Goal: Task Accomplishment & Management: Use online tool/utility

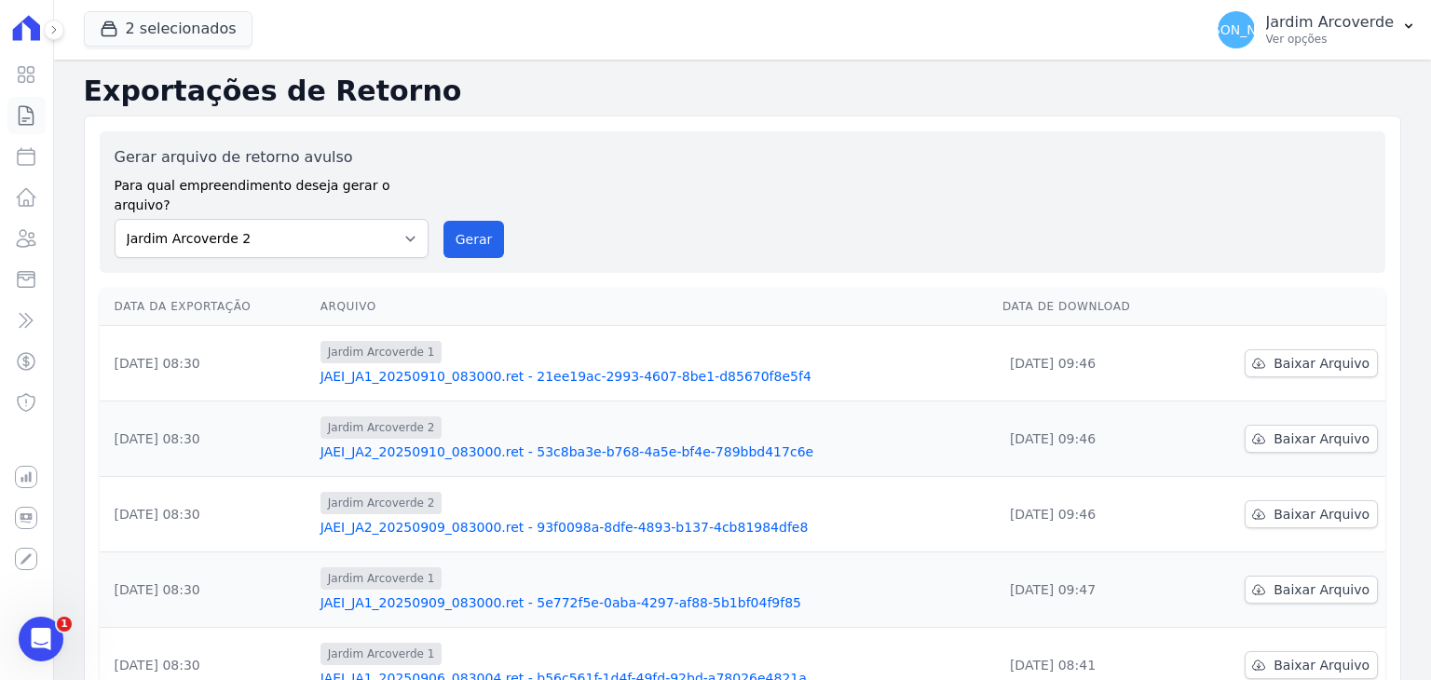
click at [33, 110] on icon at bounding box center [27, 115] width 14 height 19
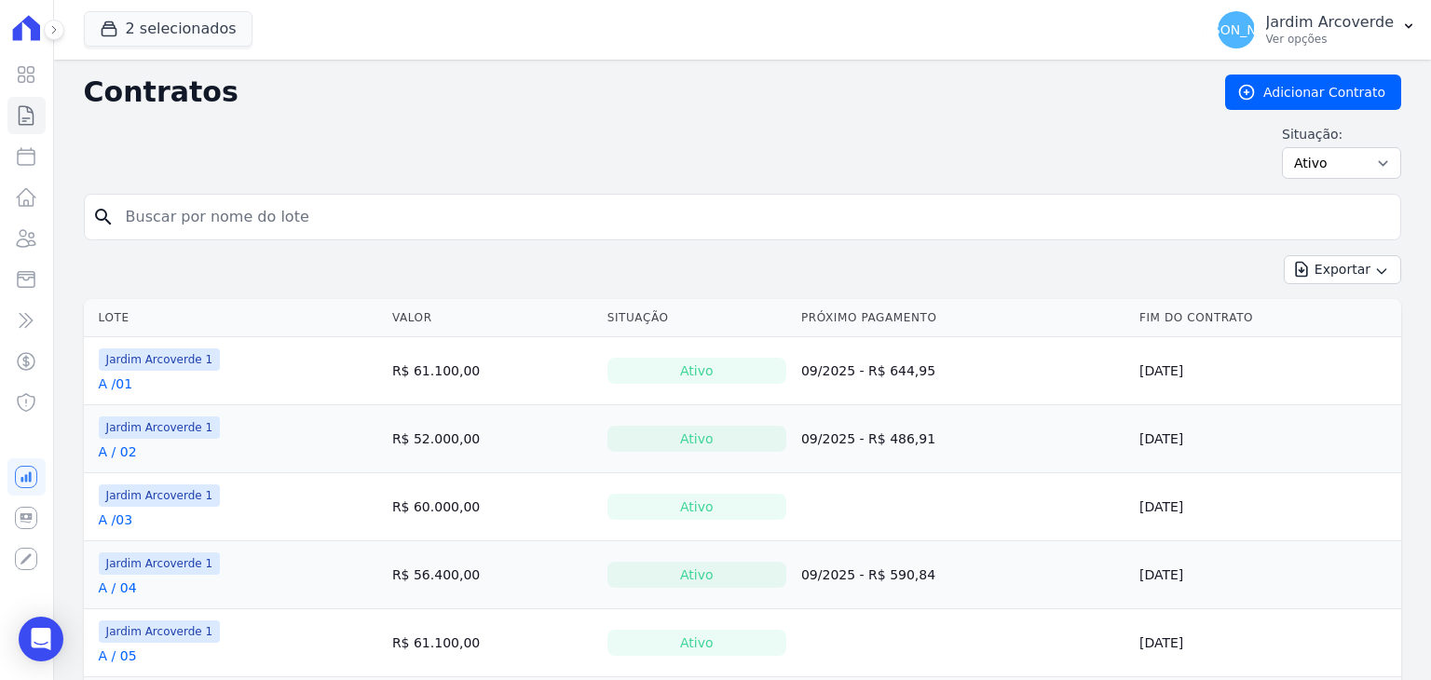
click at [559, 191] on div "Contratos Adicionar Contrato Situação: Ativo Todos Pausado Distratado Rascunho …" at bounding box center [742, 134] width 1317 height 119
click at [565, 205] on input "search" at bounding box center [754, 216] width 1278 height 37
type input "a / 03"
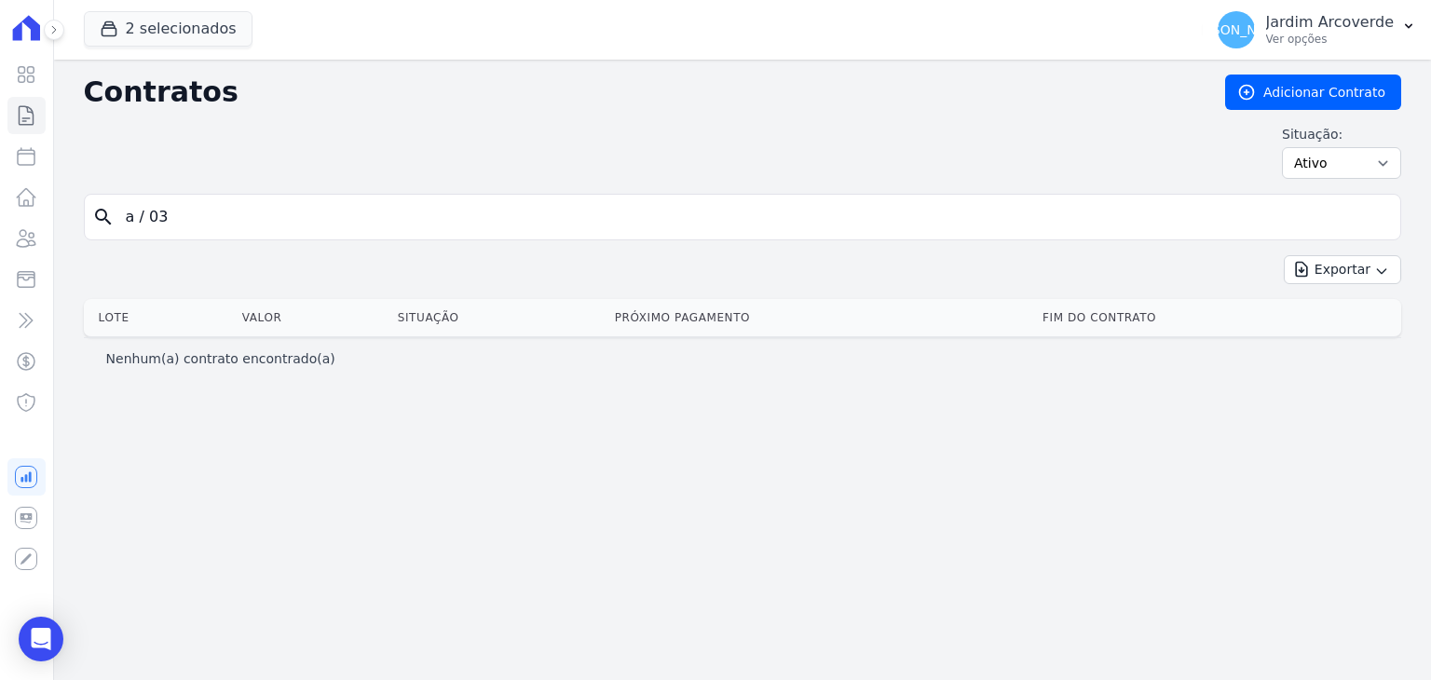
click at [143, 221] on input "a / 03" at bounding box center [754, 216] width 1278 height 37
type input "a /03"
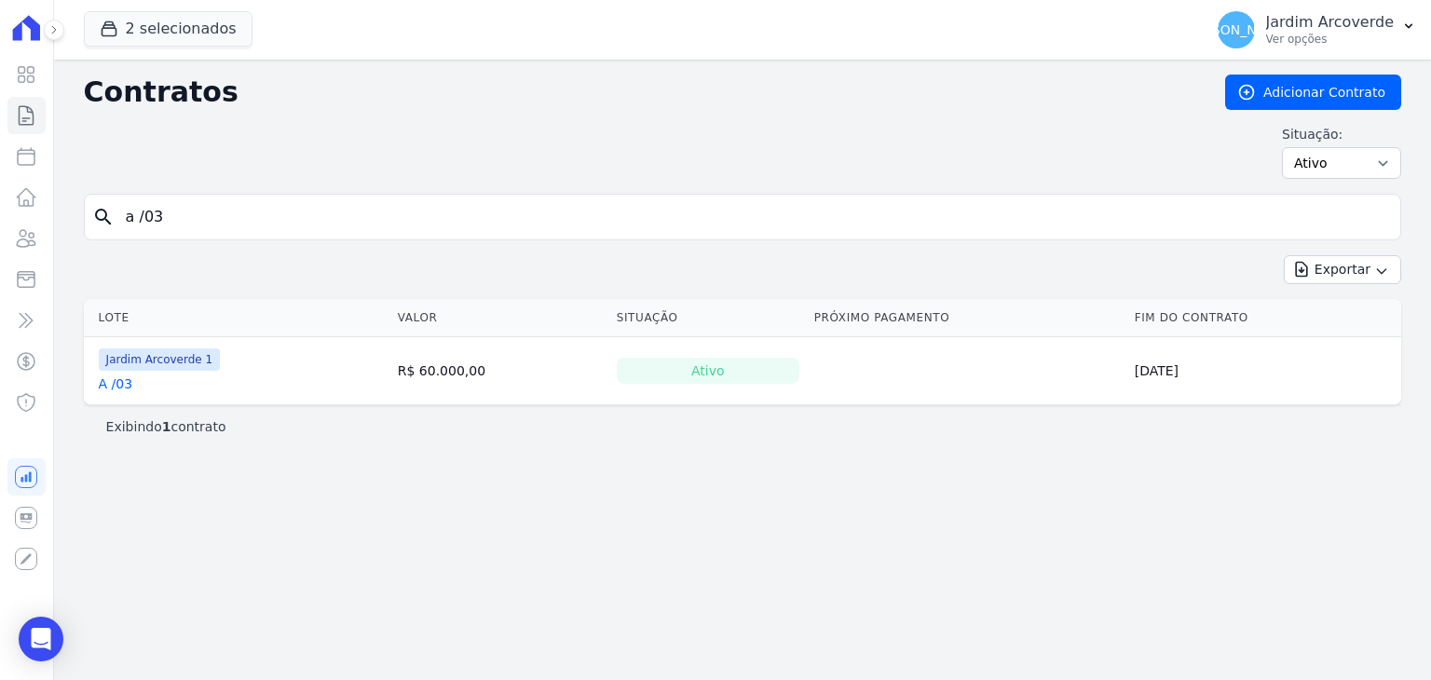
click at [120, 381] on link "A /03" at bounding box center [116, 383] width 34 height 19
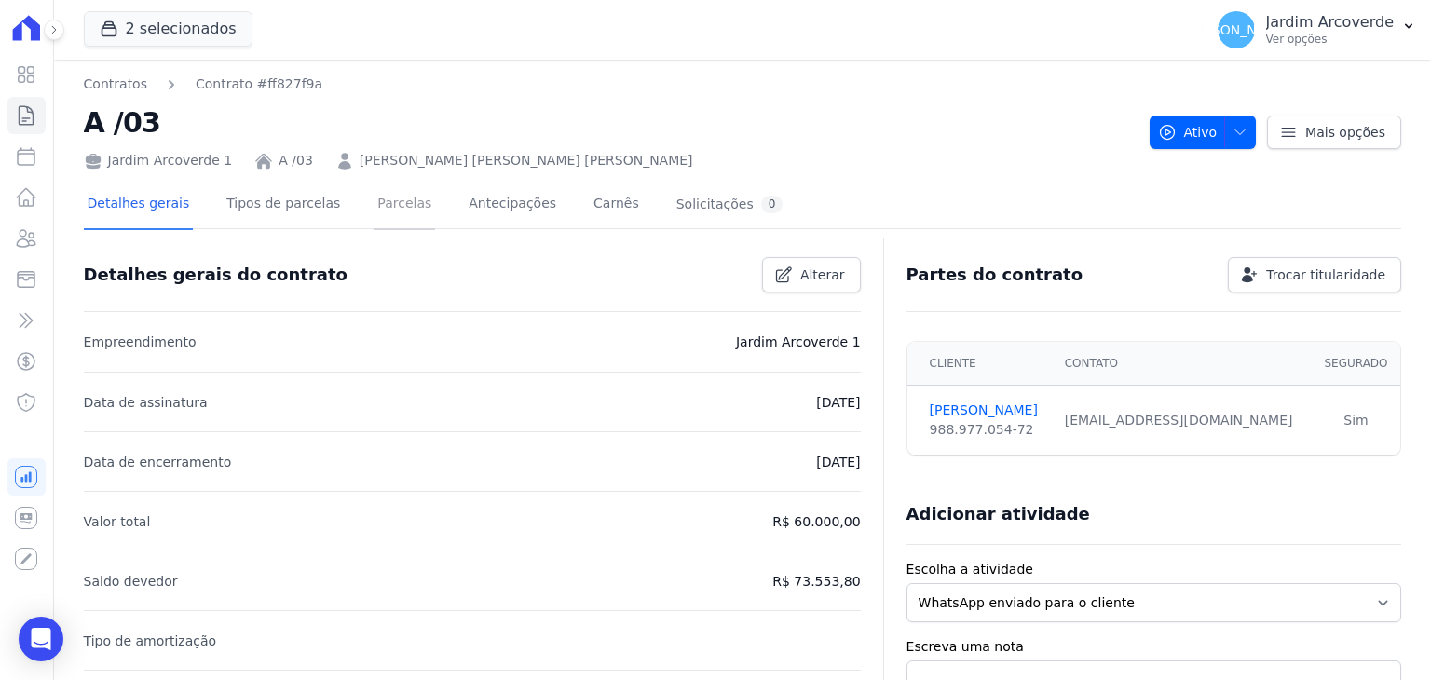
click at [395, 207] on link "Parcelas" at bounding box center [404, 205] width 61 height 49
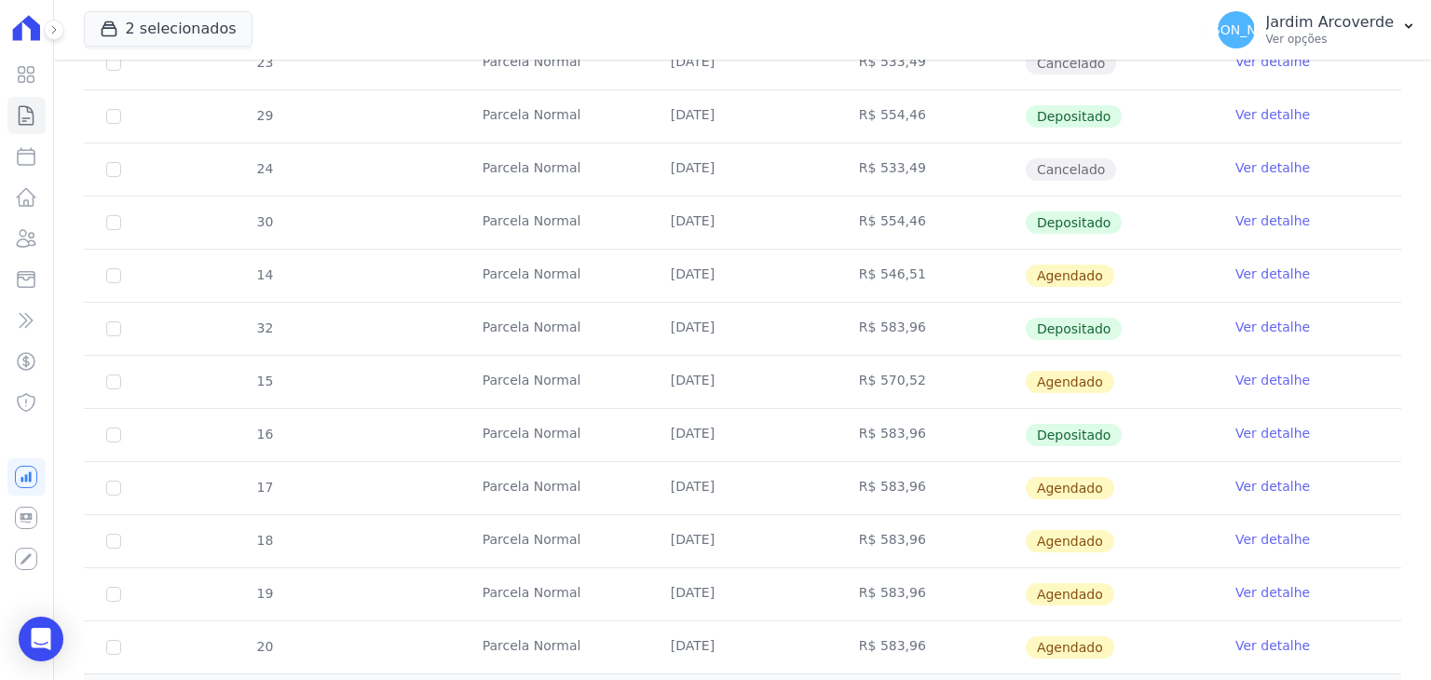
scroll to position [838, 0]
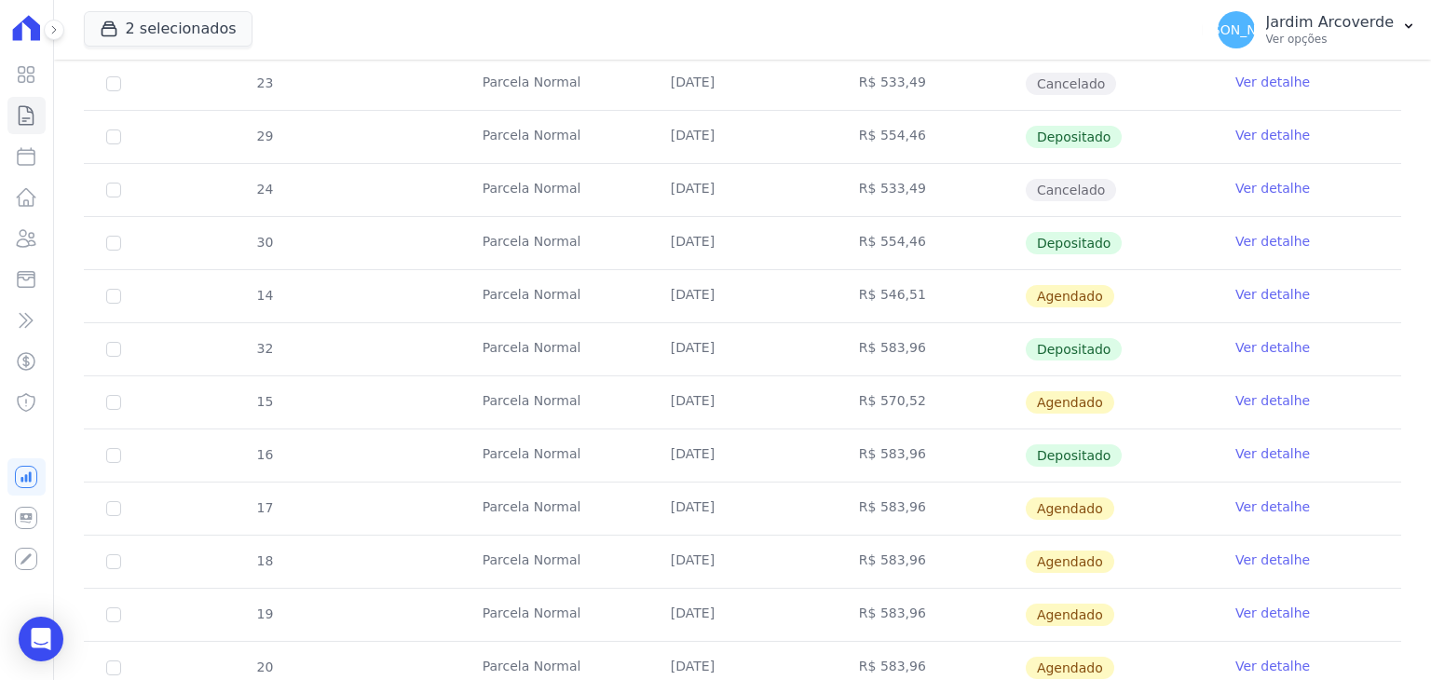
click at [734, 500] on td "05/09/2025" at bounding box center [742, 509] width 188 height 52
click at [1255, 504] on link "Ver detalhe" at bounding box center [1272, 506] width 75 height 19
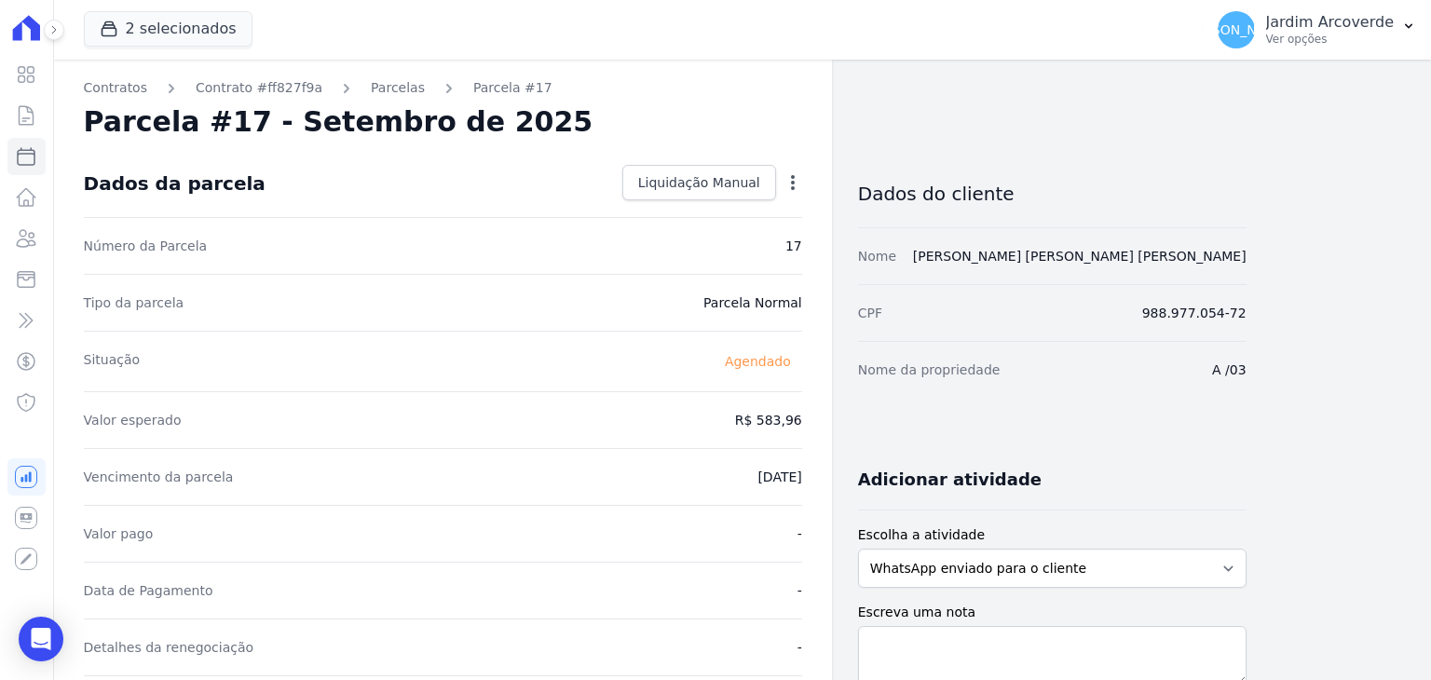
click at [793, 176] on icon "button" at bounding box center [793, 182] width 4 height 15
click at [748, 196] on link "Alterar" at bounding box center [713, 208] width 164 height 34
click at [677, 477] on input "2025-09-05" at bounding box center [728, 475] width 147 height 39
type input "2025-09-15"
click at [760, 179] on span "Salvar" at bounding box center [765, 182] width 41 height 19
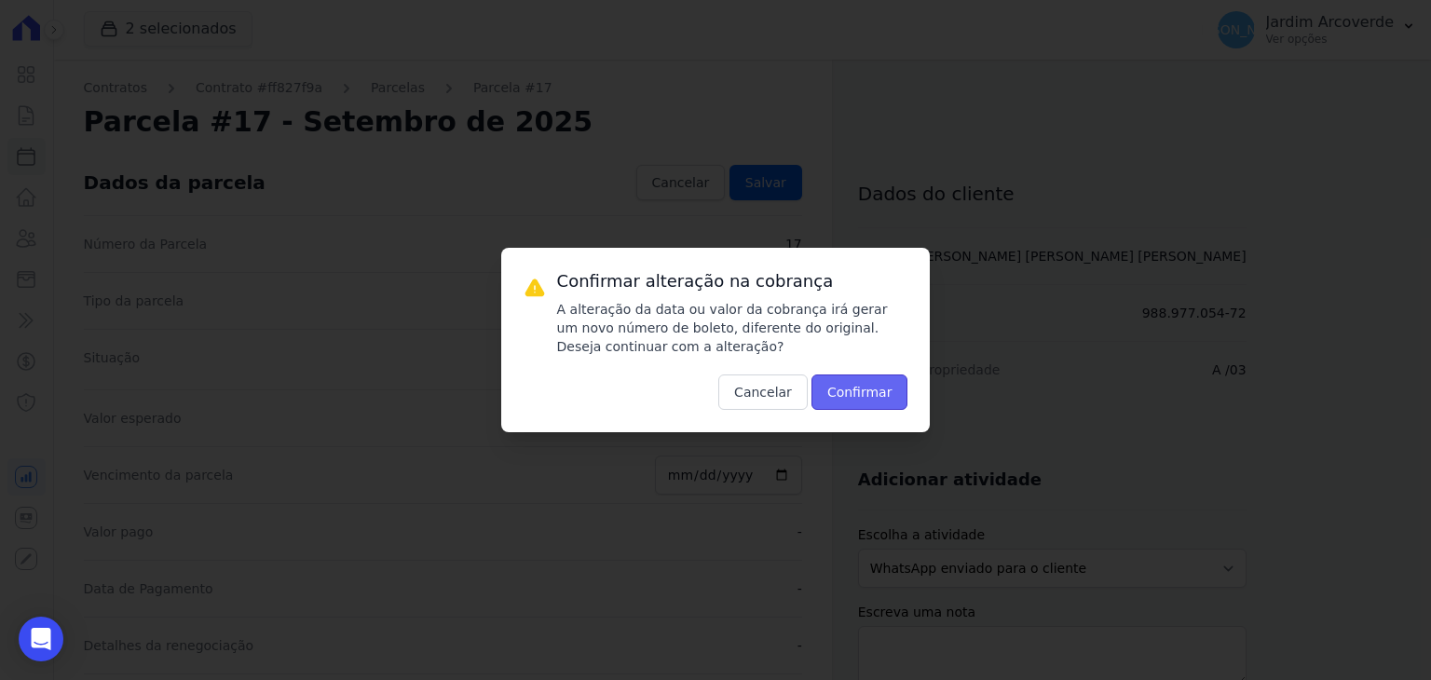
click at [854, 380] on button "Confirmar" at bounding box center [859, 391] width 97 height 35
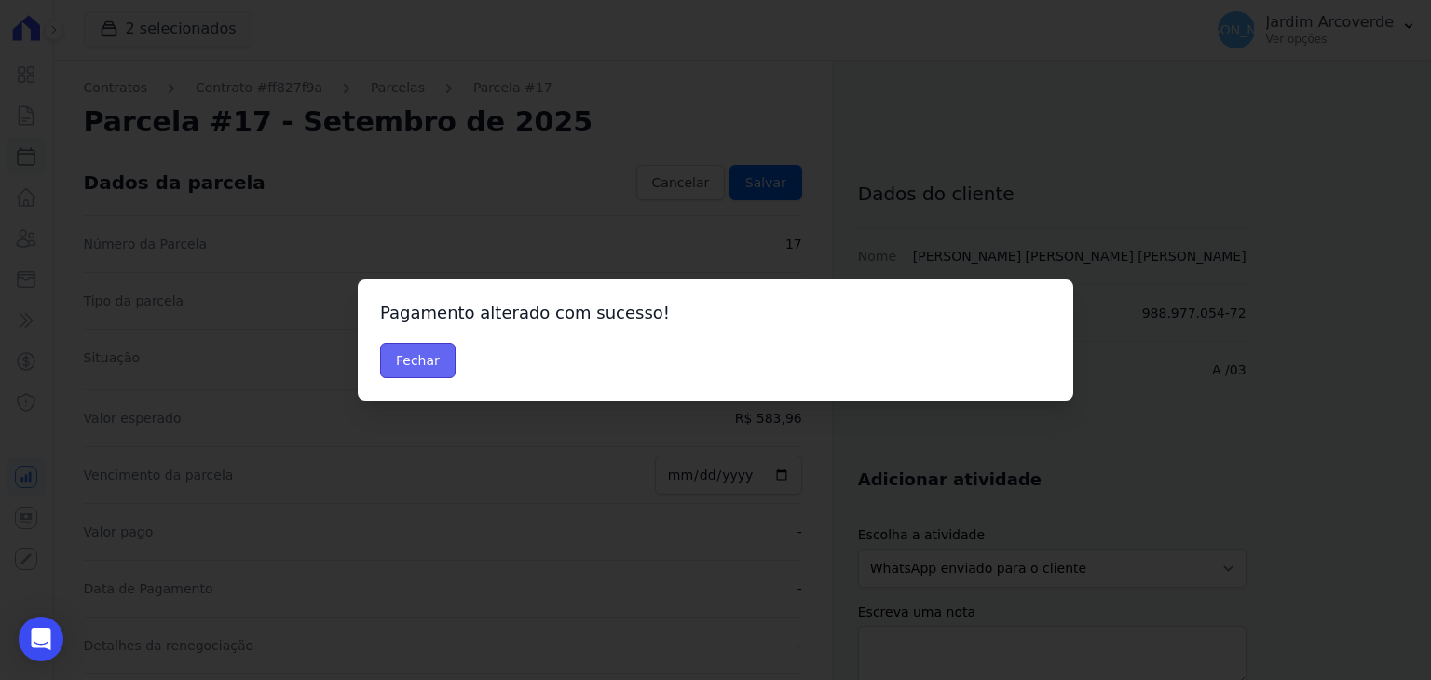
click at [415, 357] on button "Fechar" at bounding box center [417, 360] width 75 height 35
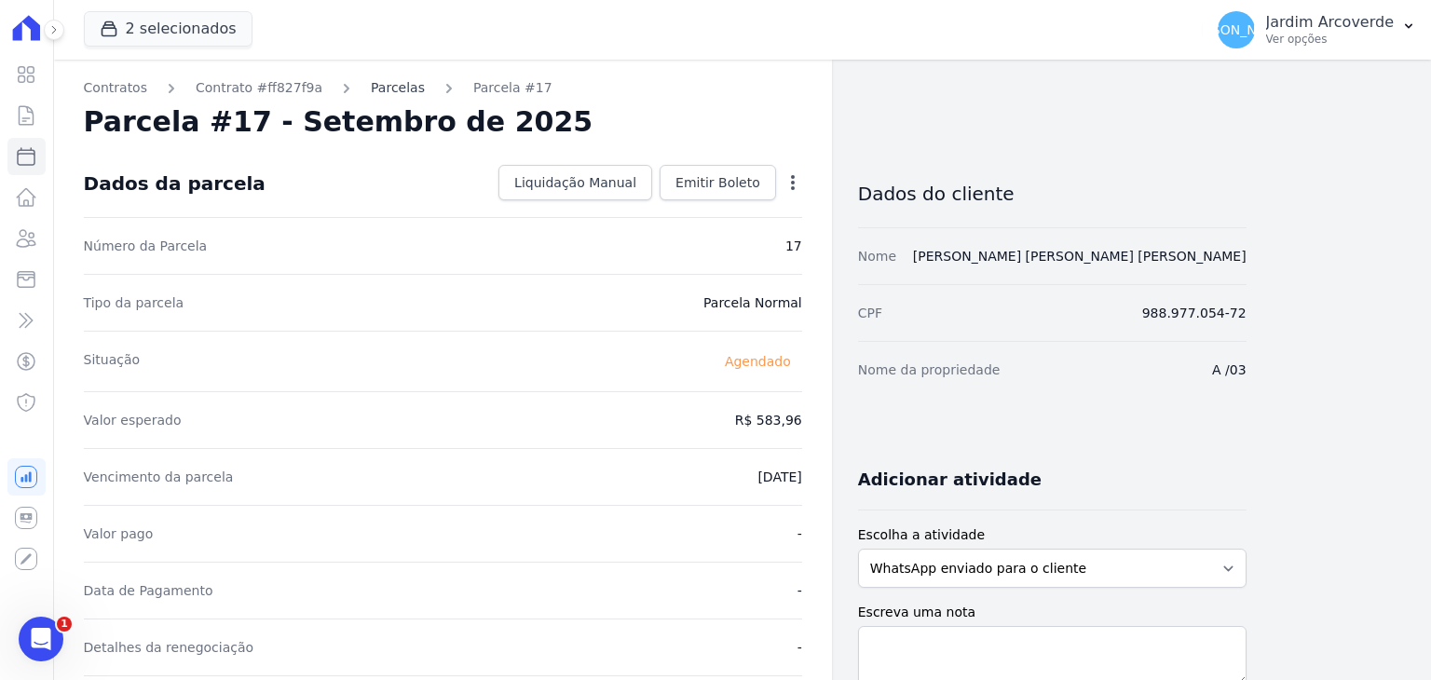
click at [371, 92] on link "Parcelas" at bounding box center [398, 88] width 54 height 20
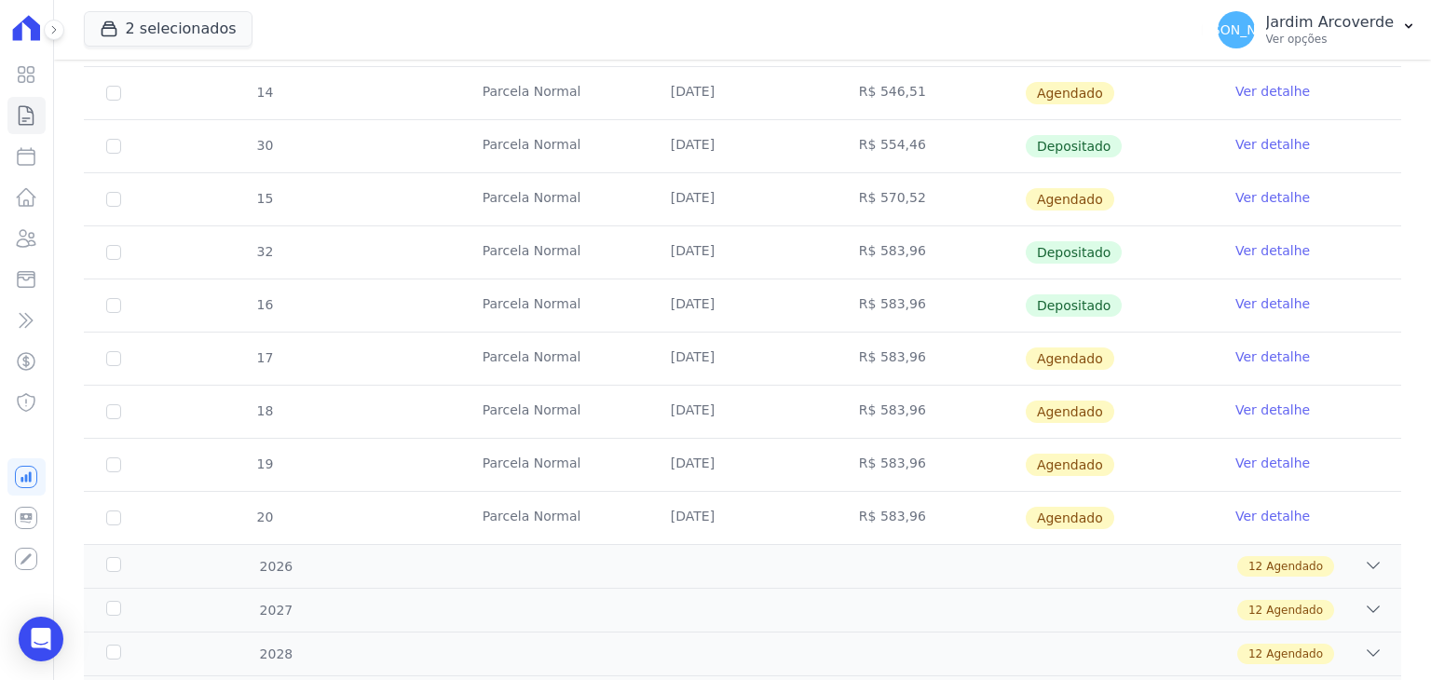
scroll to position [1025, 0]
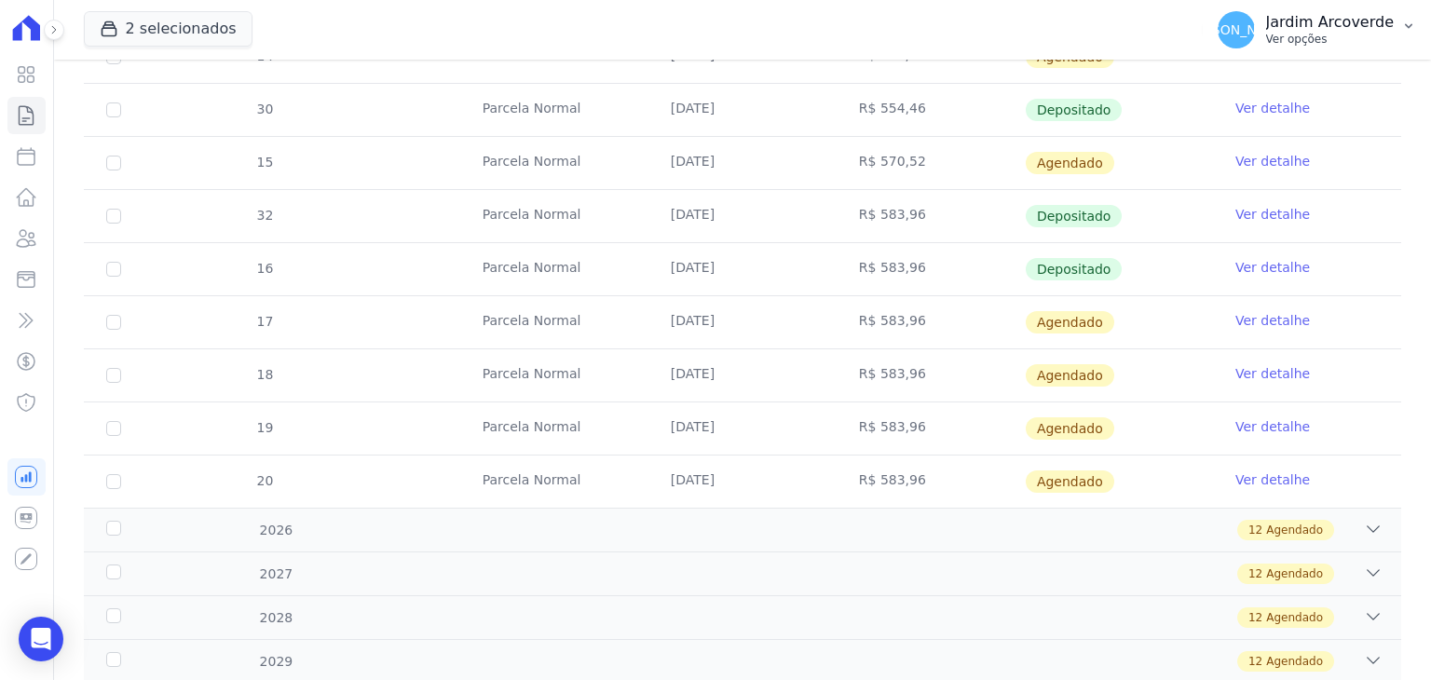
click at [1341, 33] on p "Ver opções" at bounding box center [1330, 39] width 128 height 15
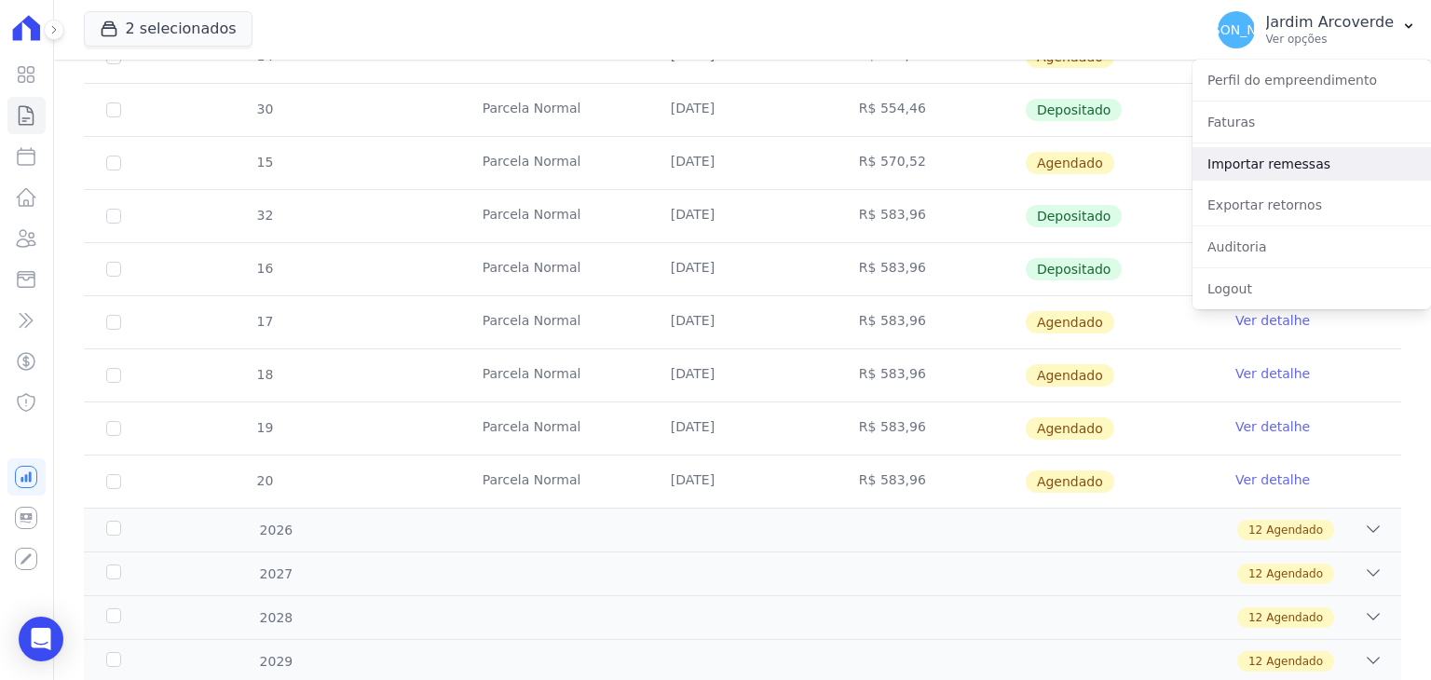
click at [1299, 161] on link "Importar remessas" at bounding box center [1311, 164] width 238 height 34
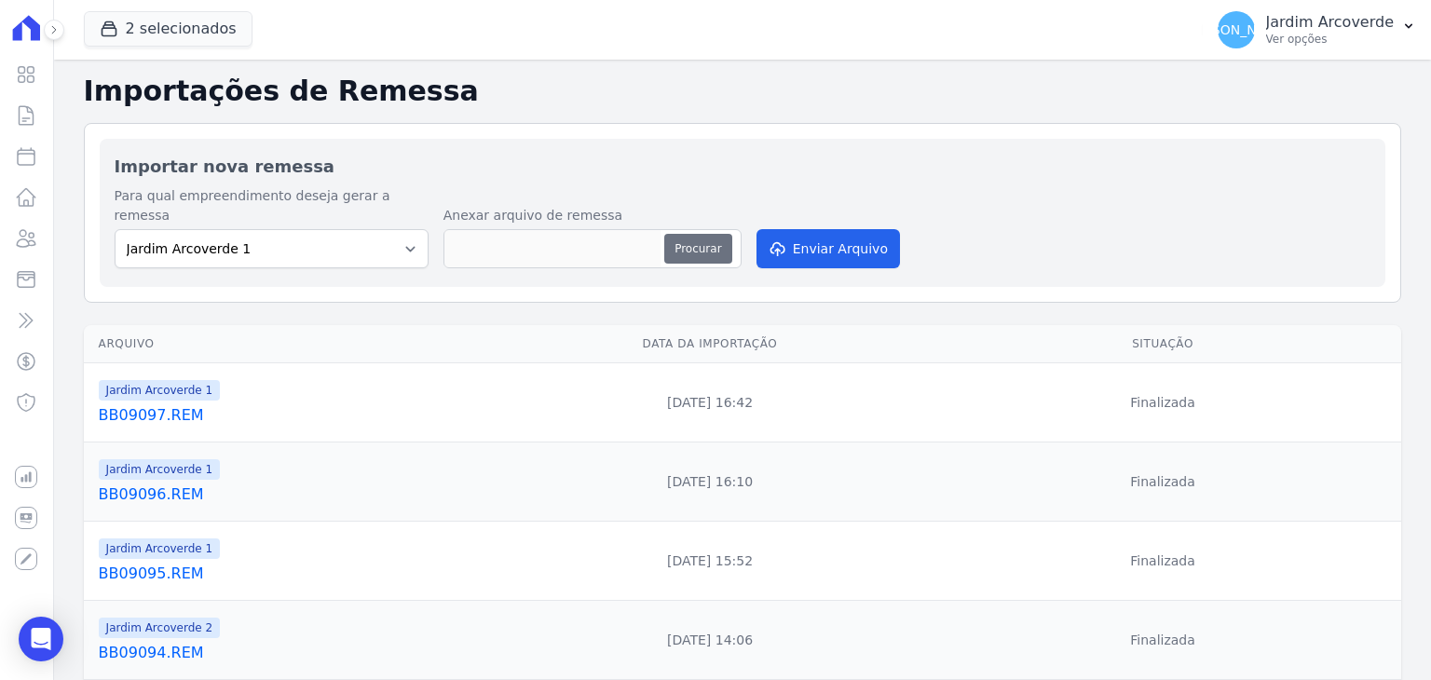
click at [701, 234] on button "Procurar" at bounding box center [697, 249] width 67 height 30
type input "BB10092.REM"
click at [802, 241] on button "Enviar Arquivo" at bounding box center [827, 248] width 143 height 39
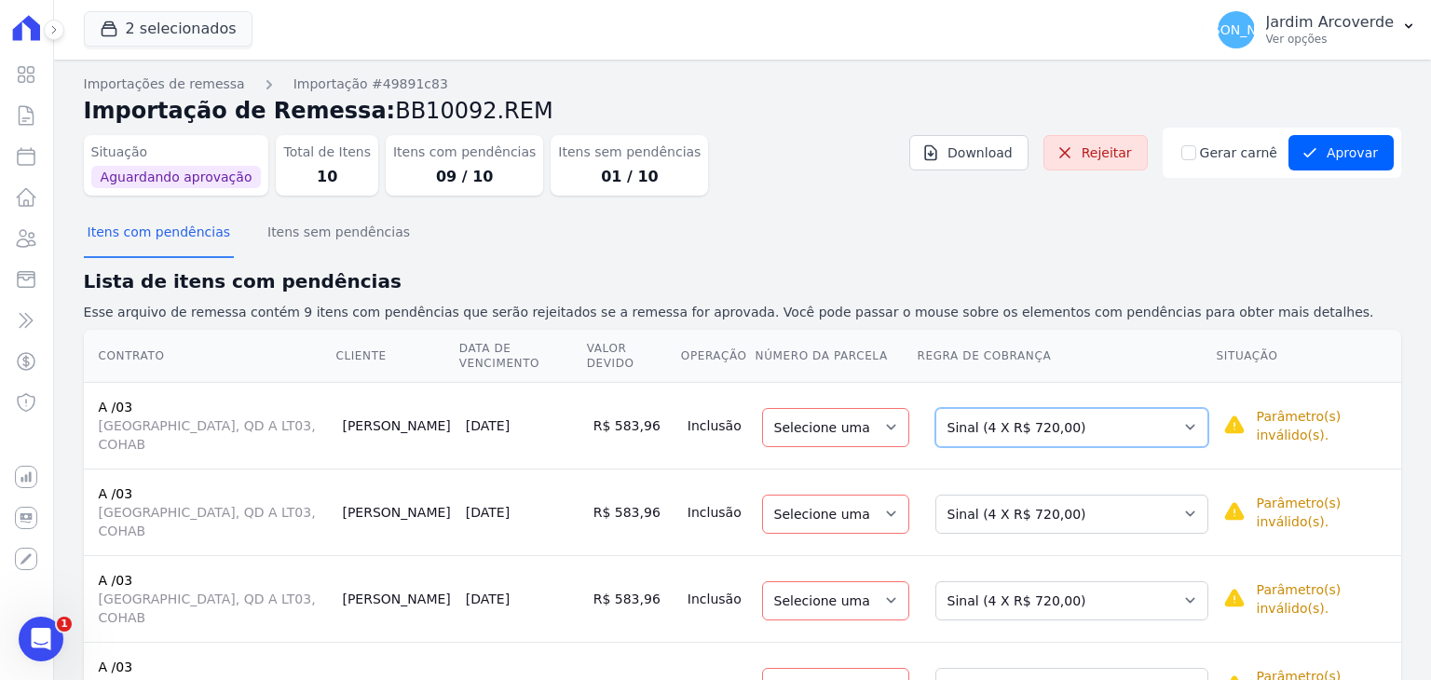
click at [1039, 408] on select "Selecione uma Nova Parcela Avulsa Parcela Avulsa Existente Parcela Normal (180 …" at bounding box center [1071, 427] width 273 height 39
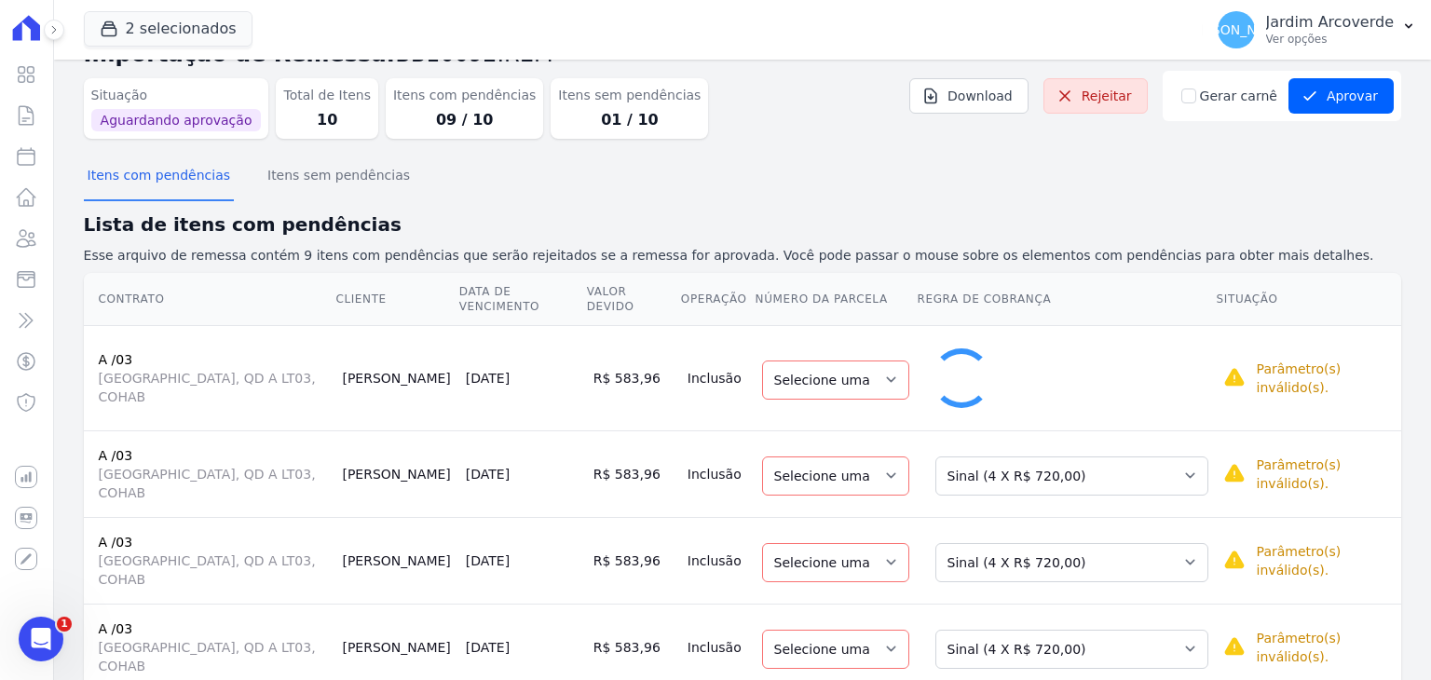
select select "35"
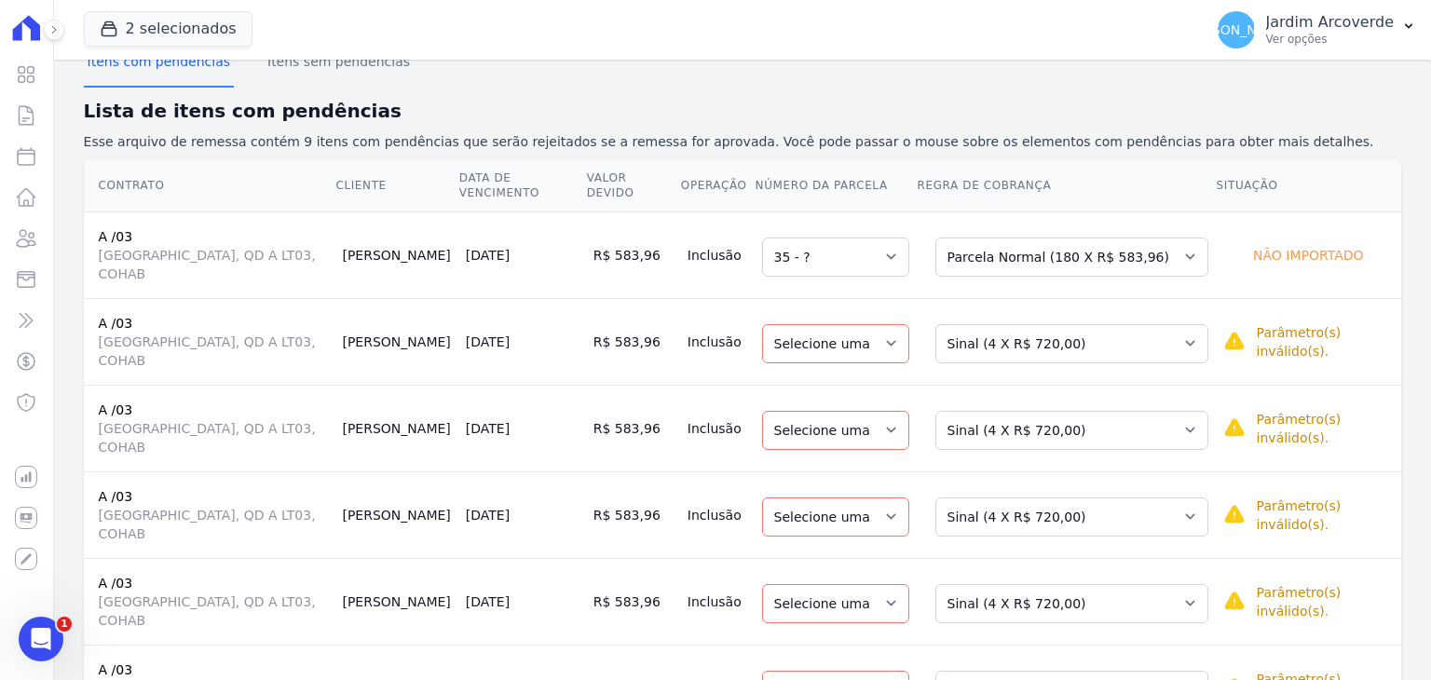
scroll to position [186, 0]
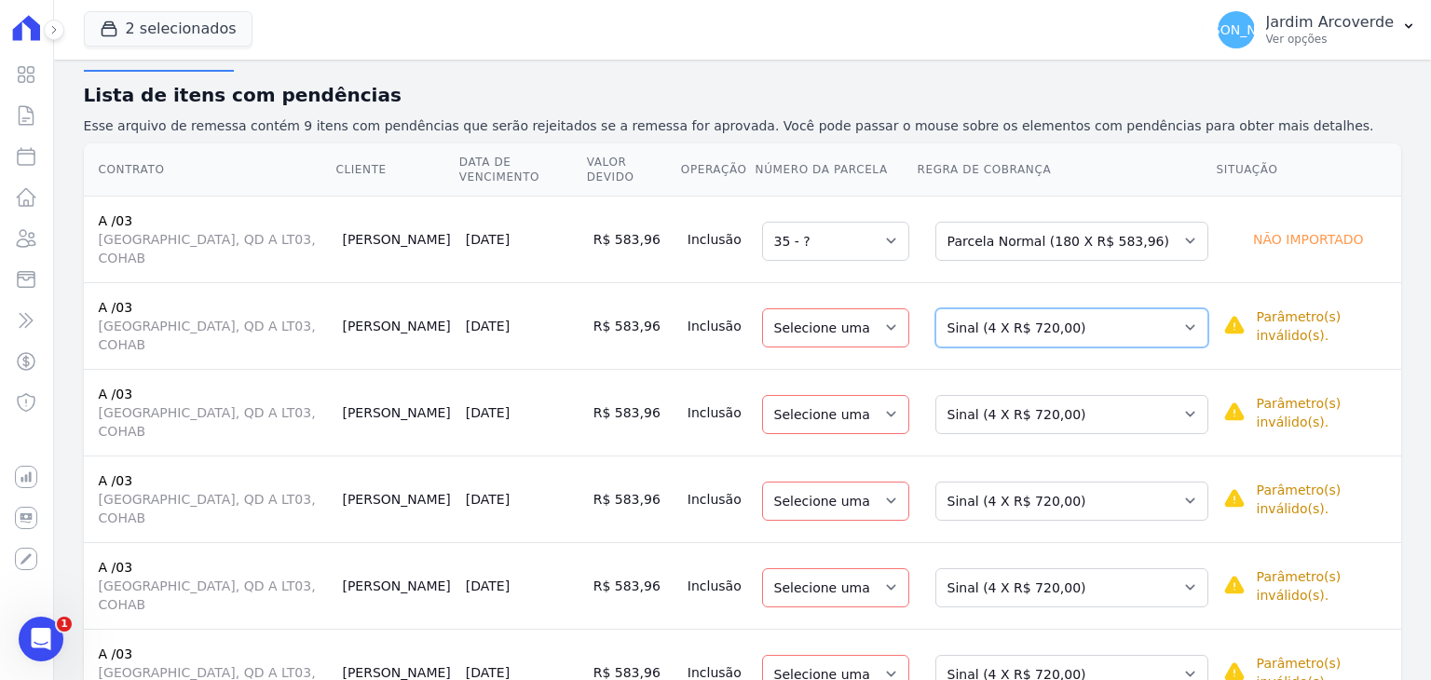
click at [1055, 308] on select "Selecione uma Nova Parcela Avulsa Parcela Avulsa Existente Parcela Normal (180 …" at bounding box center [1071, 327] width 273 height 39
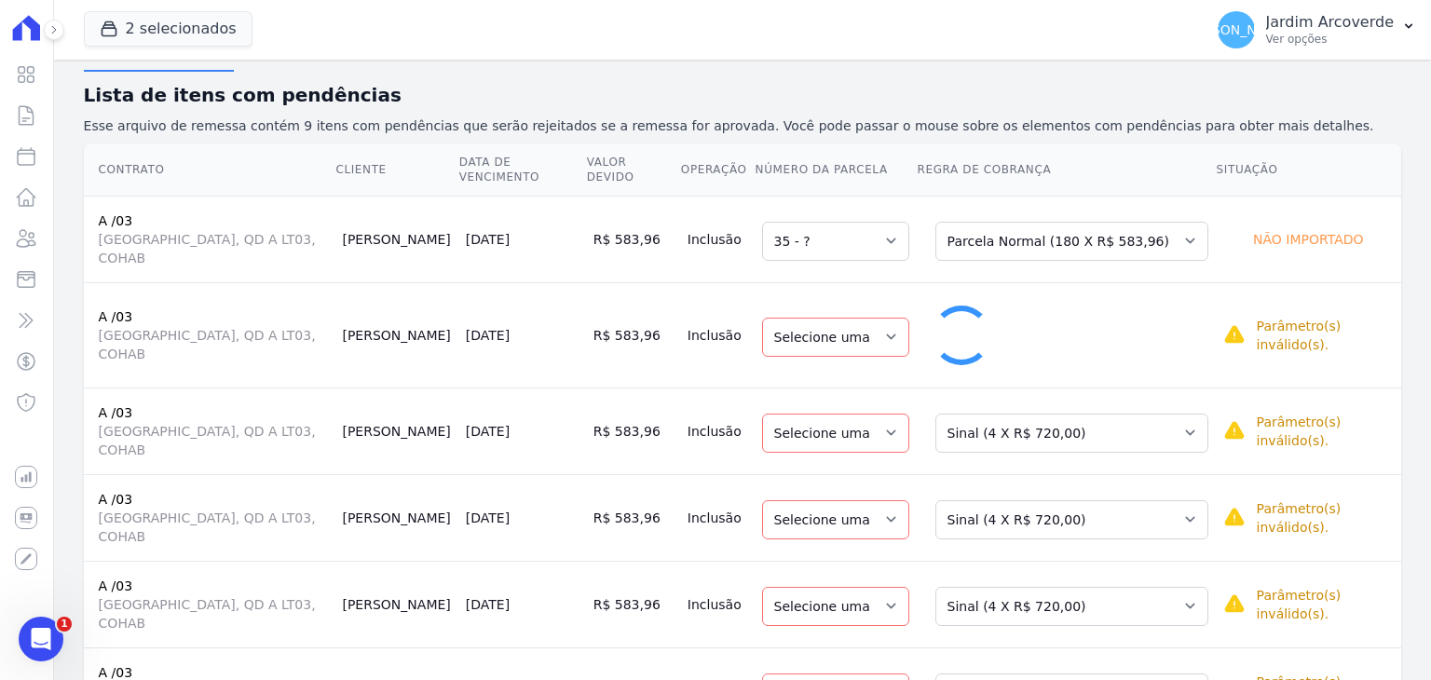
select select "36"
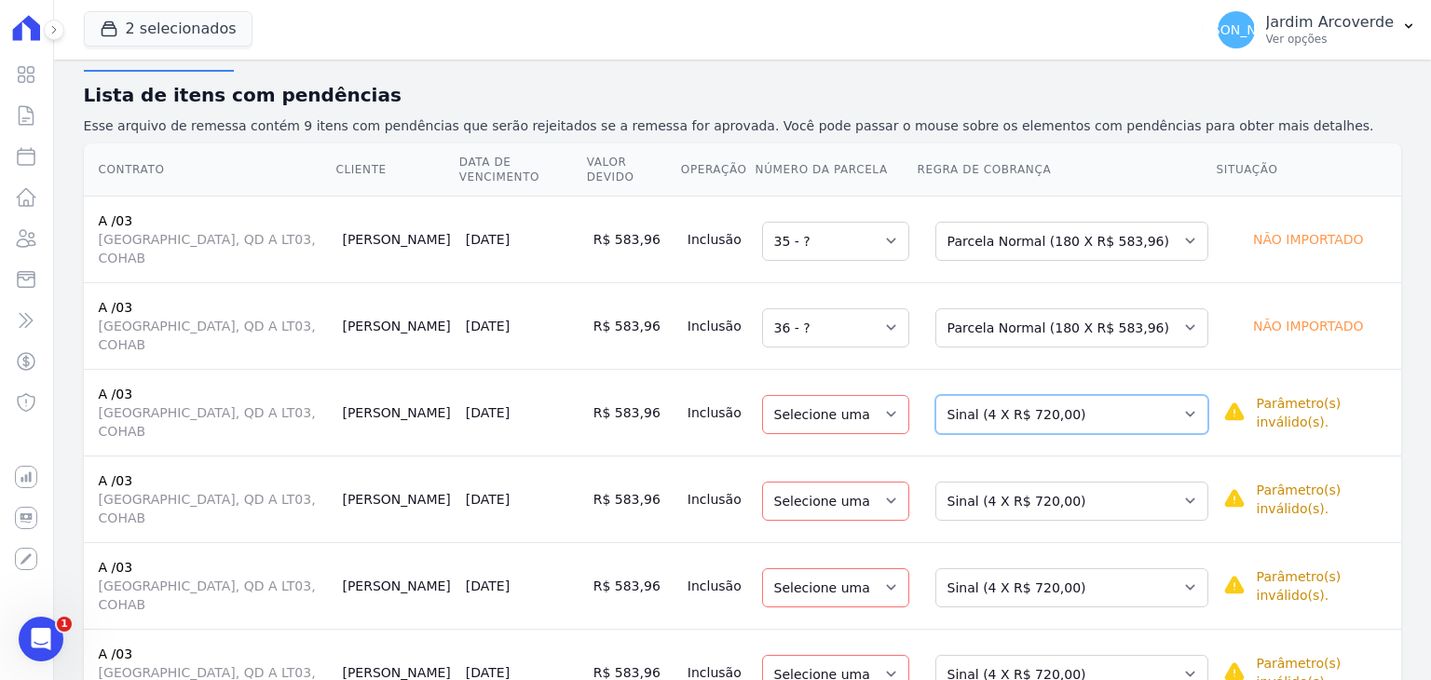
click at [1087, 395] on select "Selecione uma Nova Parcela Avulsa Parcela Avulsa Existente Parcela Normal (180 …" at bounding box center [1071, 414] width 273 height 39
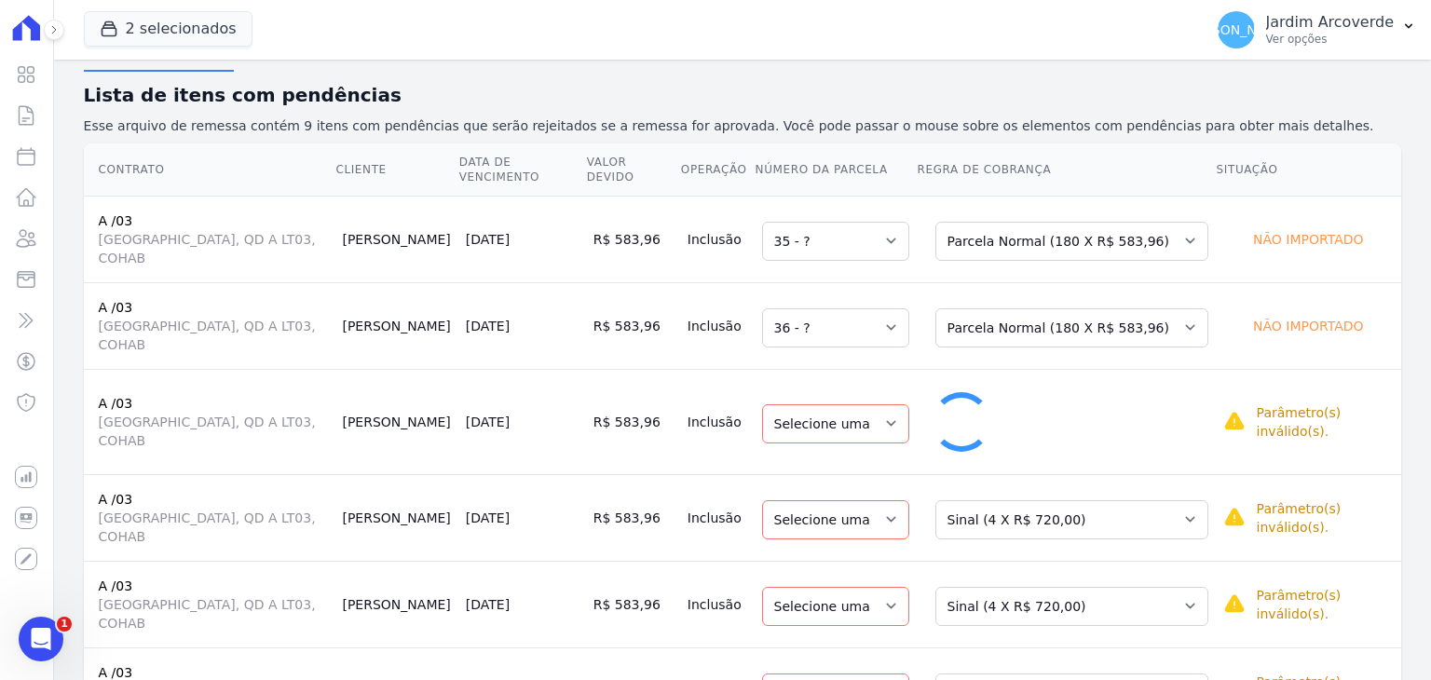
select select "37"
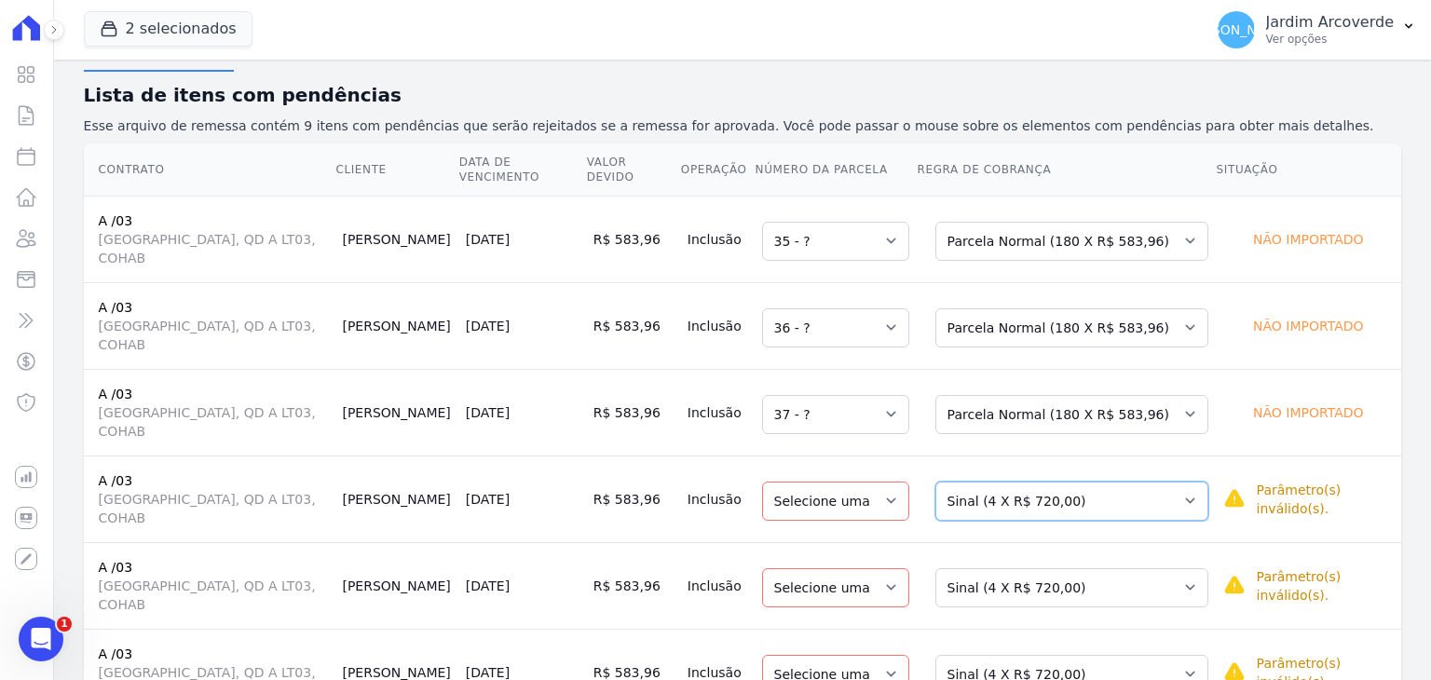
click at [1087, 482] on select "Selecione uma Nova Parcela Avulsa Parcela Avulsa Existente Parcela Normal (180 …" at bounding box center [1071, 501] width 273 height 39
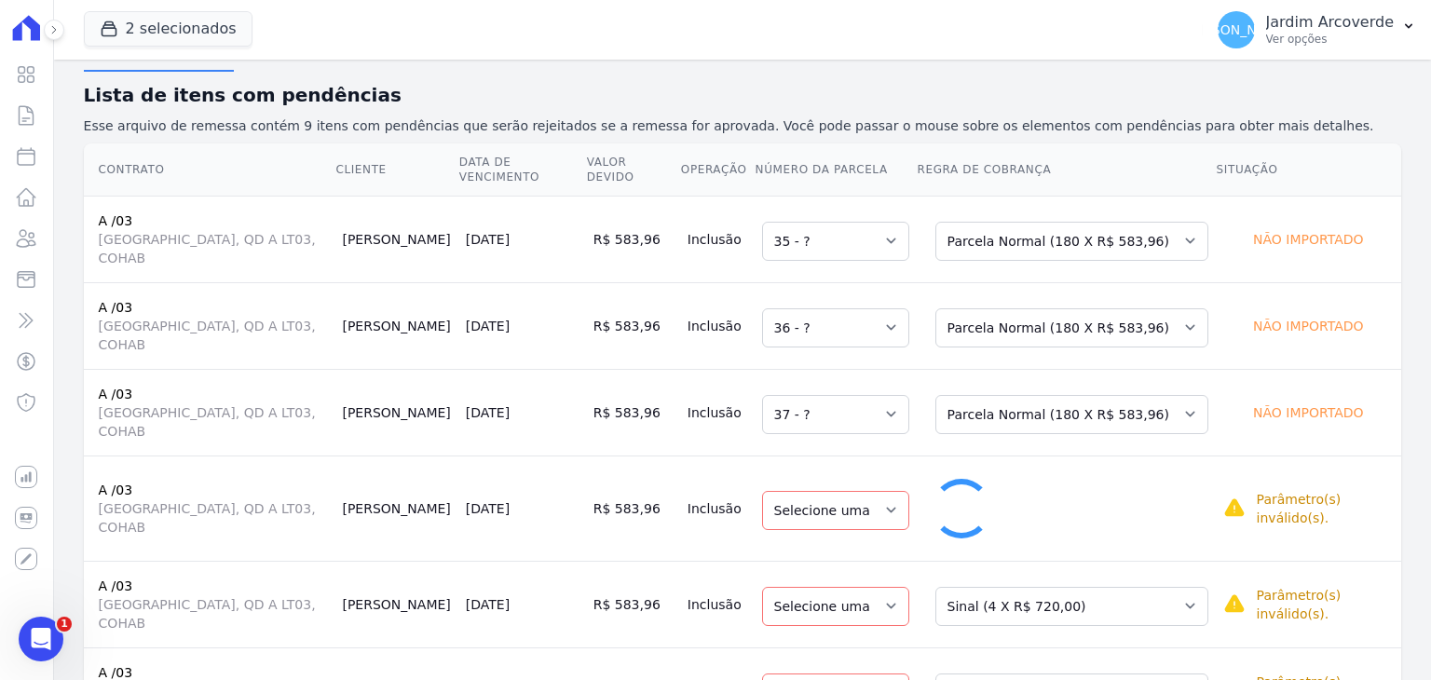
select select "38"
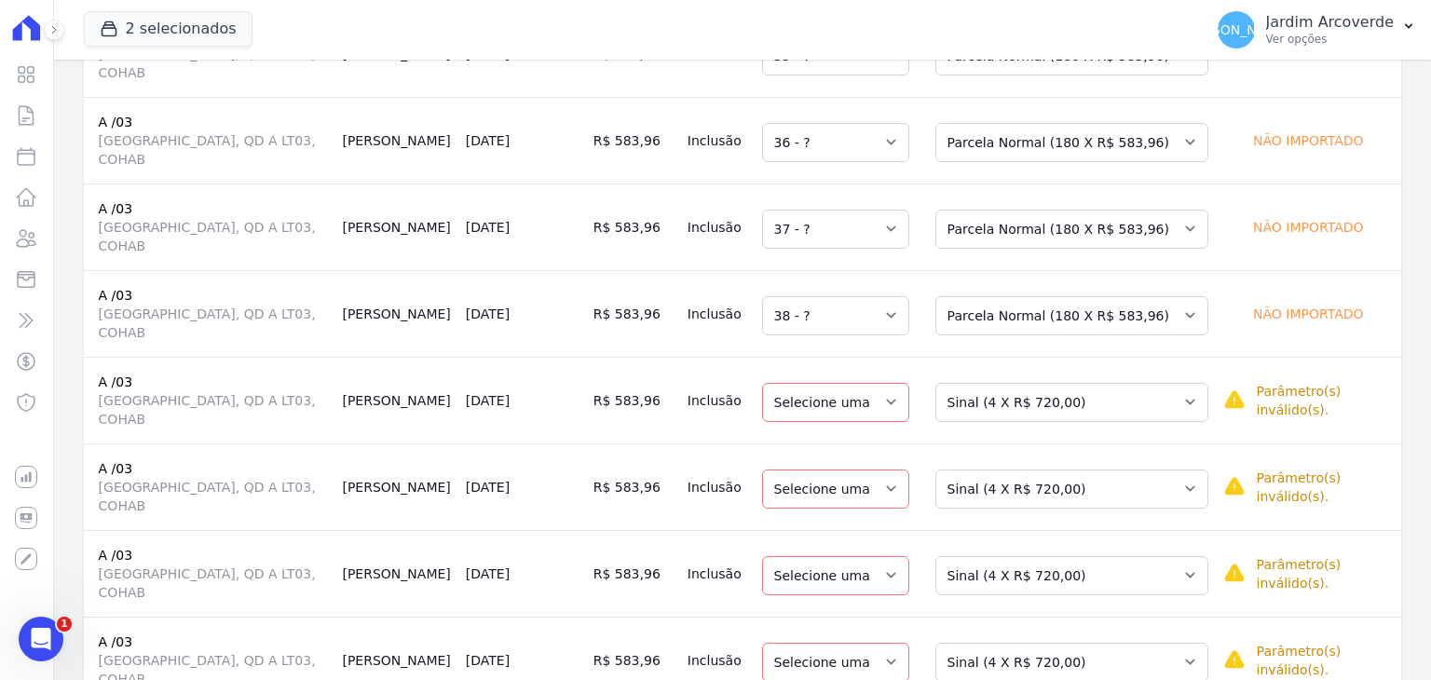
scroll to position [373, 0]
click at [1015, 382] on select "Selecione uma Nova Parcela Avulsa Parcela Avulsa Existente Parcela Normal (180 …" at bounding box center [1071, 401] width 273 height 39
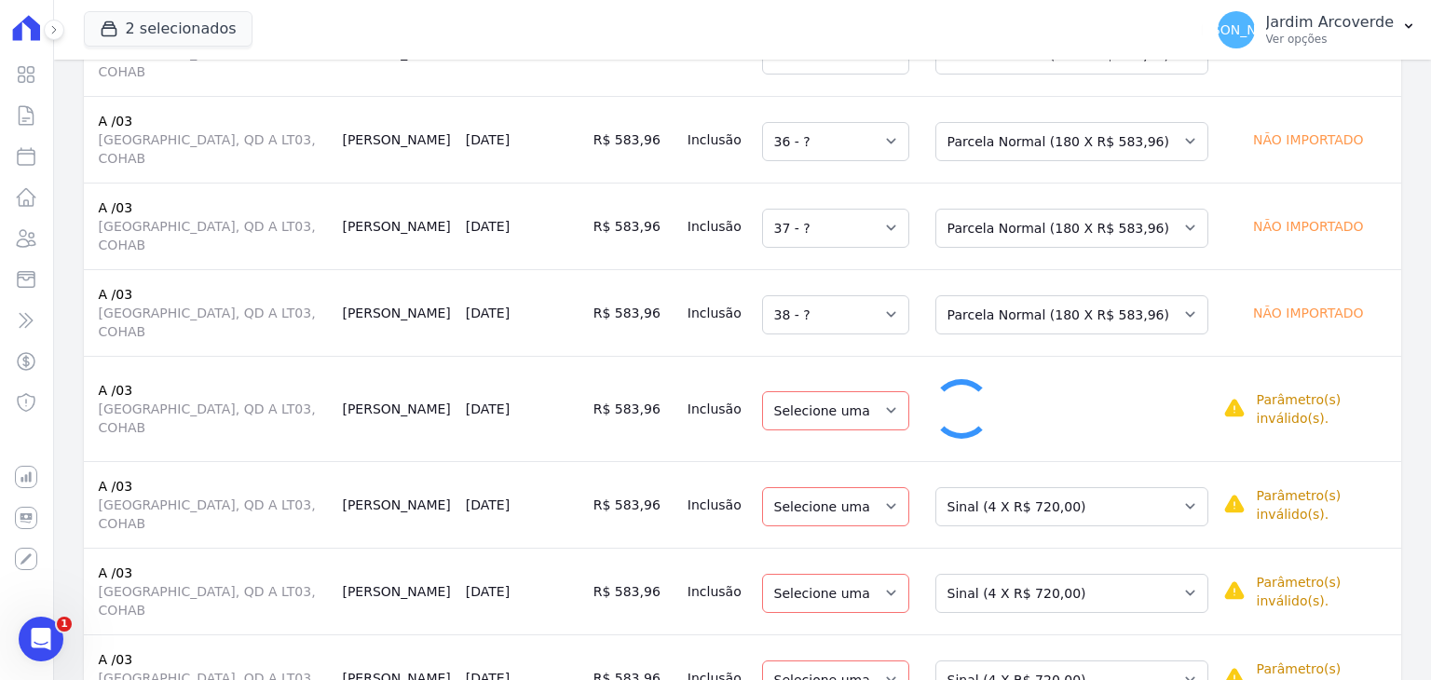
select select "39"
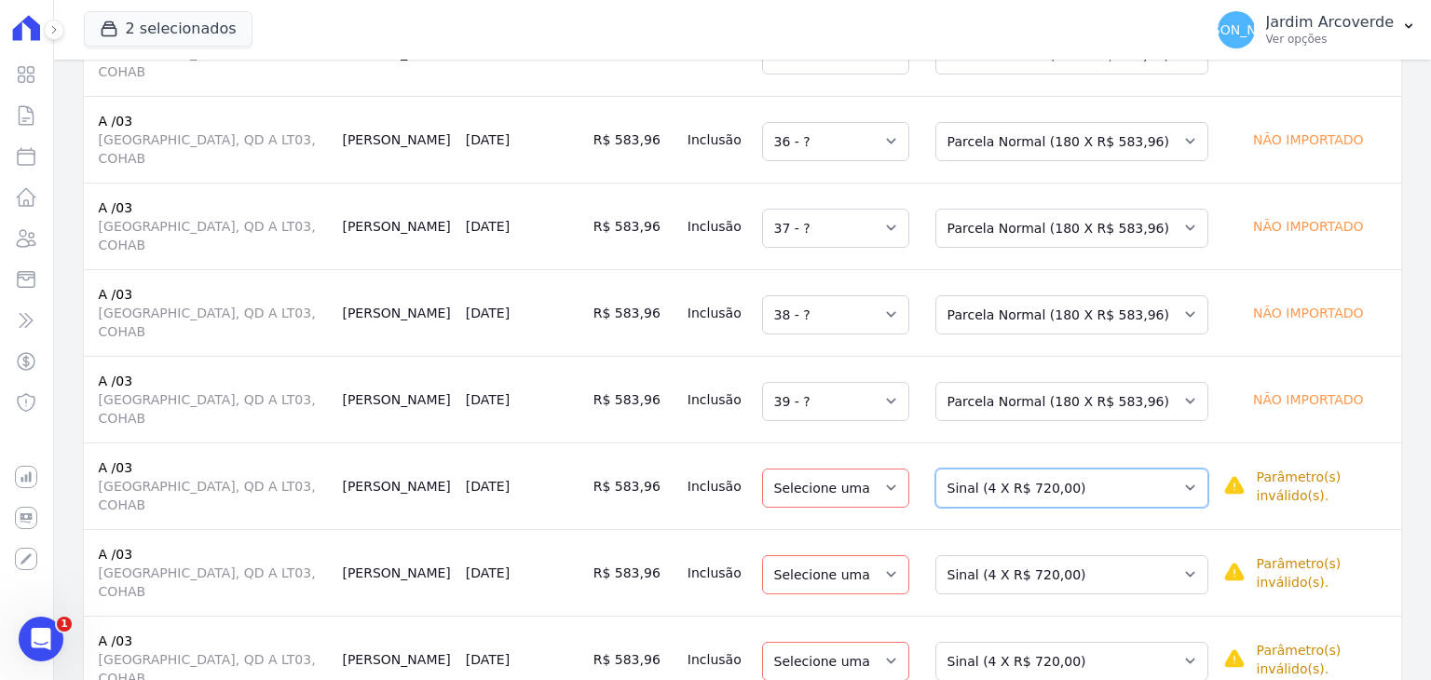
click at [1073, 469] on select "Selecione uma Nova Parcela Avulsa Parcela Avulsa Existente Parcela Normal (180 …" at bounding box center [1071, 488] width 273 height 39
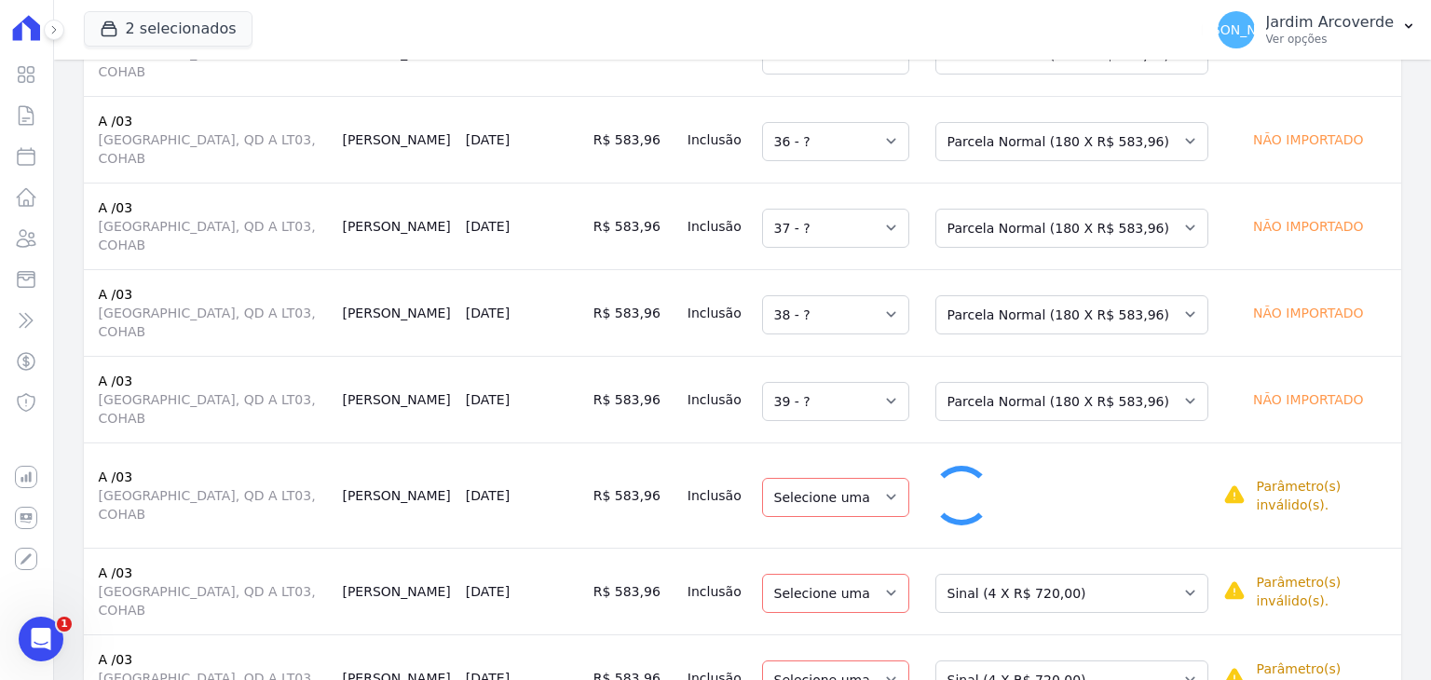
scroll to position [389, 0]
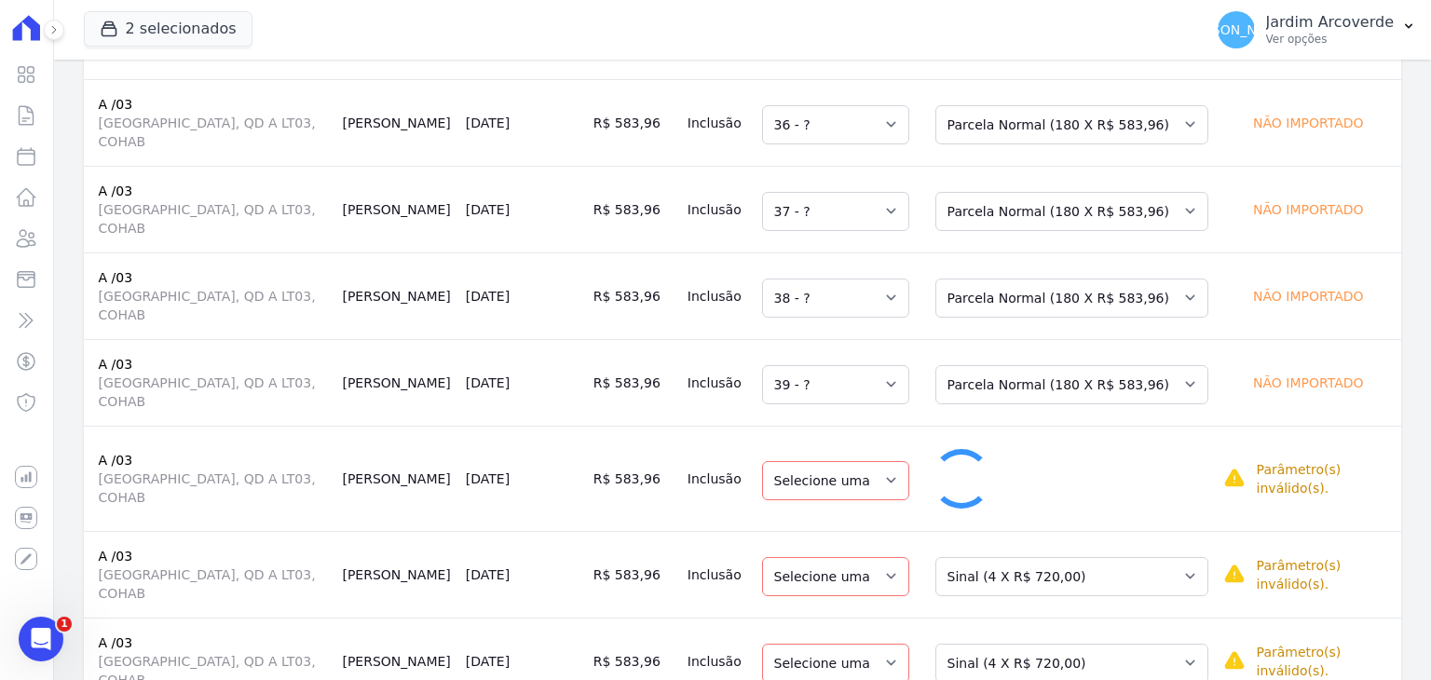
select select "40"
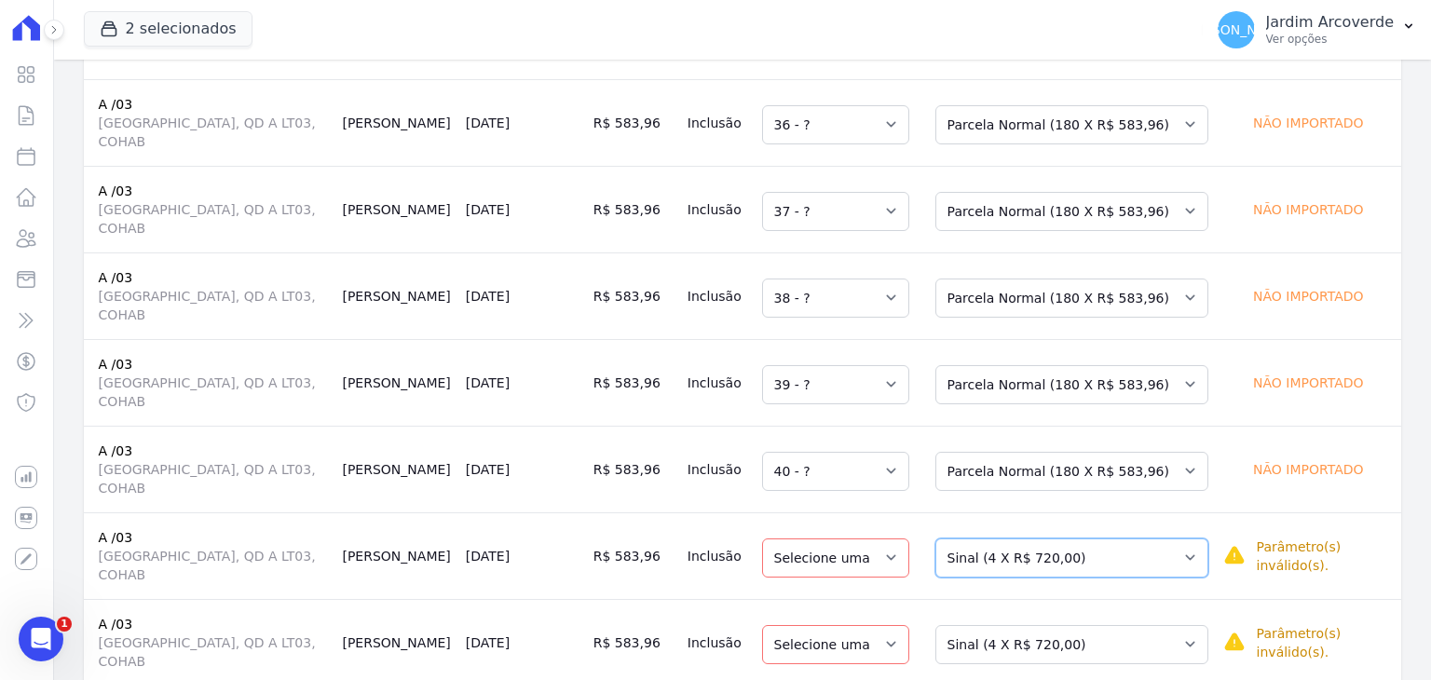
drag, startPoint x: 1066, startPoint y: 452, endPoint x: 1066, endPoint y: 466, distance: 14.0
click at [1066, 538] on select "Selecione uma Nova Parcela Avulsa Parcela Avulsa Existente Parcela Normal (180 …" at bounding box center [1071, 557] width 273 height 39
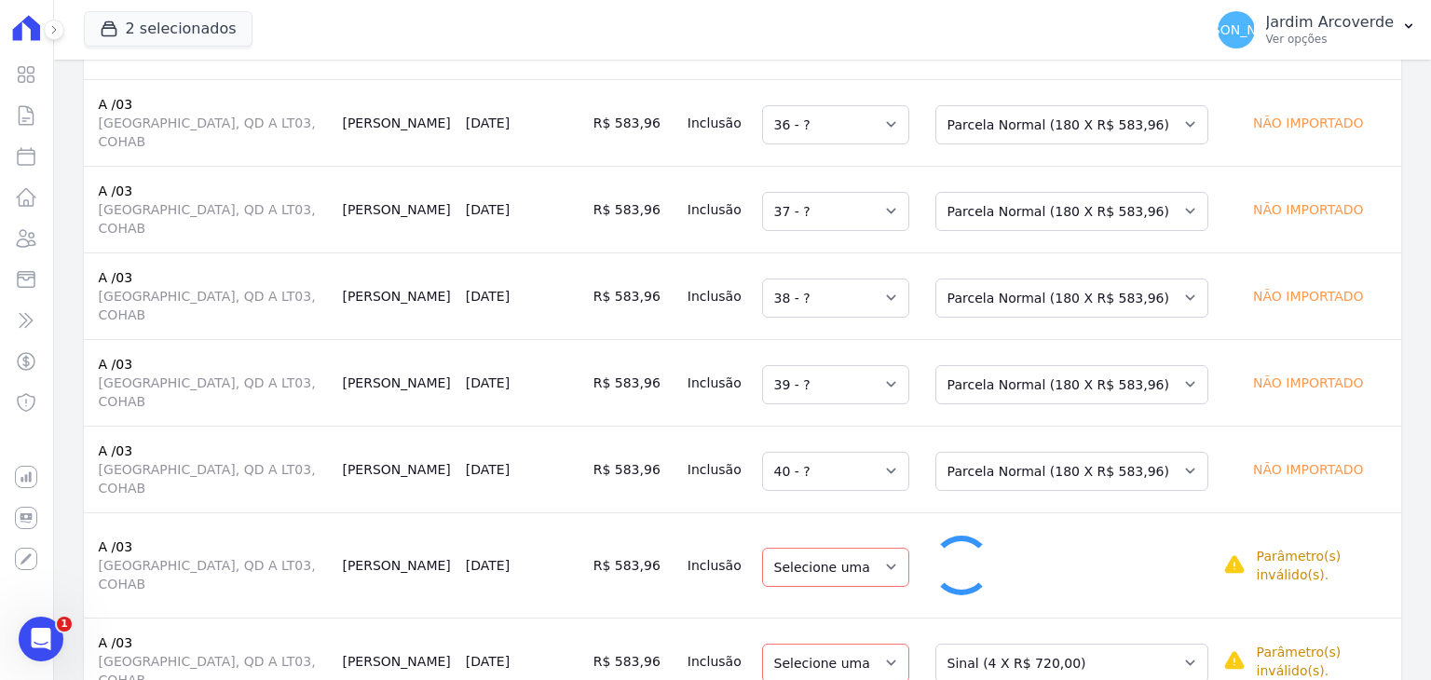
select select "41"
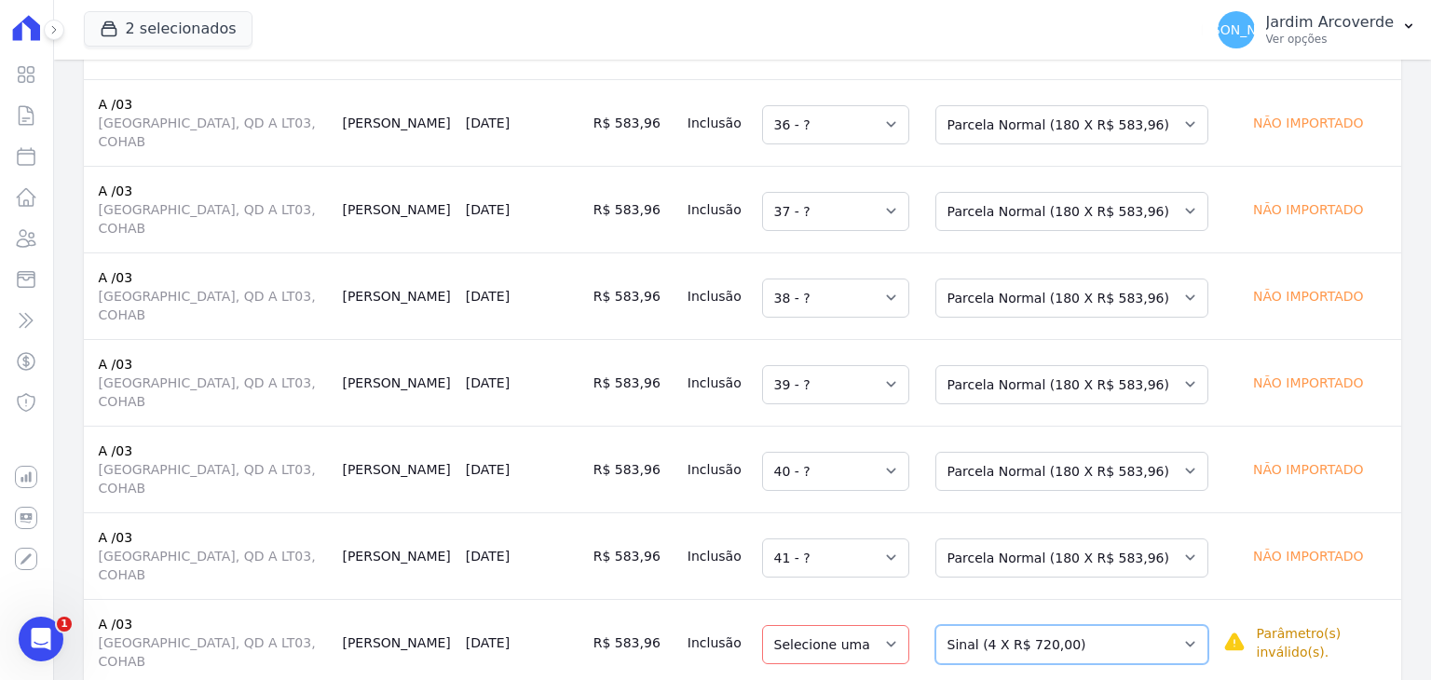
click at [1057, 625] on select "Selecione uma Nova Parcela Avulsa Parcela Avulsa Existente Parcela Normal (180 …" at bounding box center [1071, 644] width 273 height 39
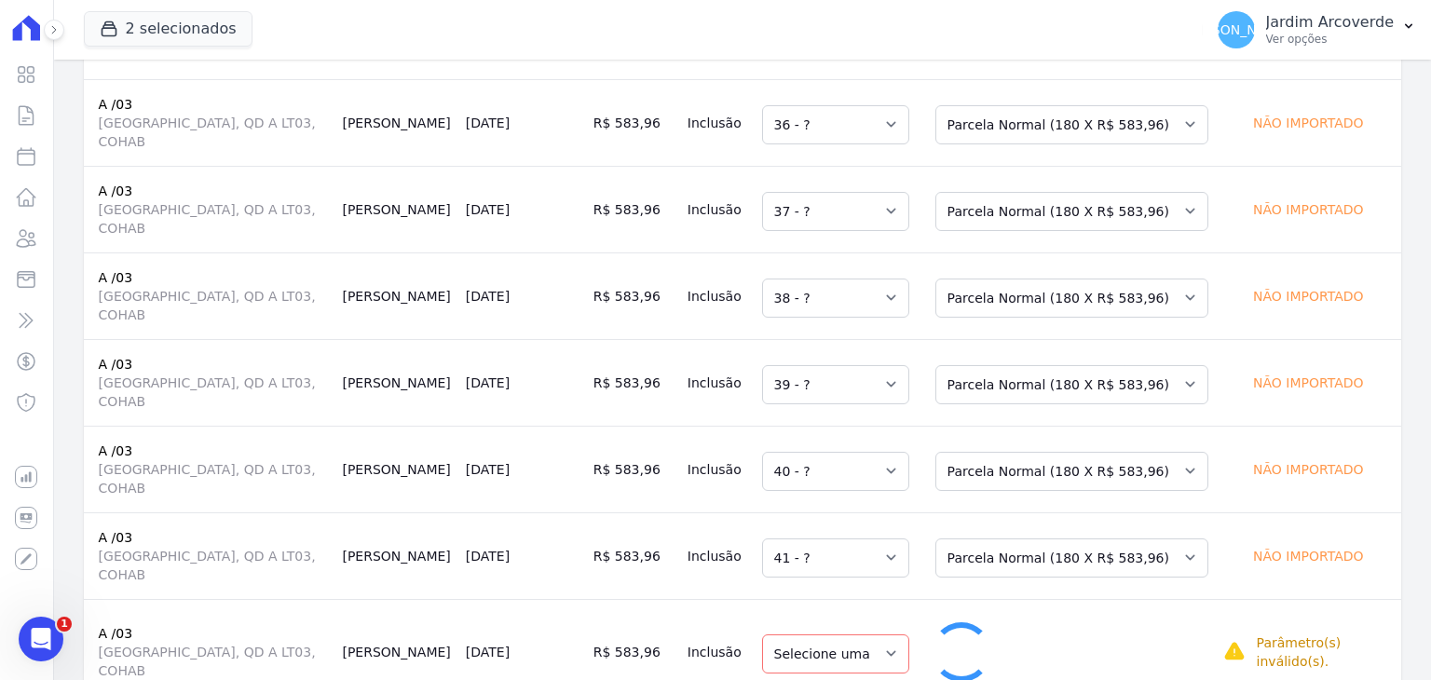
select select "42"
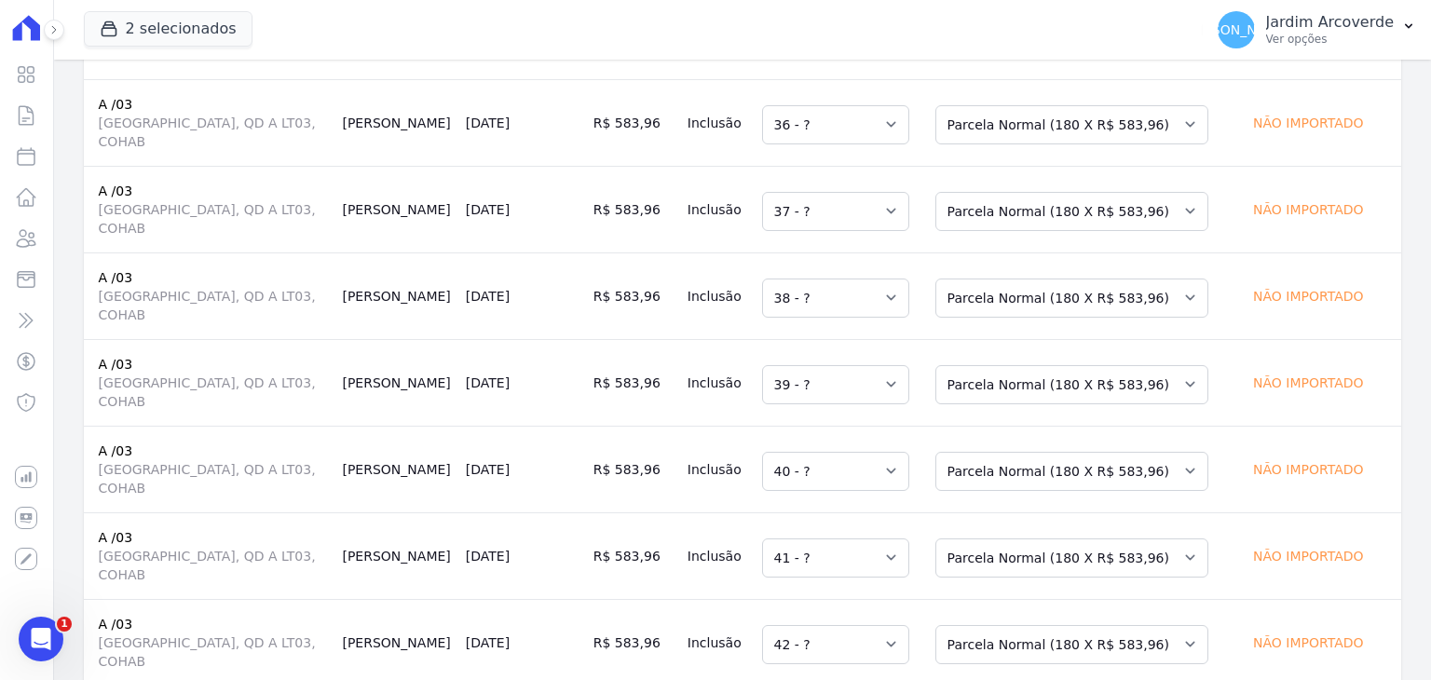
select select "43"
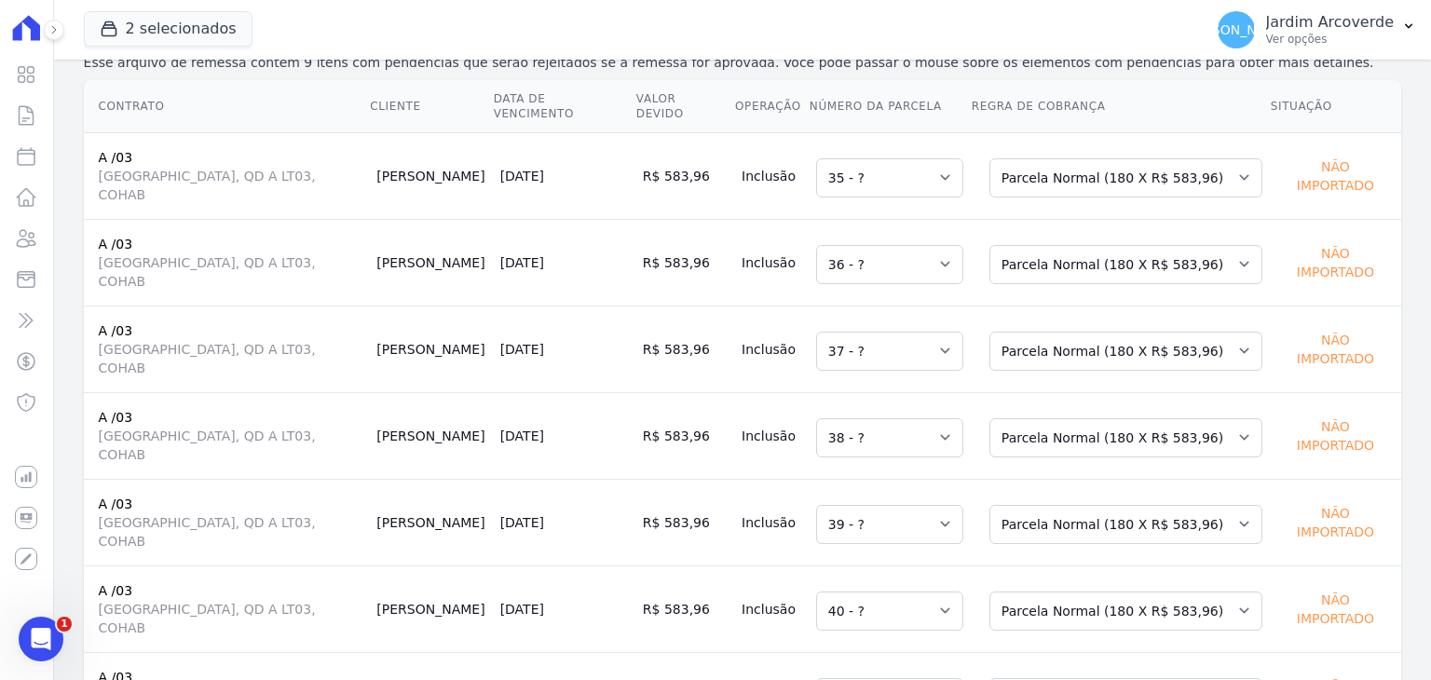
scroll to position [0, 0]
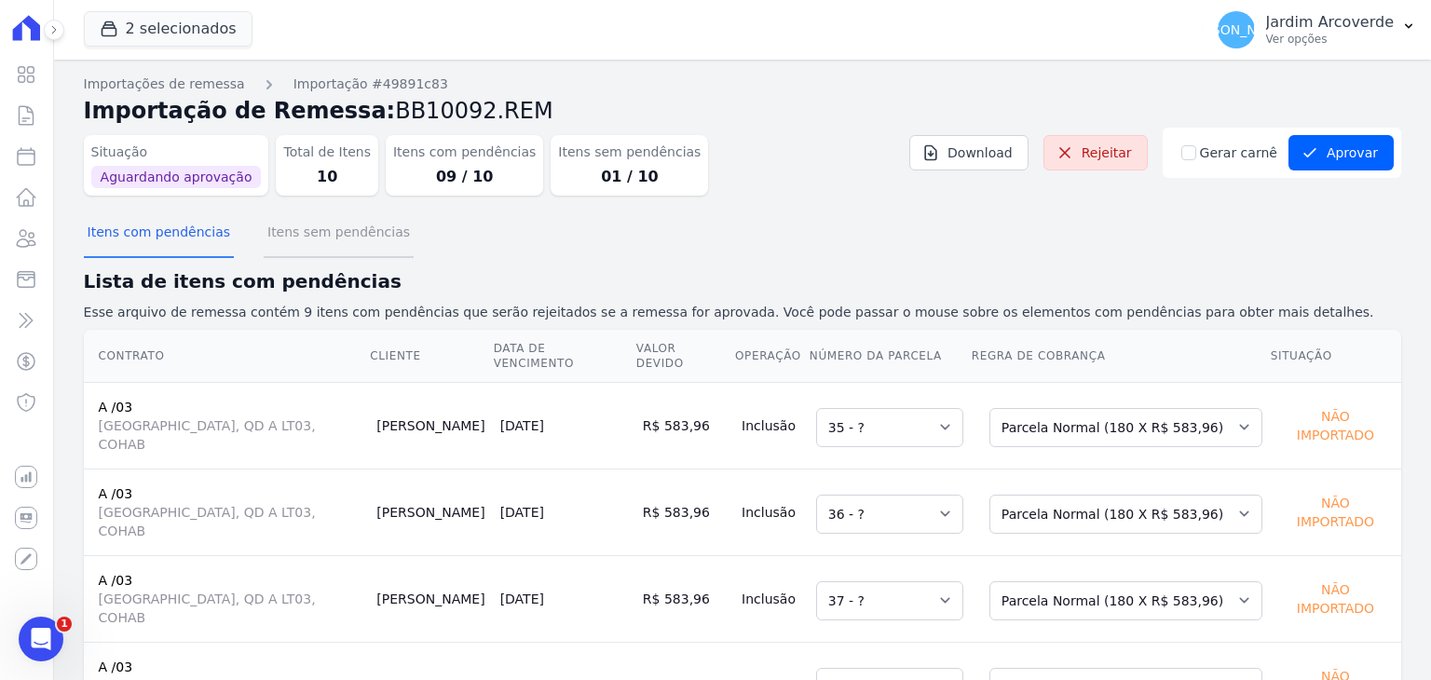
click at [324, 247] on button "Itens sem pendências" at bounding box center [339, 234] width 150 height 48
click at [1189, 157] on input "Gerar carnê" at bounding box center [1188, 152] width 15 height 15
checkbox input "true"
click at [1192, 191] on div "Situação Aguardando aprovação Total de Itens 10 Itens com pendências 09 / 10 It…" at bounding box center [742, 169] width 1317 height 83
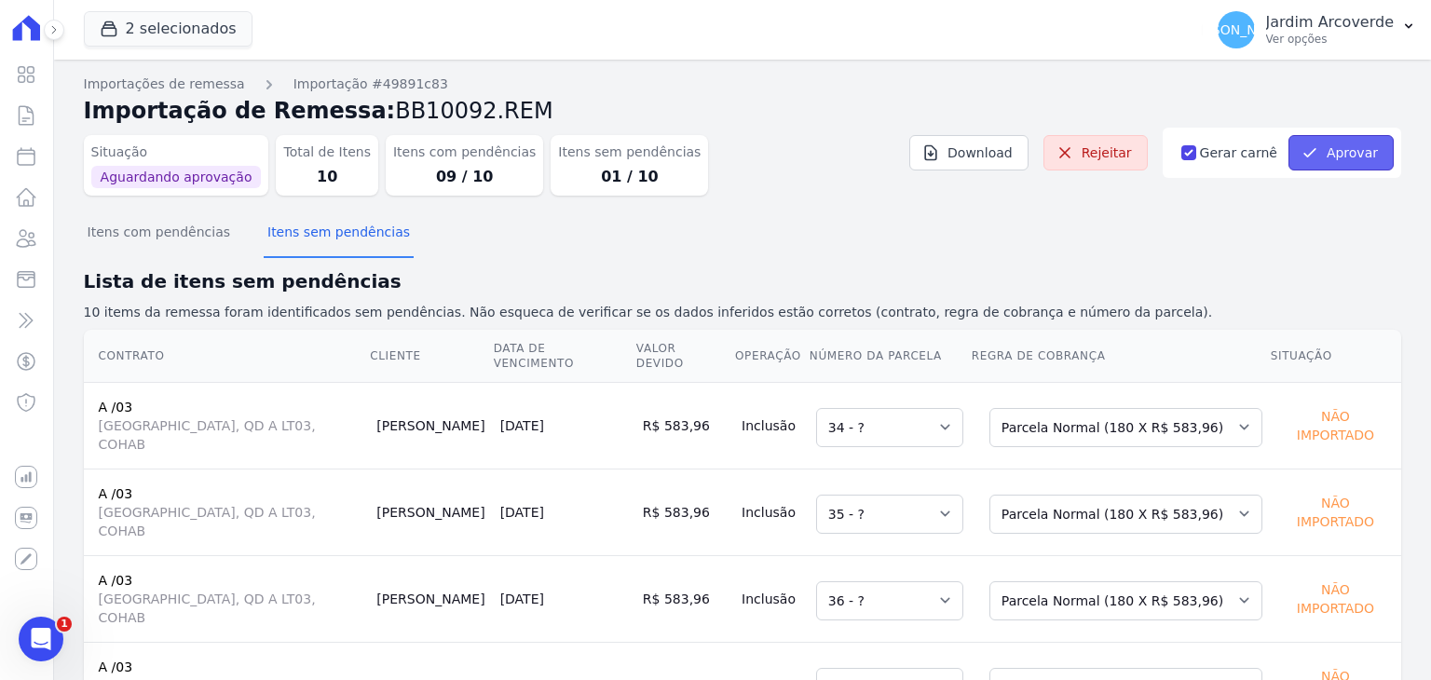
click at [1320, 151] on button "Aprovar" at bounding box center [1340, 152] width 105 height 35
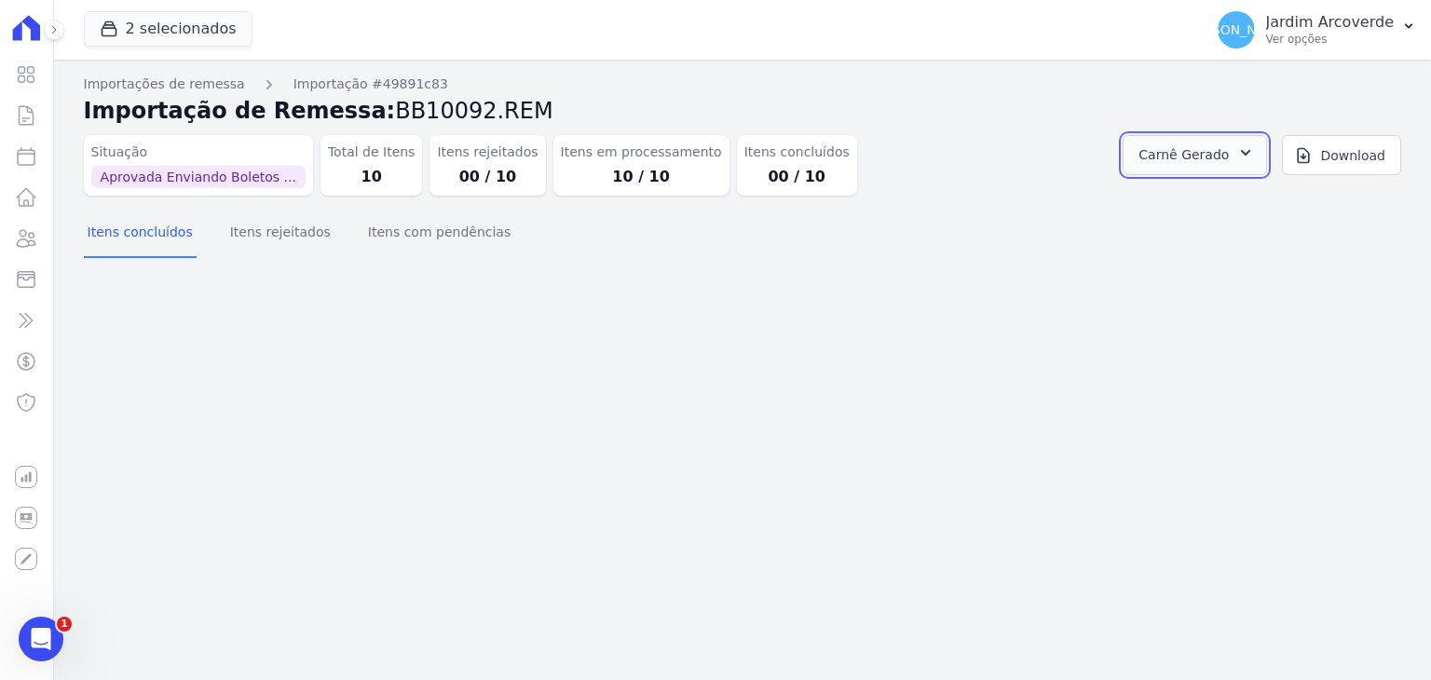
click at [1181, 168] on button "Carnê Gerado" at bounding box center [1195, 155] width 144 height 40
click at [1356, 198] on link "Abrir" at bounding box center [1382, 206] width 52 height 24
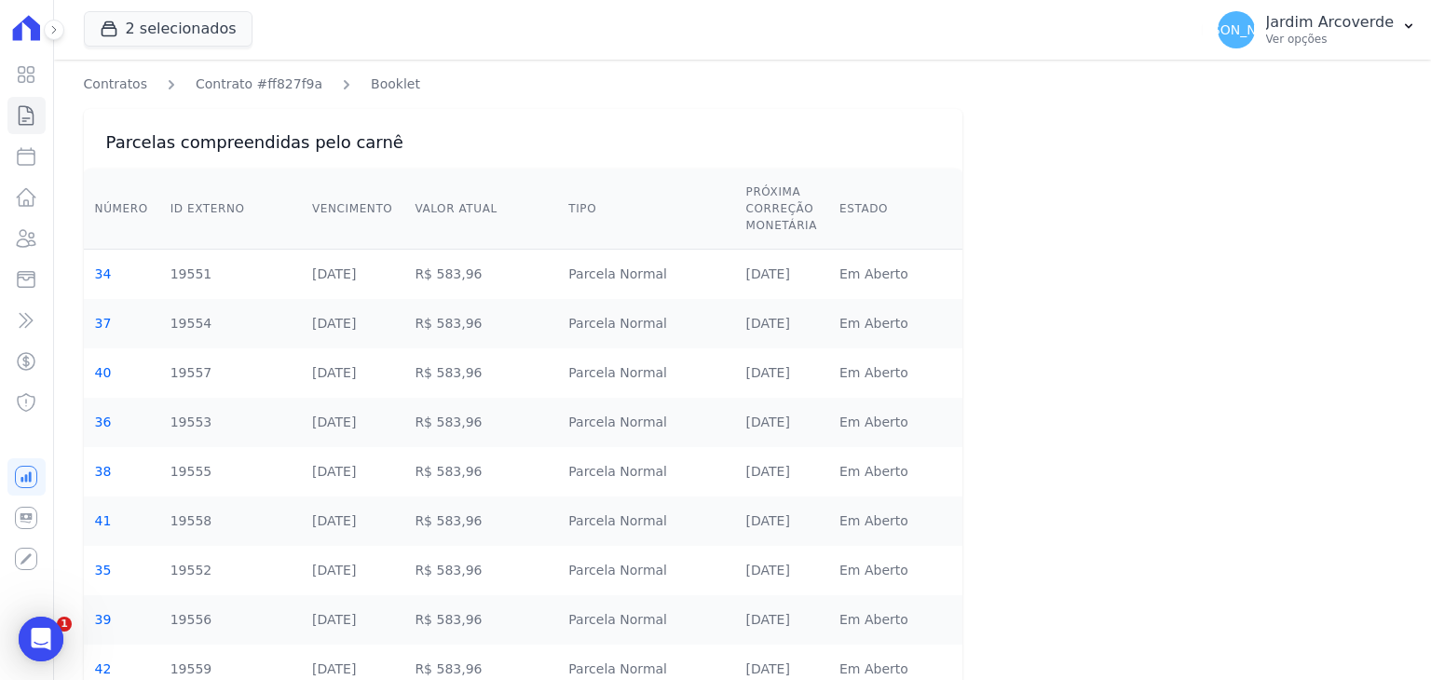
scroll to position [162, 0]
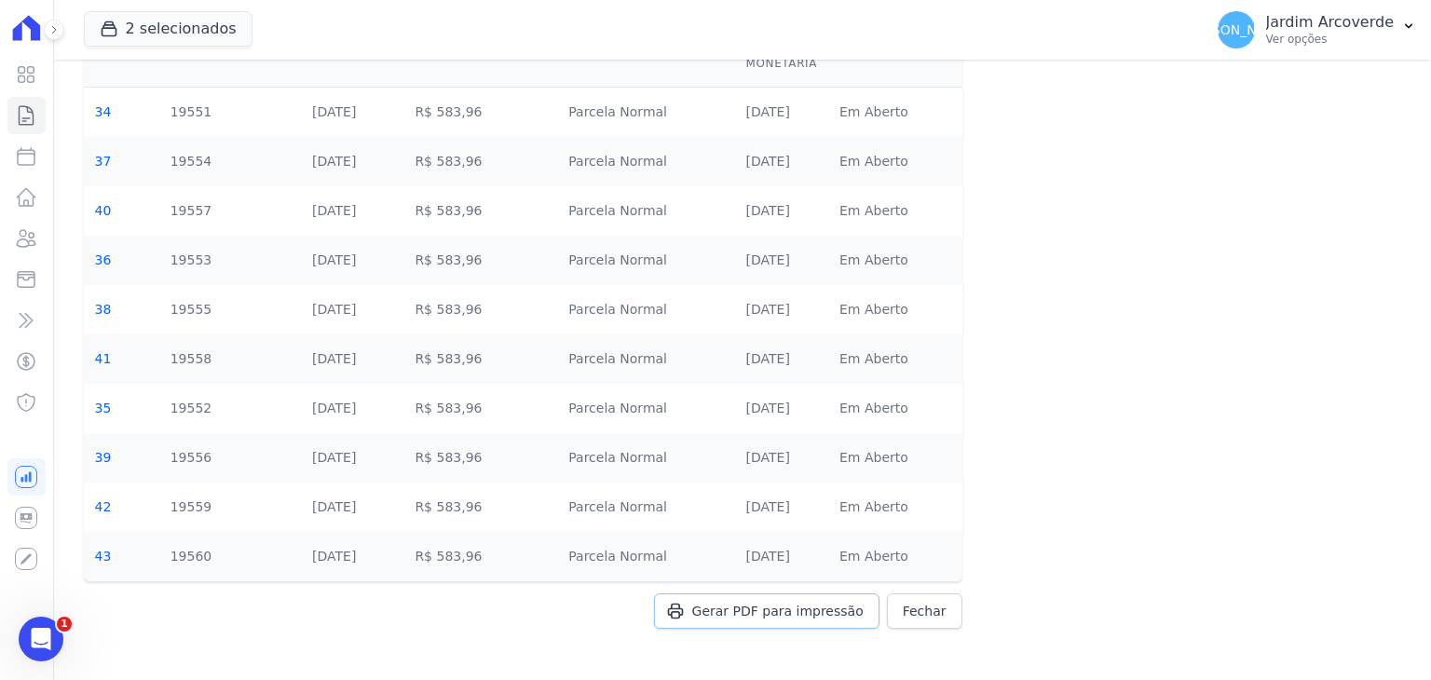
click at [757, 605] on span "Gerar PDF para impressão" at bounding box center [777, 611] width 171 height 19
click at [34, 112] on icon at bounding box center [26, 115] width 22 height 22
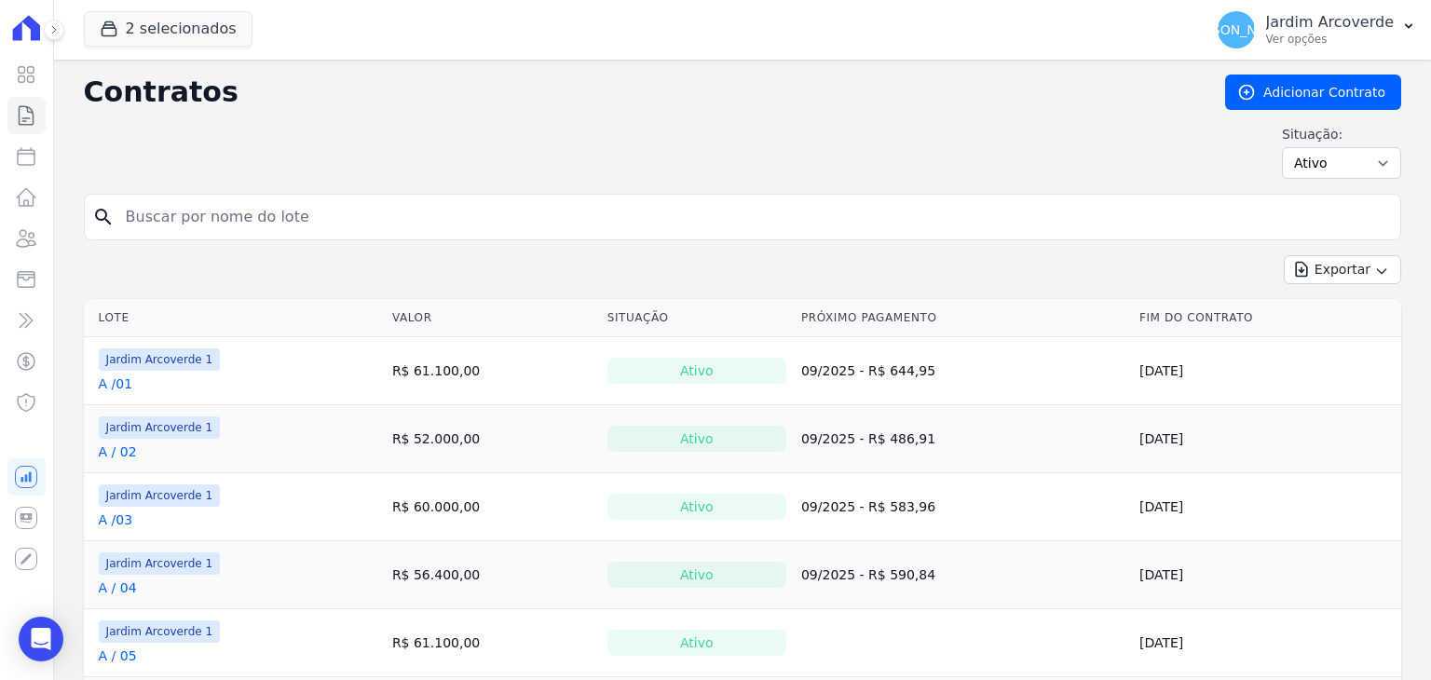
click at [363, 206] on input "search" at bounding box center [754, 216] width 1278 height 37
type input "k / 13"
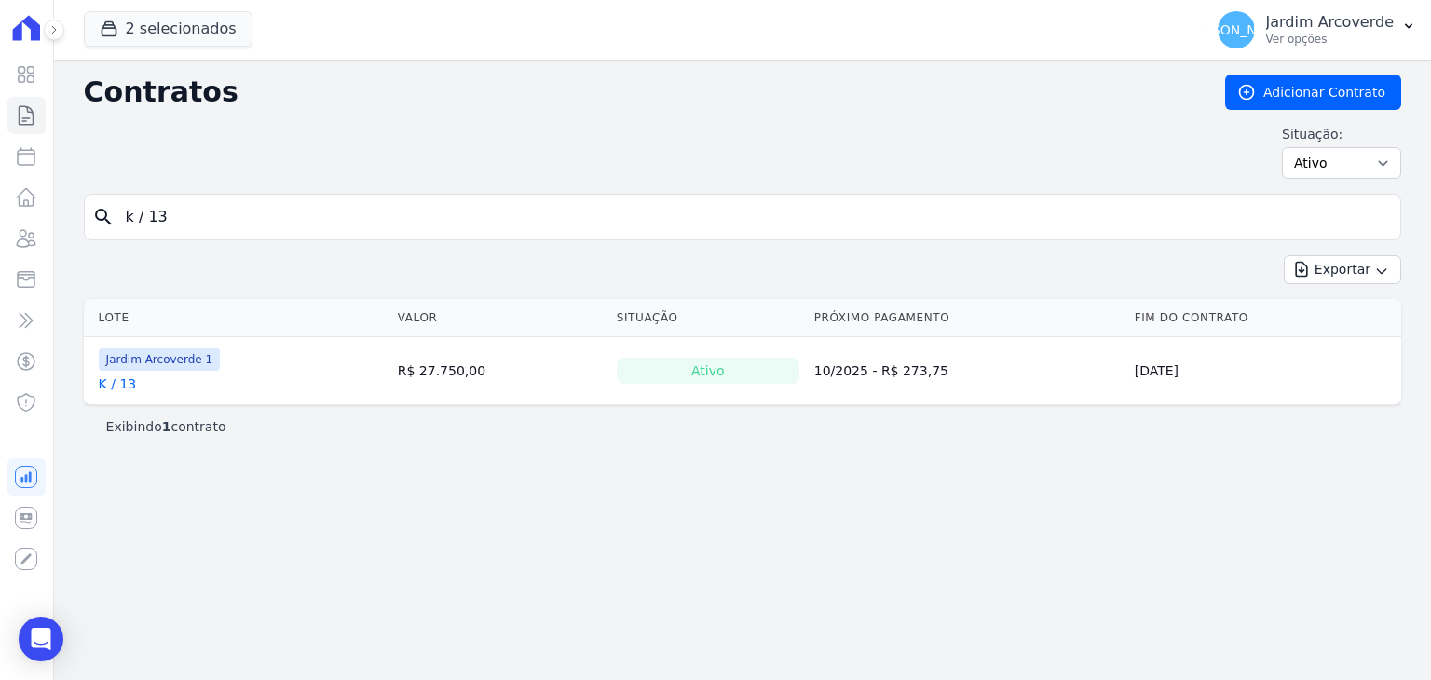
click at [119, 383] on link "K / 13" at bounding box center [118, 383] width 38 height 19
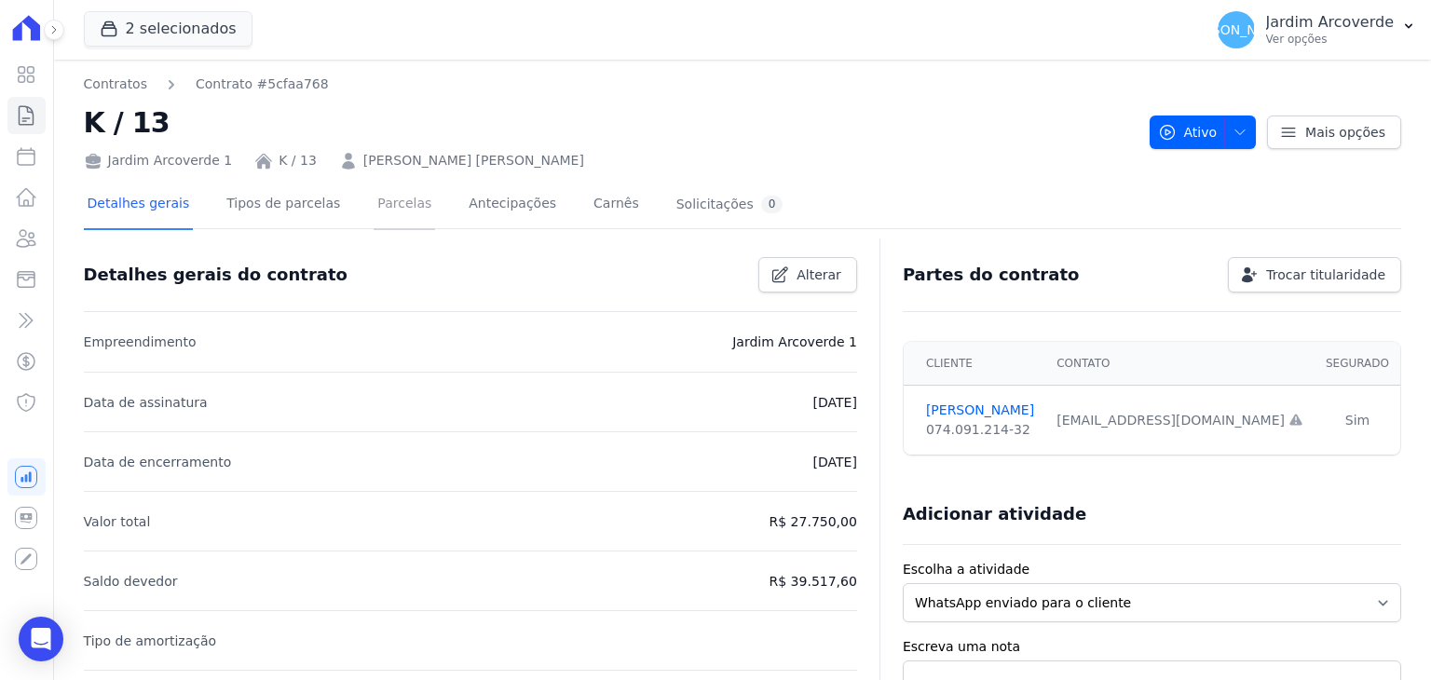
click at [388, 210] on link "Parcelas" at bounding box center [404, 205] width 61 height 49
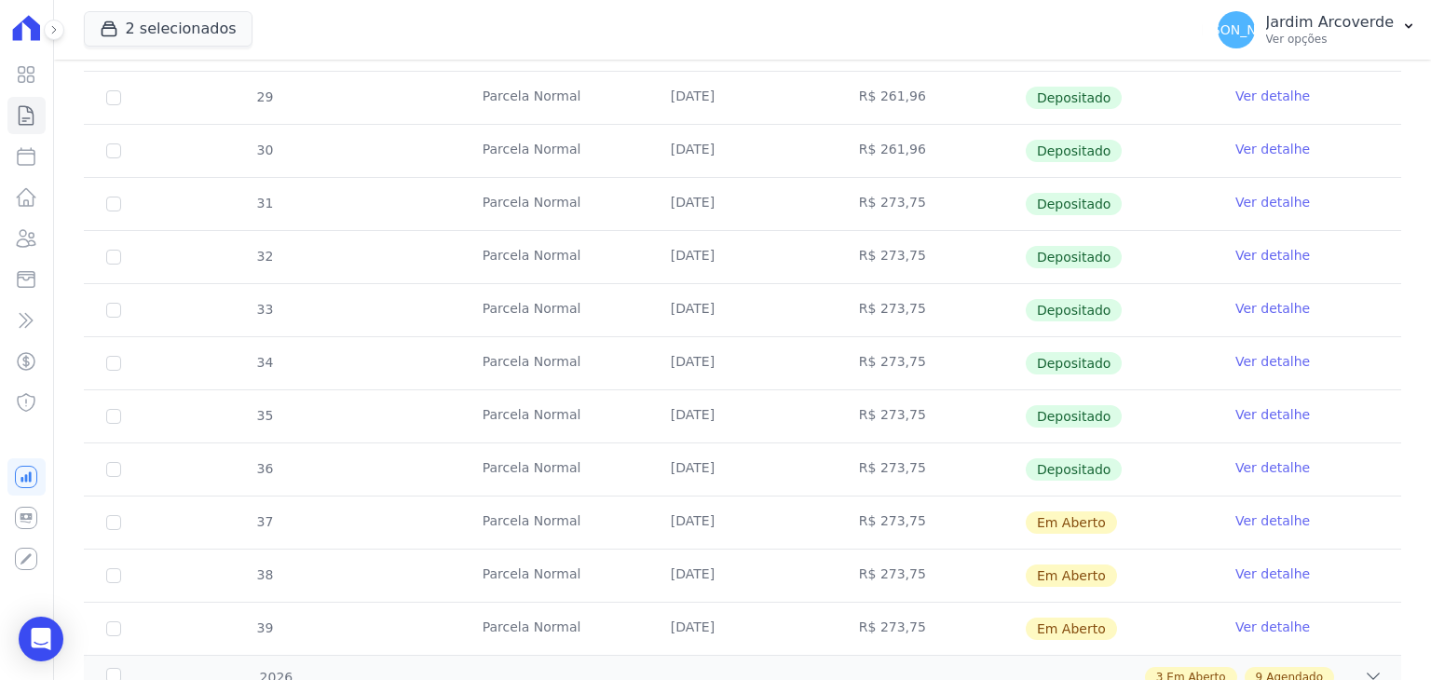
scroll to position [559, 0]
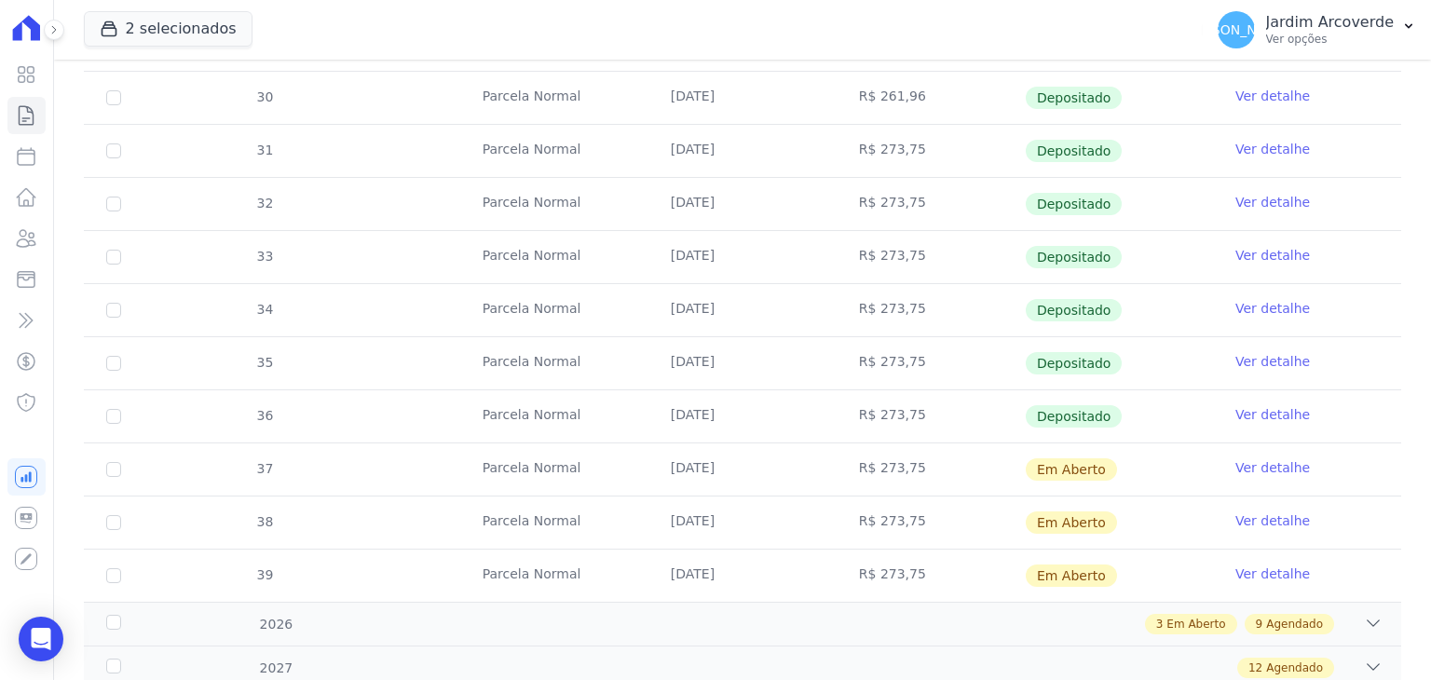
click at [1256, 409] on link "Ver detalhe" at bounding box center [1272, 414] width 75 height 19
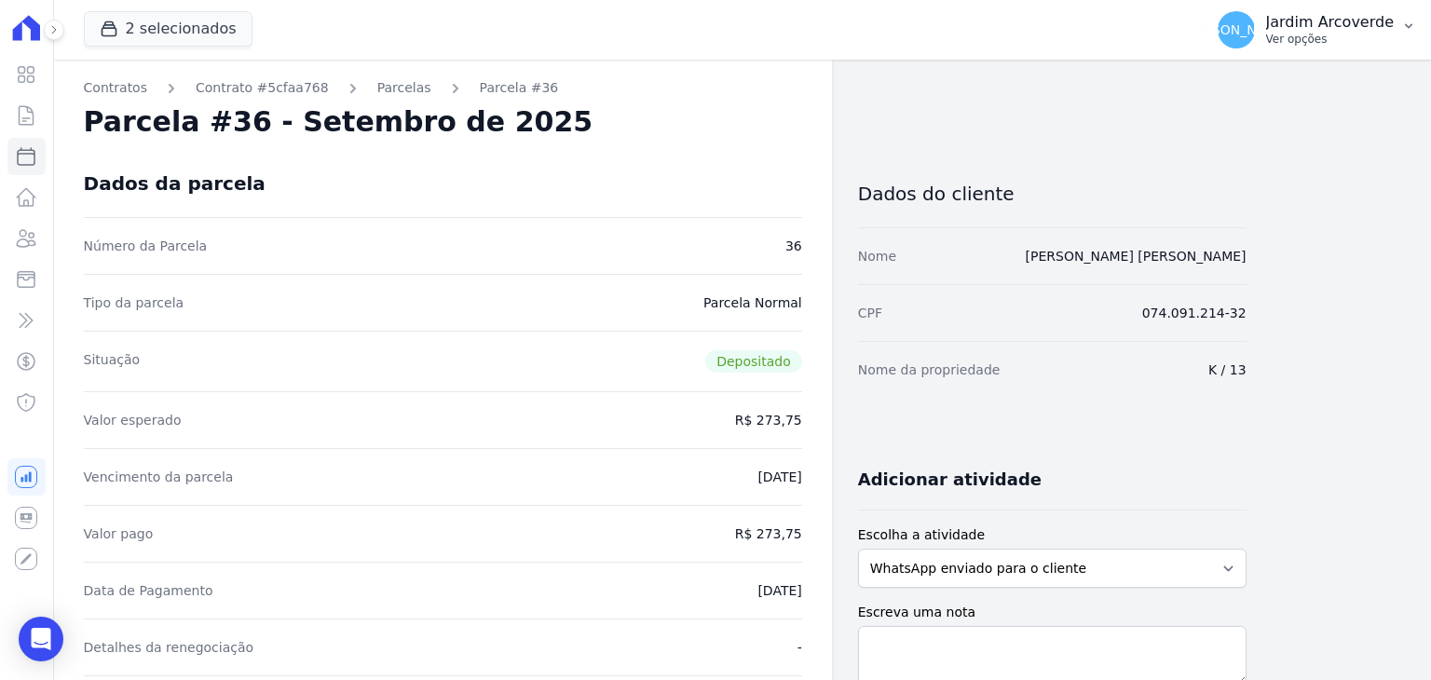
click at [1320, 34] on p "Ver opções" at bounding box center [1330, 39] width 128 height 15
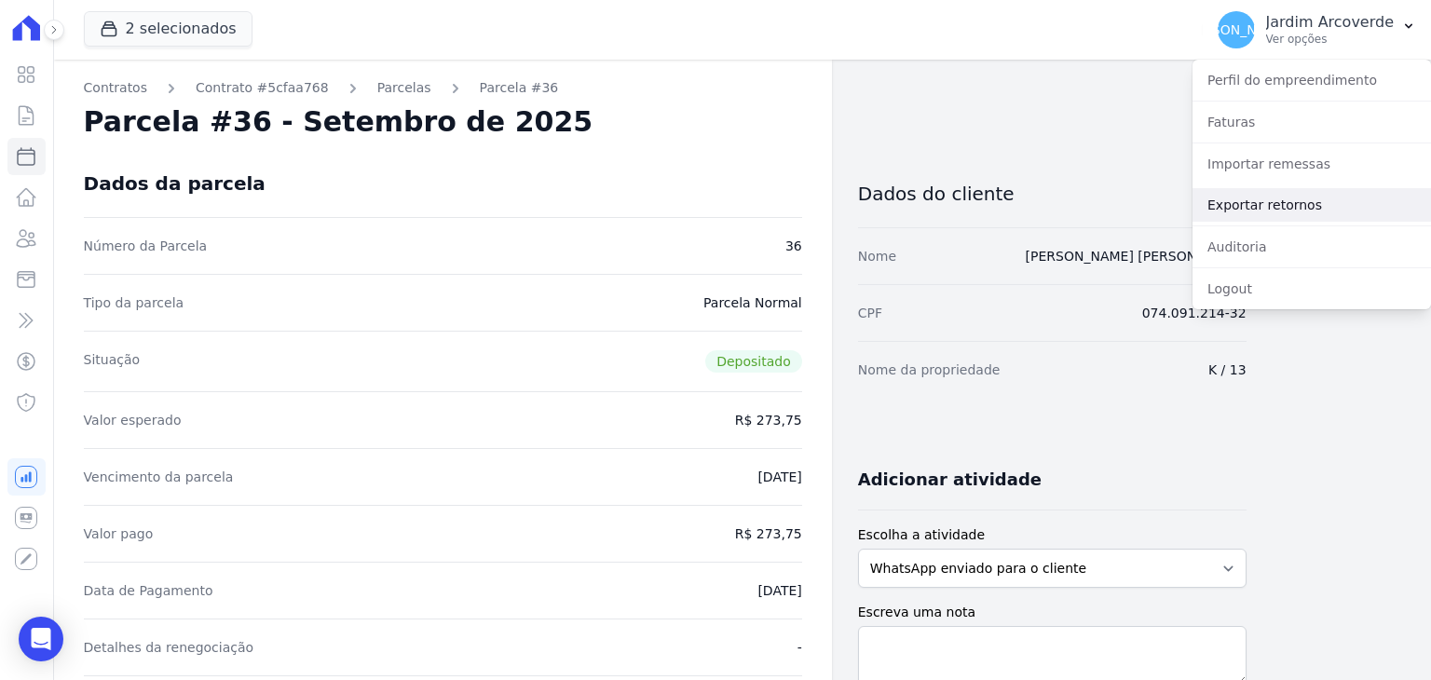
click at [1292, 206] on link "Exportar retornos" at bounding box center [1311, 205] width 238 height 34
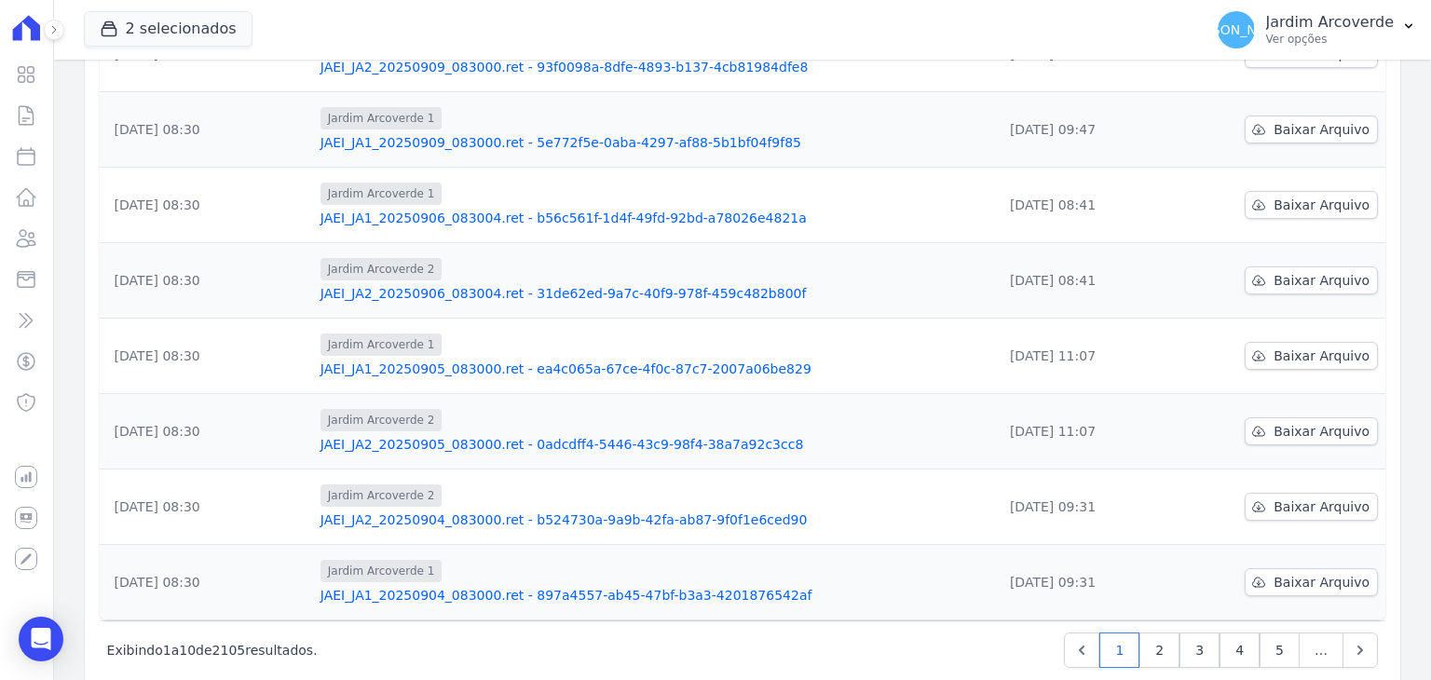
scroll to position [474, 0]
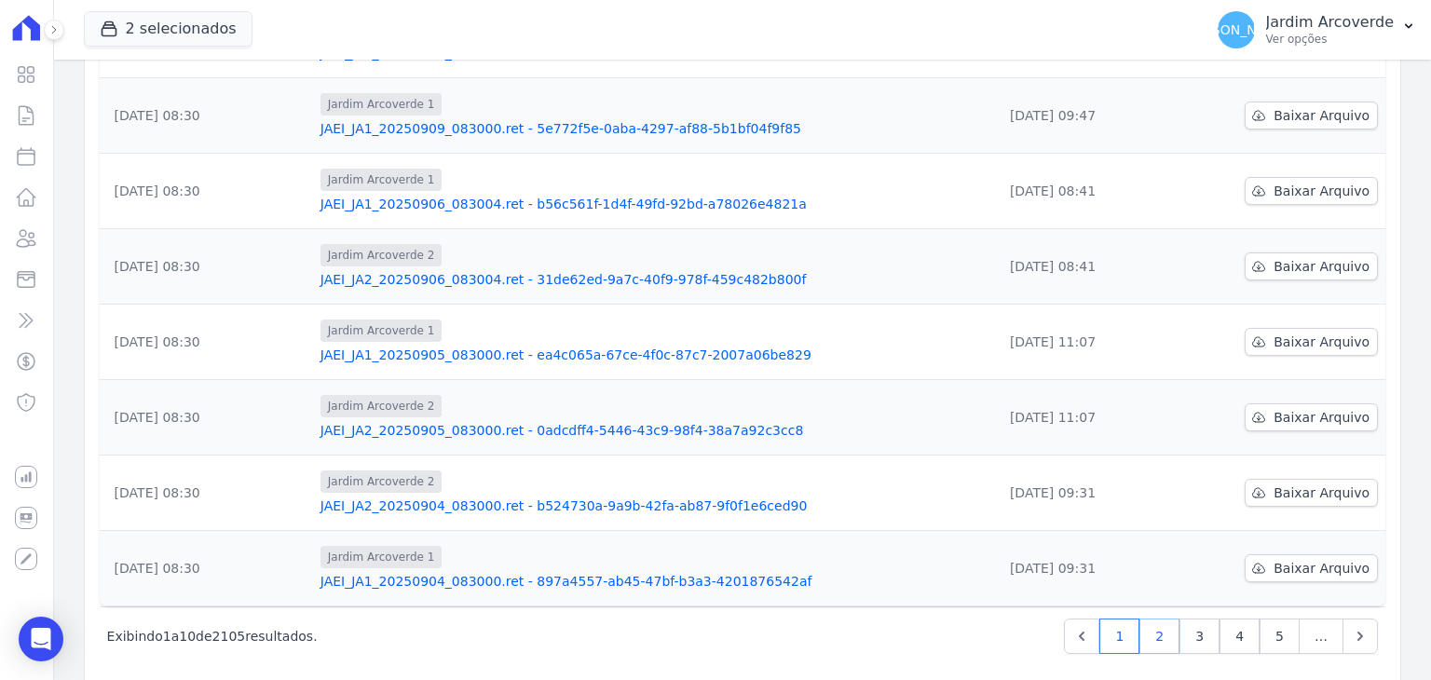
click at [1150, 619] on link "2" at bounding box center [1159, 636] width 40 height 35
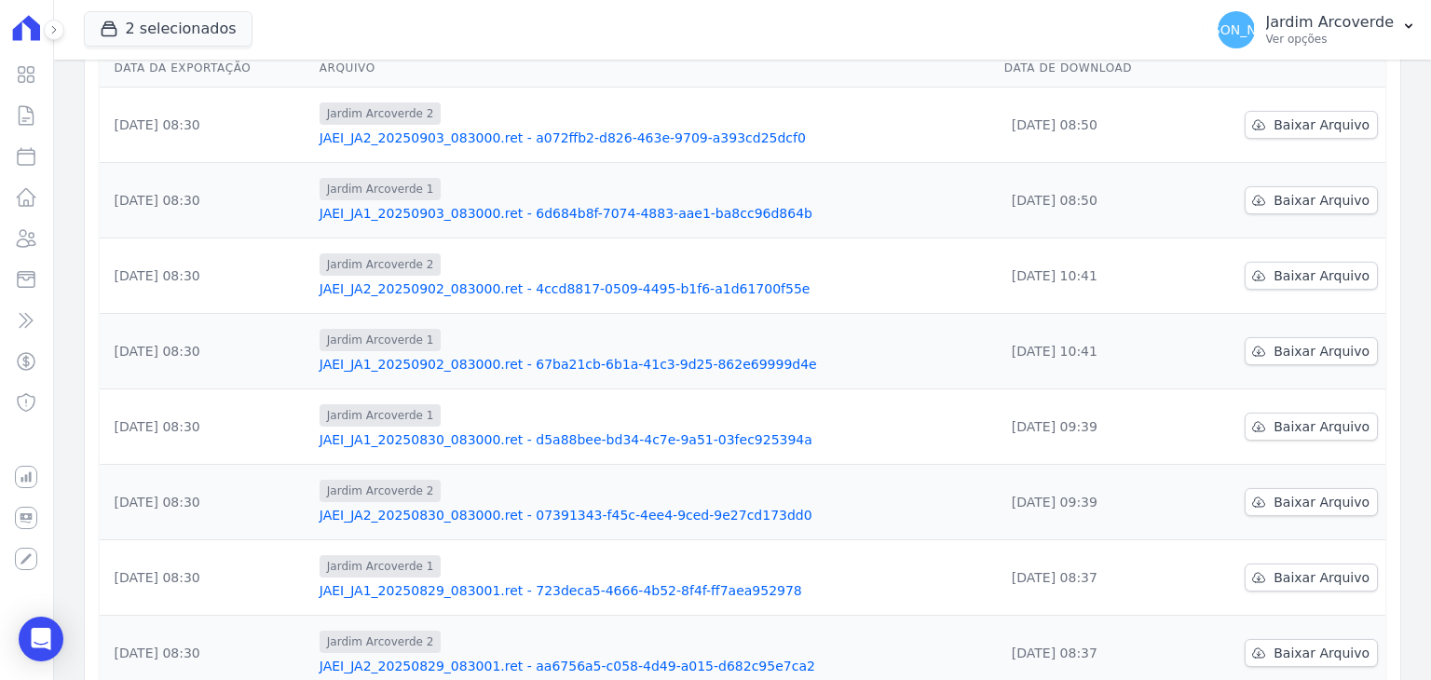
scroll to position [186, 0]
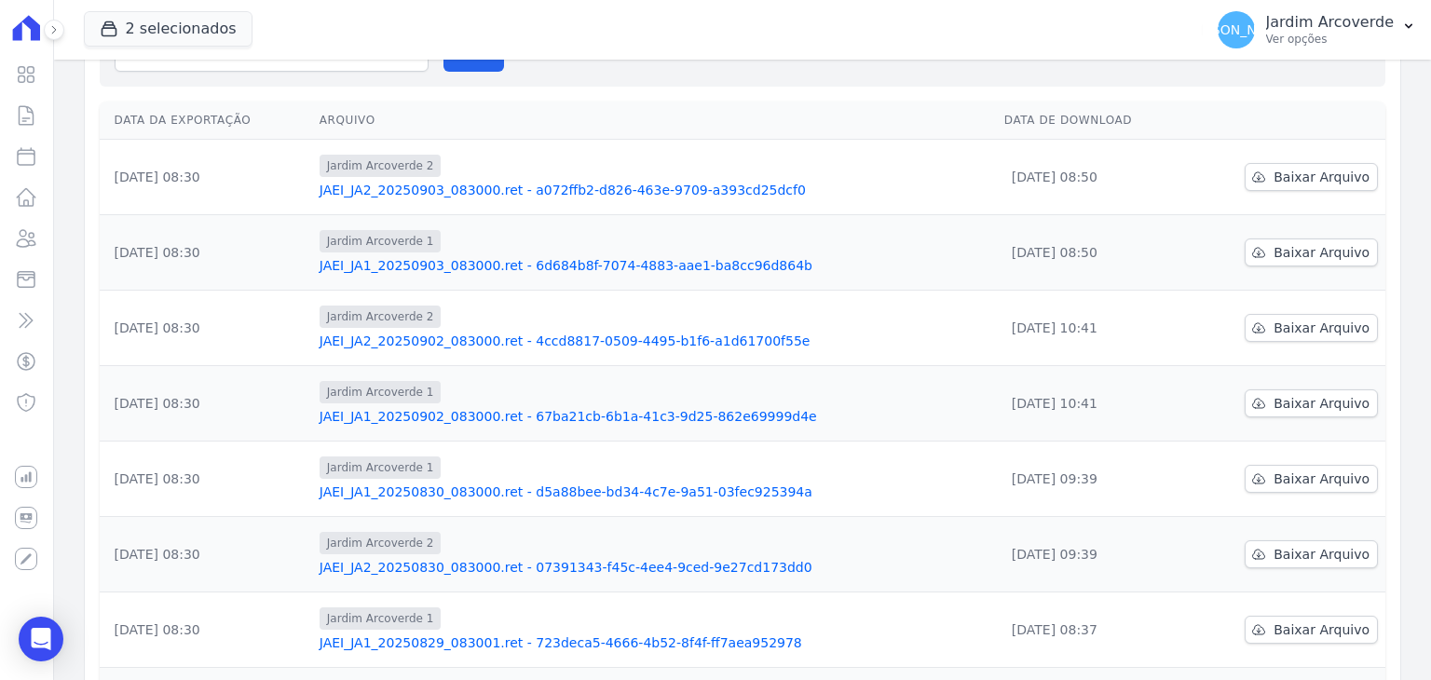
click at [486, 407] on link "JAEI_JA1_20250902_083000.ret - 67ba21cb-6b1a-41c3-9d25-862e69999d4e" at bounding box center [655, 416] width 670 height 19
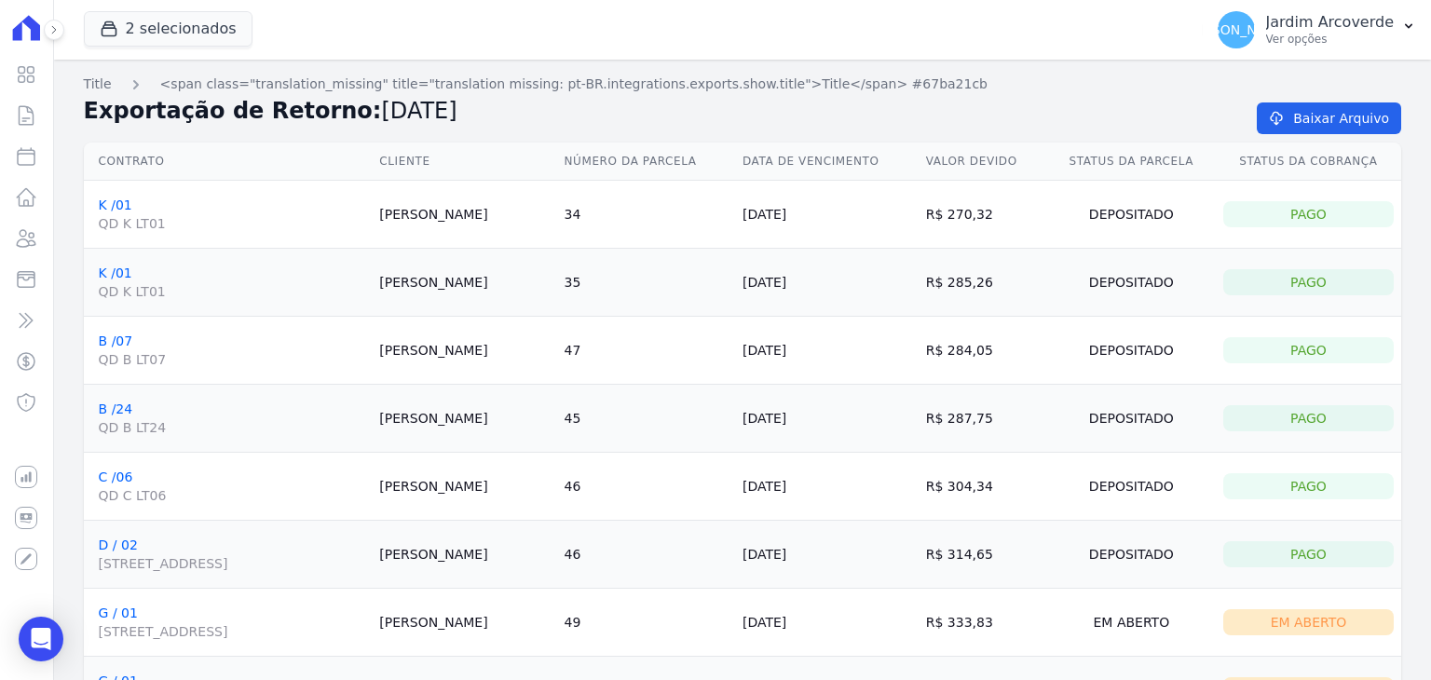
click at [503, 353] on td "Rojanio Alves" at bounding box center [464, 351] width 184 height 68
drag, startPoint x: 796, startPoint y: 352, endPoint x: 883, endPoint y: 361, distance: 87.0
click at [893, 340] on td "30/08/2025" at bounding box center [827, 351] width 184 height 68
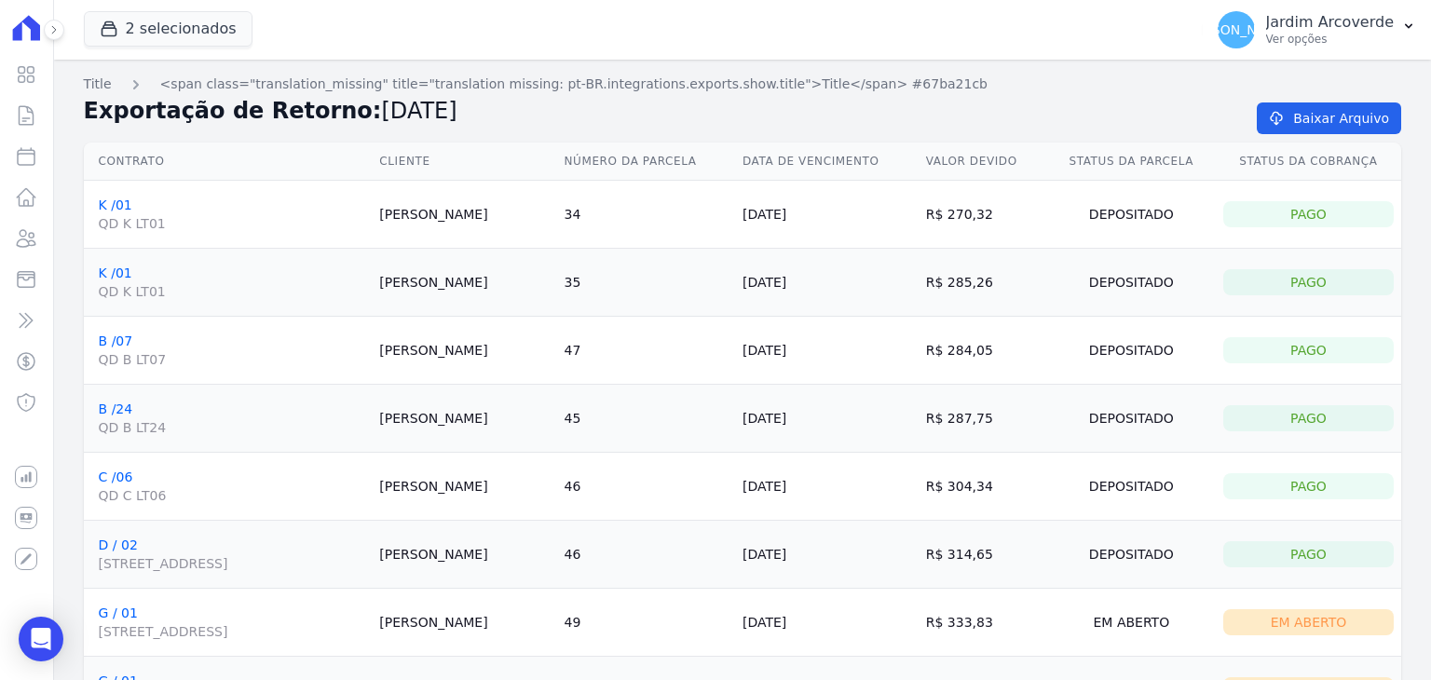
click at [835, 421] on td "30/08/2025" at bounding box center [827, 419] width 184 height 68
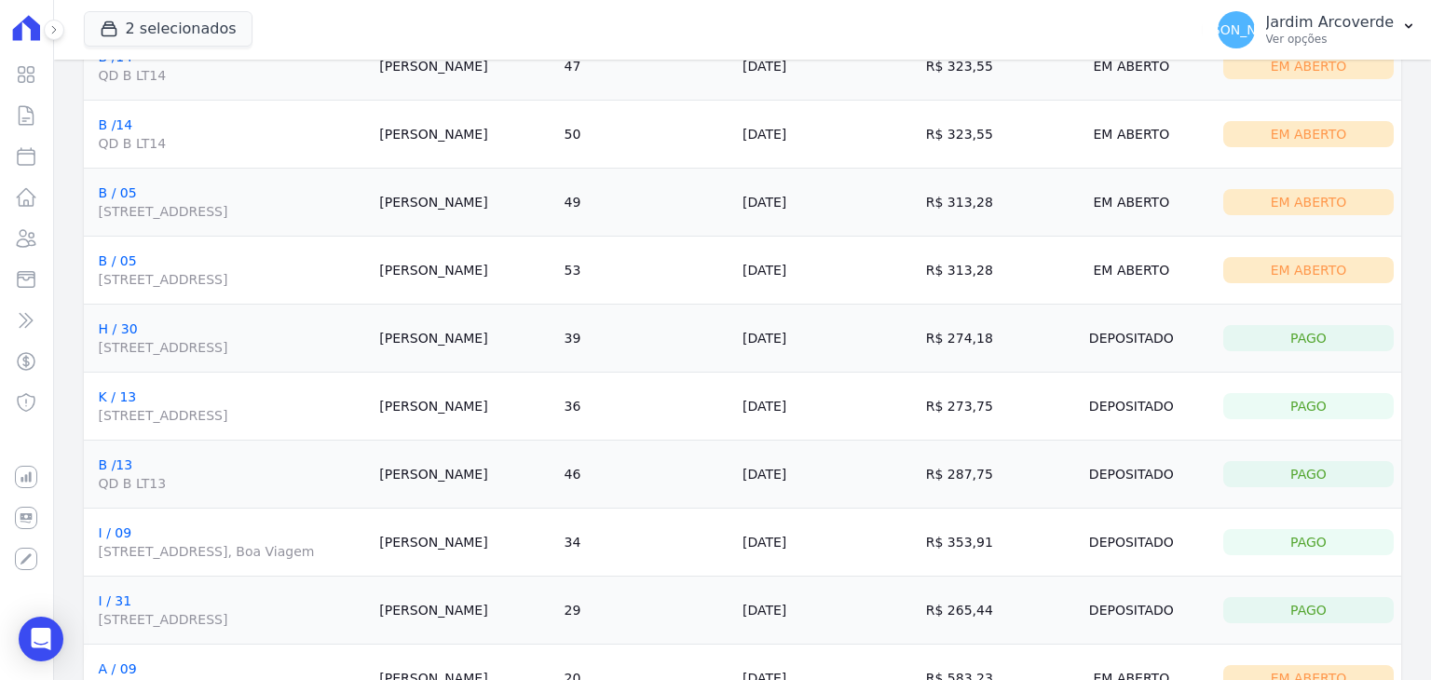
scroll to position [1025, 0]
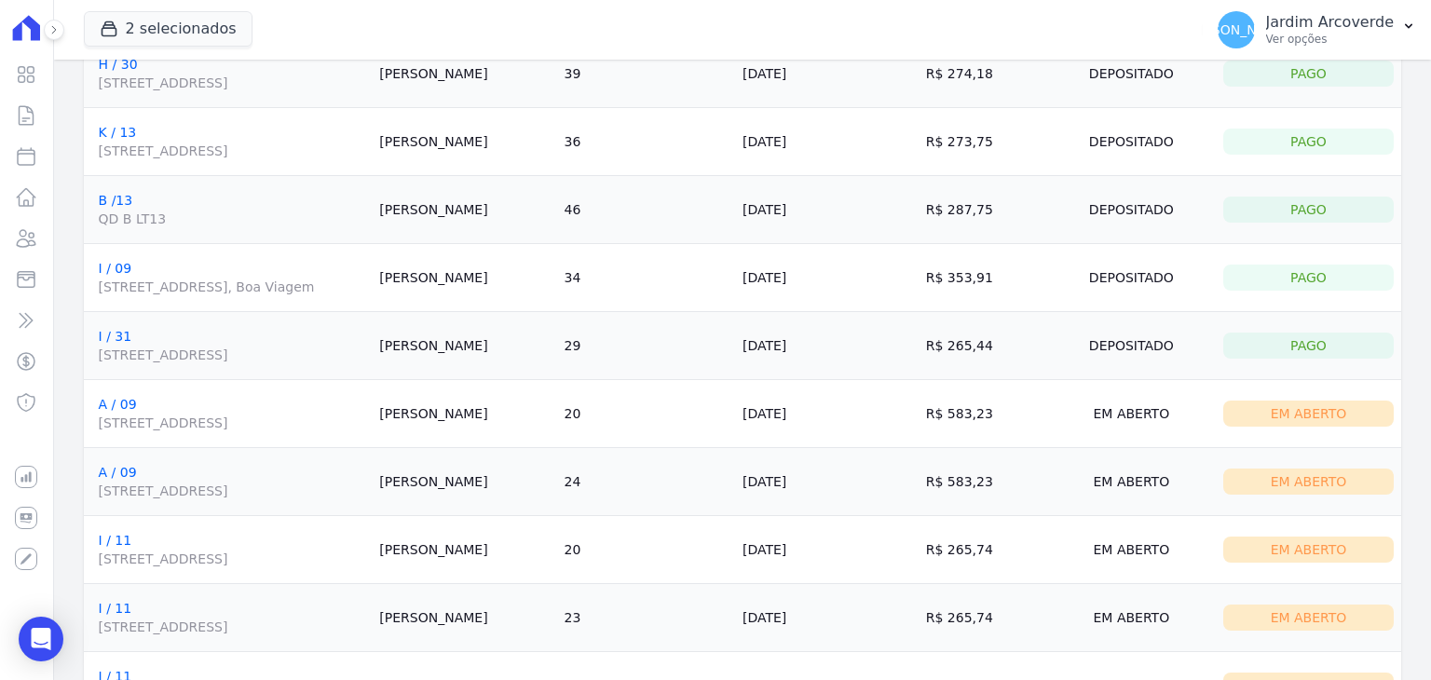
drag, startPoint x: 502, startPoint y: 142, endPoint x: 616, endPoint y: 144, distance: 113.7
click at [556, 144] on td "Daieny Nunes" at bounding box center [464, 142] width 184 height 68
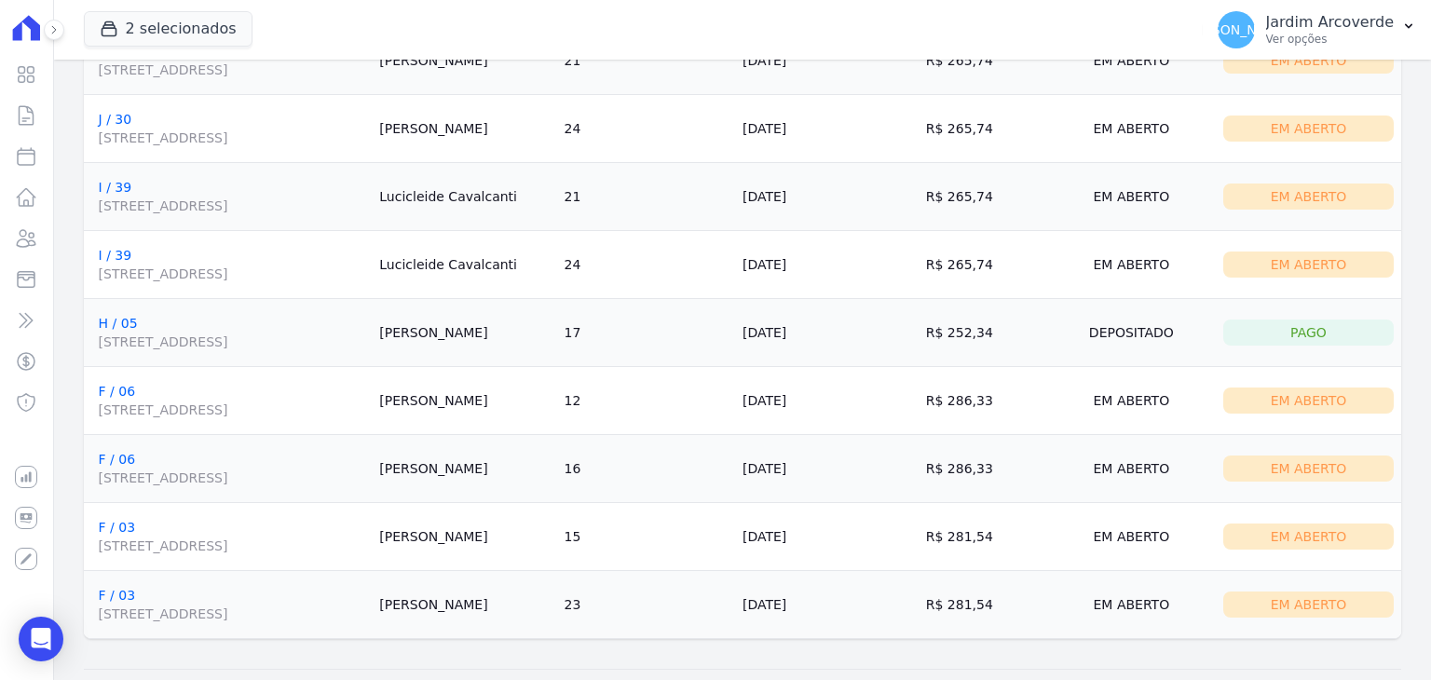
scroll to position [2052, 0]
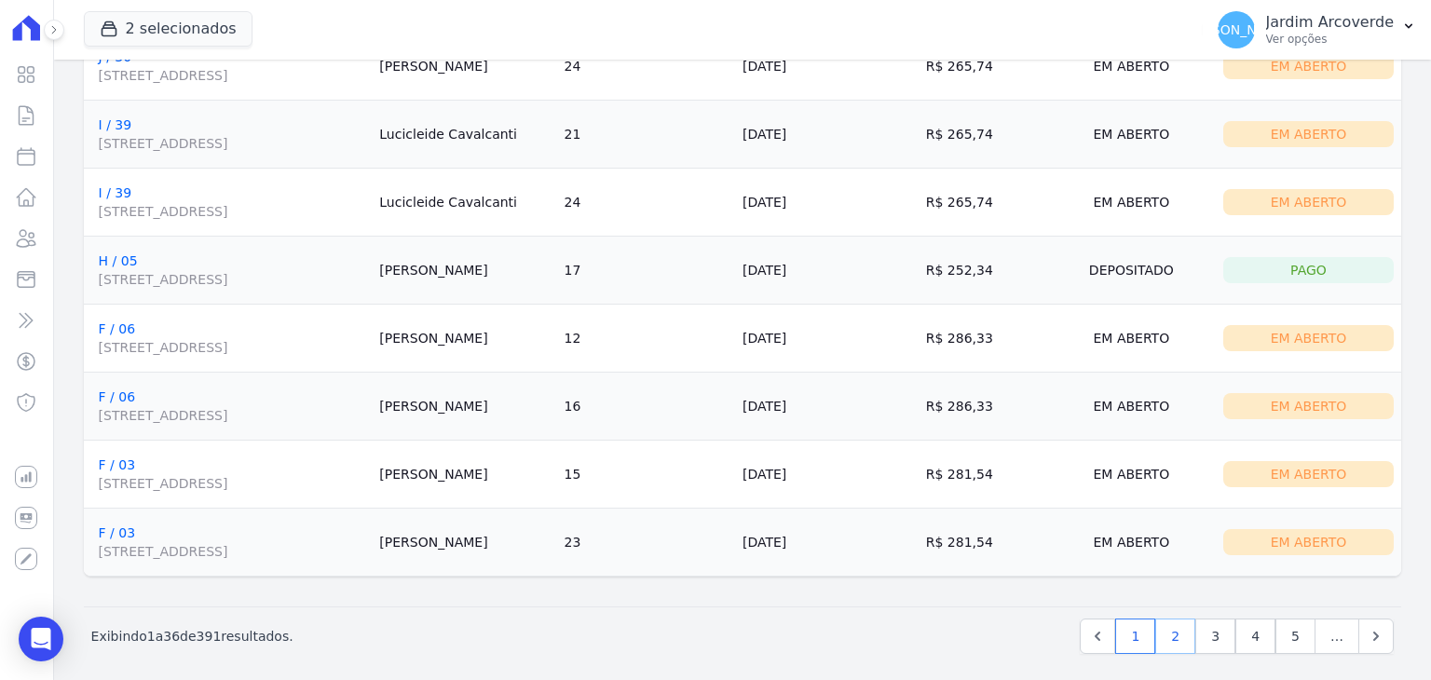
click at [1177, 623] on link "2" at bounding box center [1175, 636] width 40 height 35
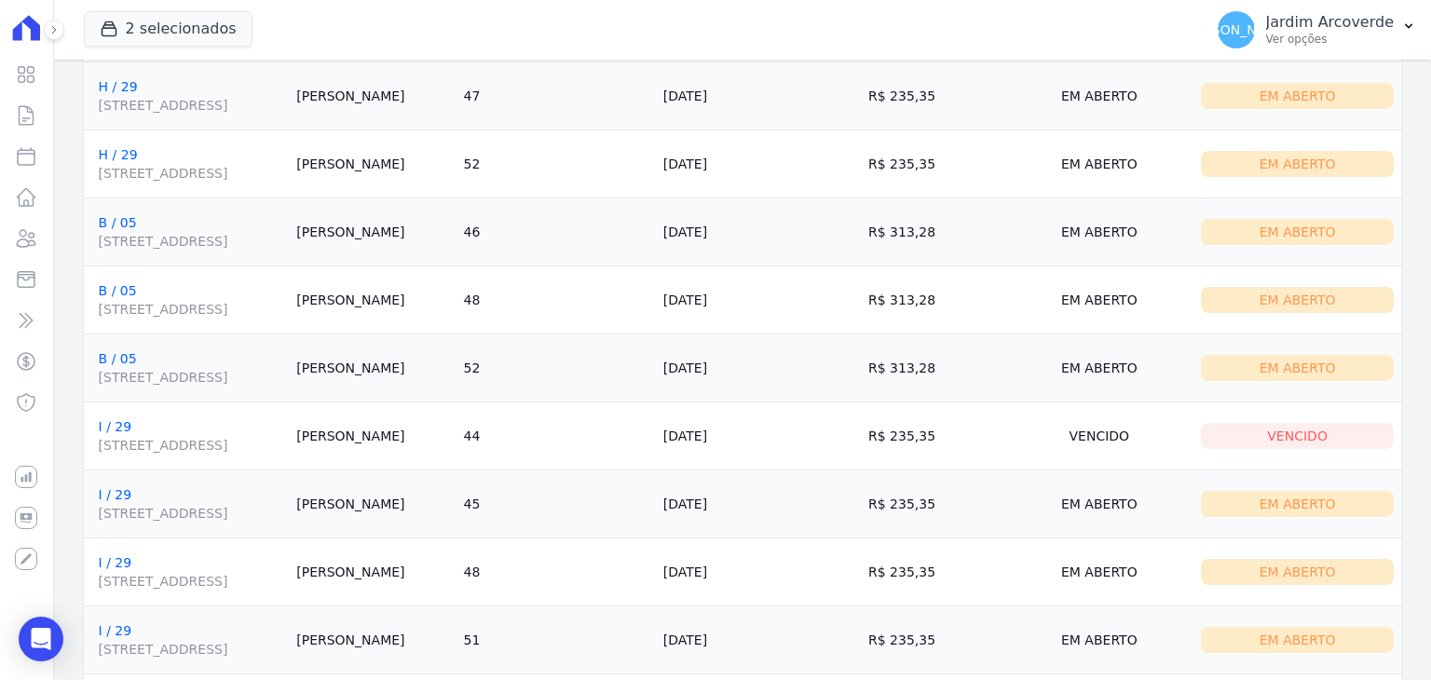
scroll to position [2052, 0]
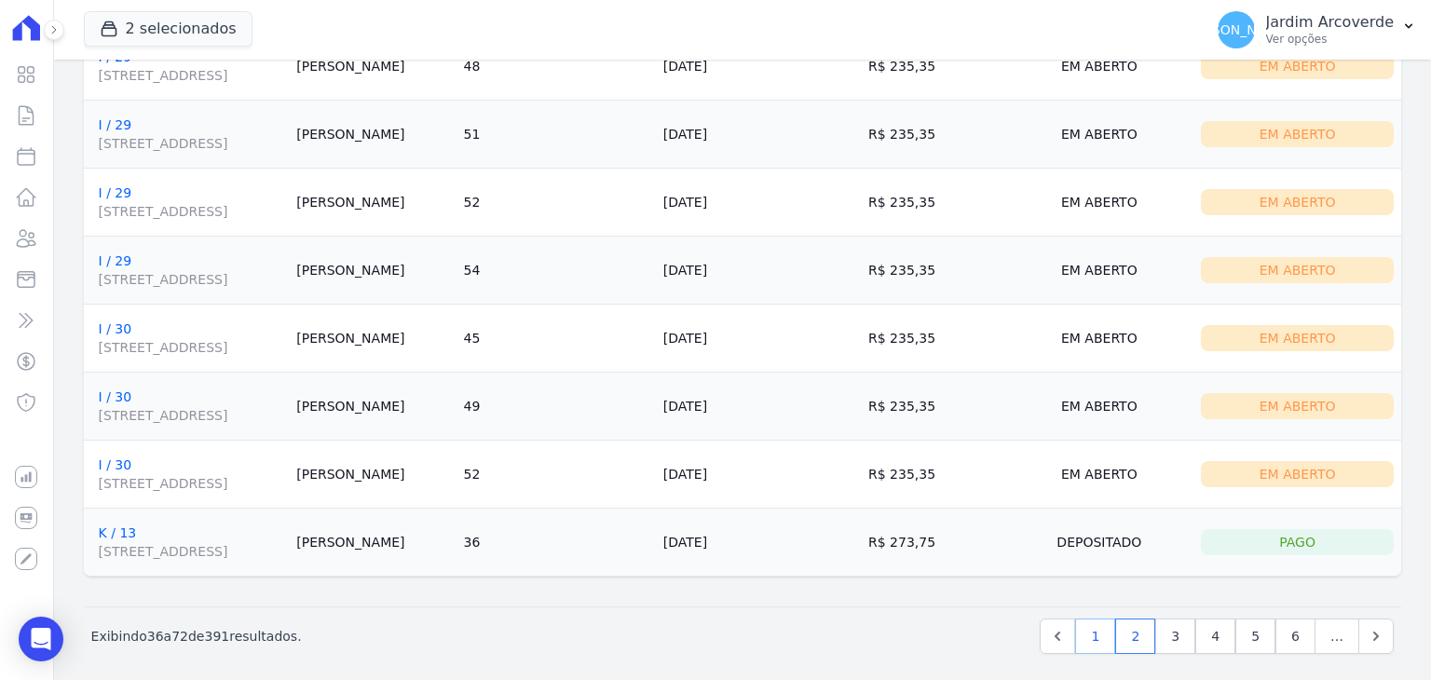
click at [1089, 628] on link "1" at bounding box center [1095, 636] width 40 height 35
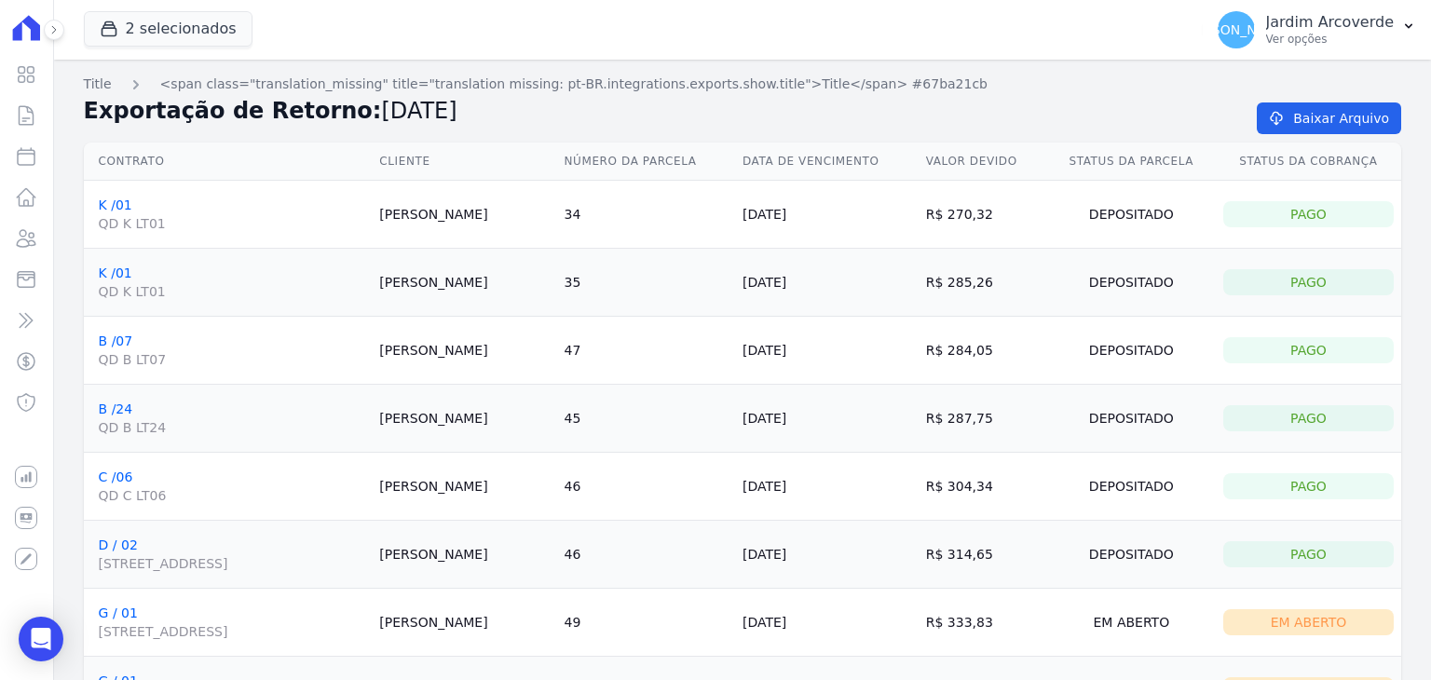
click at [508, 417] on td "Warla Santos" at bounding box center [464, 419] width 184 height 68
click at [507, 483] on td "Ana Beserra" at bounding box center [464, 487] width 184 height 68
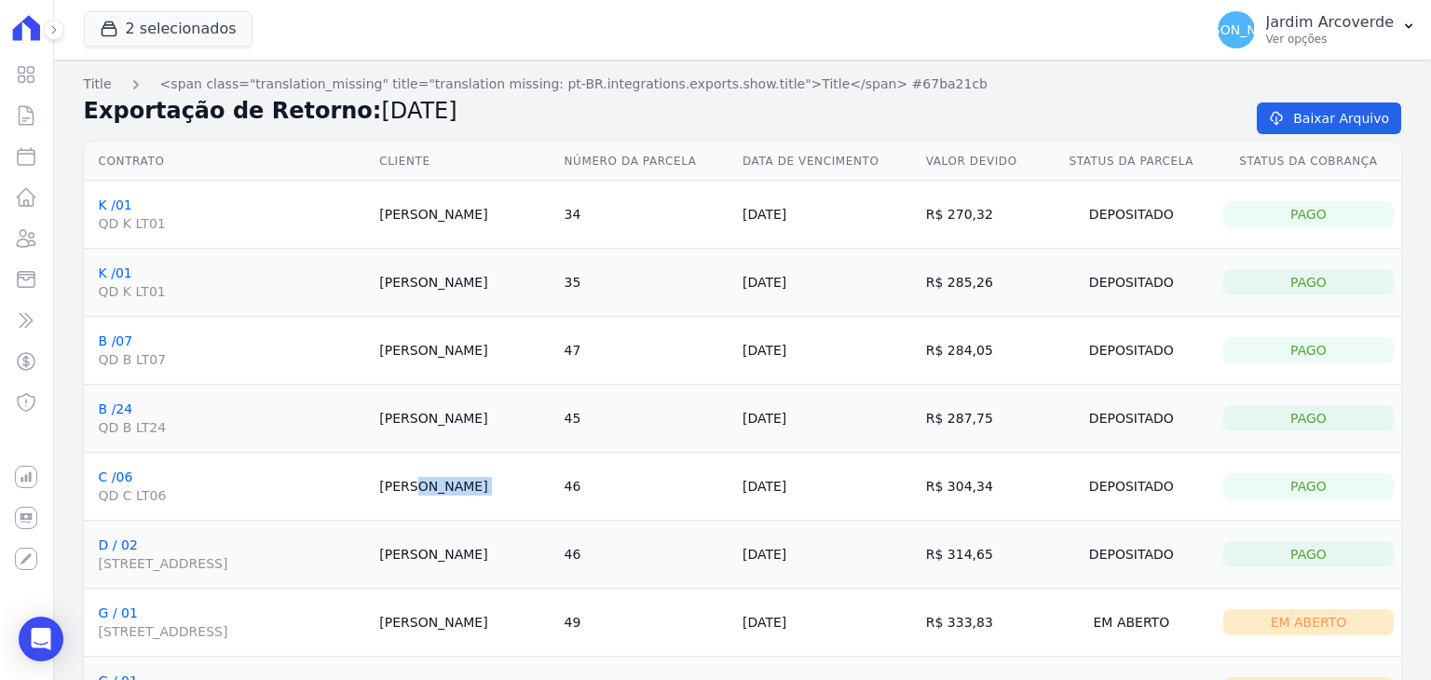
click at [507, 483] on td "Ana Beserra" at bounding box center [464, 487] width 184 height 68
click at [507, 489] on td "Ana Beserra" at bounding box center [464, 487] width 184 height 68
drag, startPoint x: 799, startPoint y: 495, endPoint x: 892, endPoint y: 477, distance: 93.9
click at [892, 477] on td "15/09/2025" at bounding box center [827, 487] width 184 height 68
click at [831, 556] on td "10/09/2025" at bounding box center [827, 555] width 184 height 68
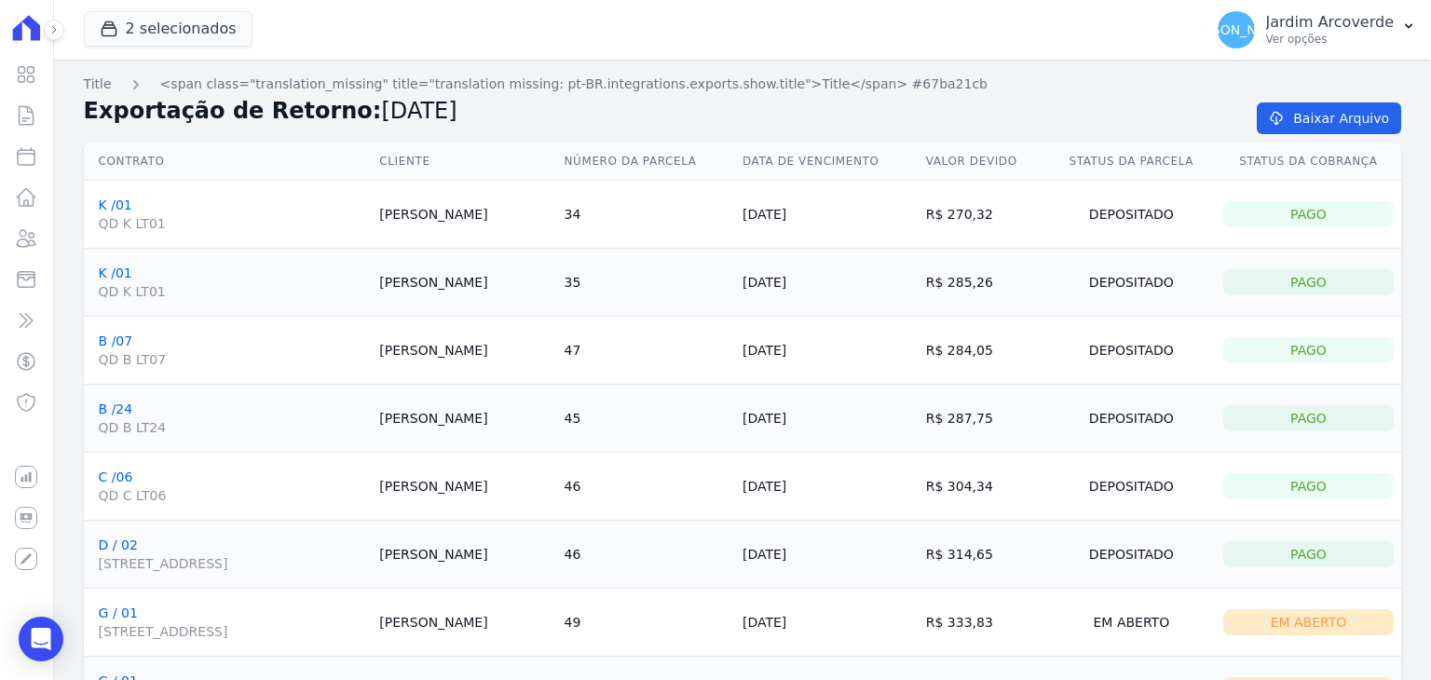
click at [831, 555] on td "10/09/2025" at bounding box center [827, 555] width 184 height 68
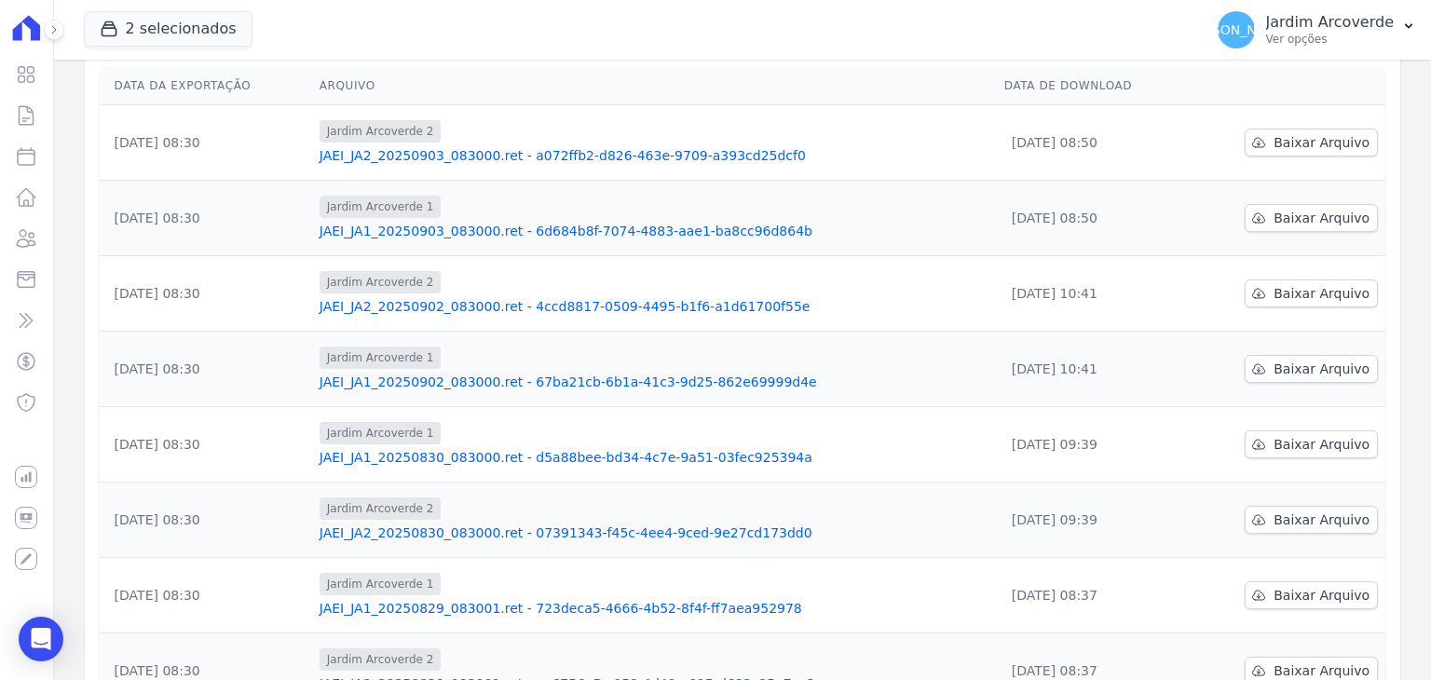
scroll to position [195, 0]
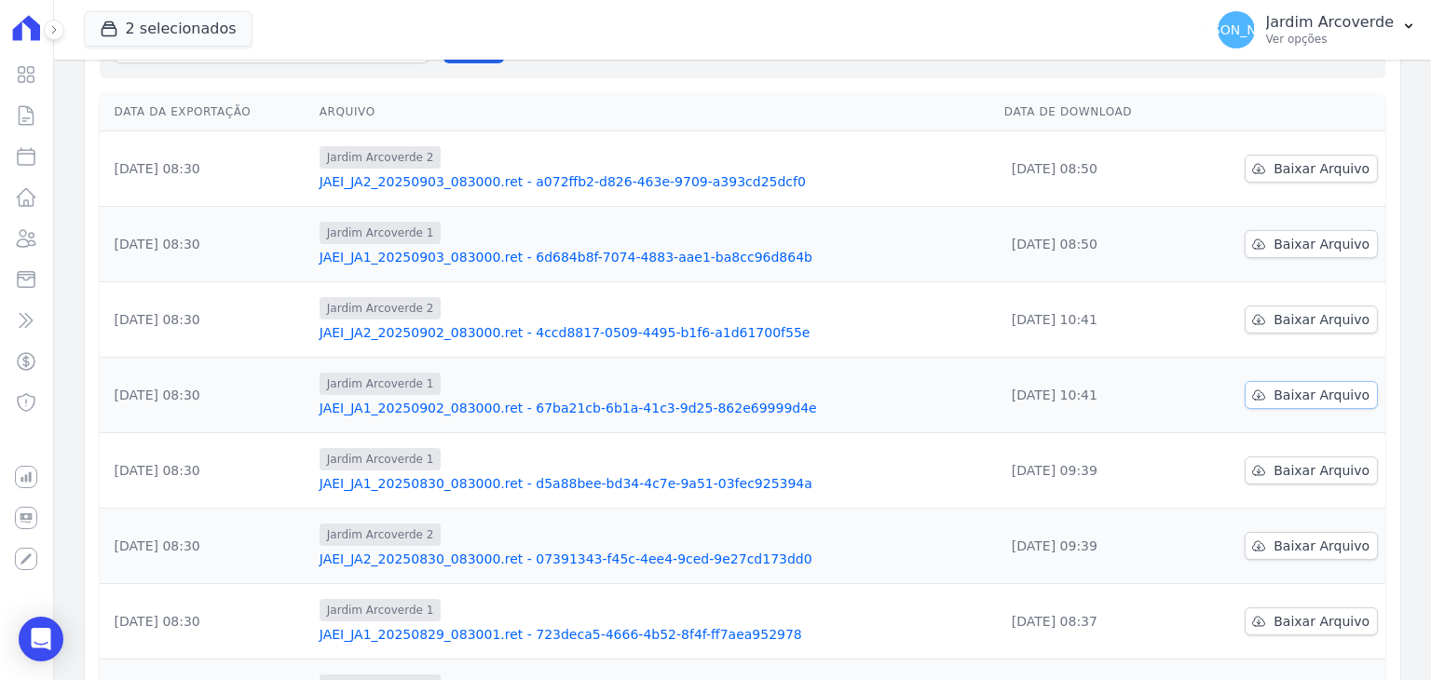
click at [1286, 386] on span "Baixar Arquivo" at bounding box center [1321, 395] width 96 height 19
click at [1306, 310] on span "Baixar Arquivo" at bounding box center [1321, 319] width 96 height 19
click at [561, 248] on link "JAEI_JA1_20250903_083000.ret - 6d684b8f-7074-4883-aae1-ba8cc96d864b" at bounding box center [655, 257] width 670 height 19
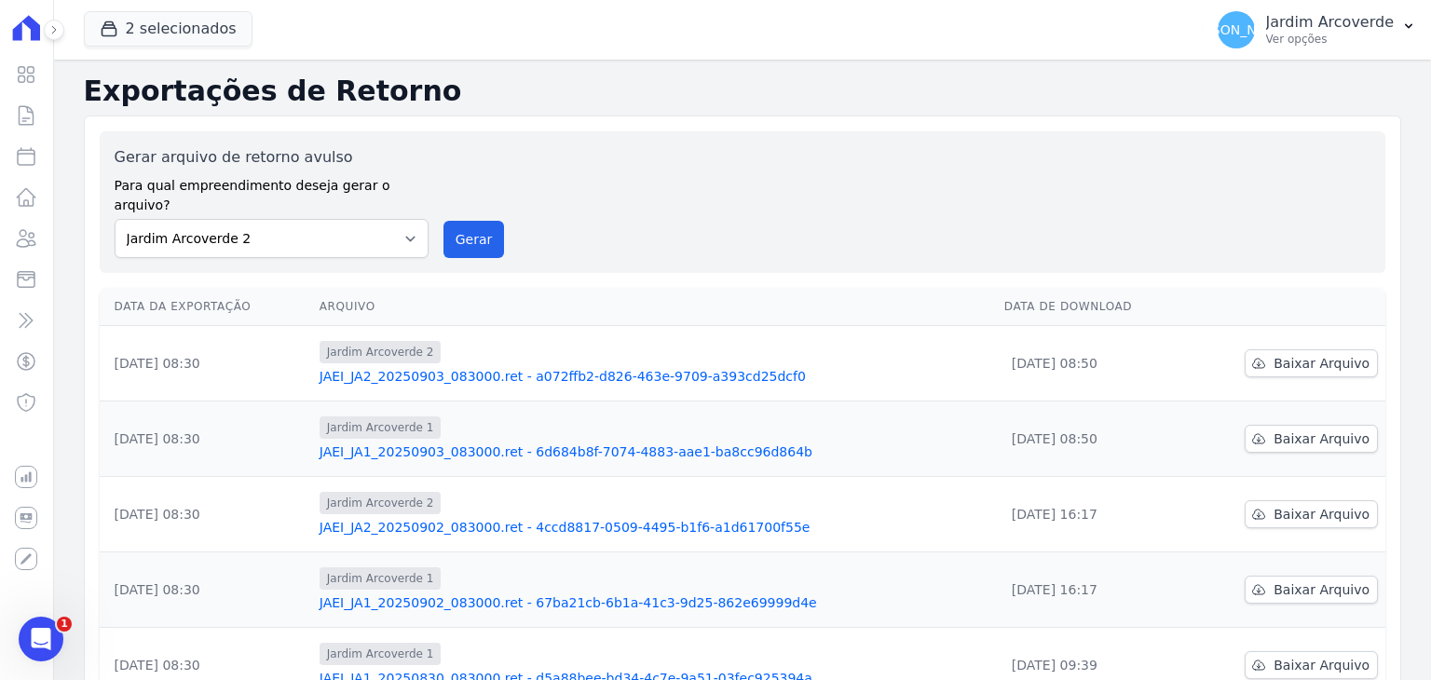
click at [384, 442] on link "JAEI_JA1_20250903_083000.ret - 6d684b8f-7074-4883-aae1-ba8cc96d864b" at bounding box center [655, 451] width 670 height 19
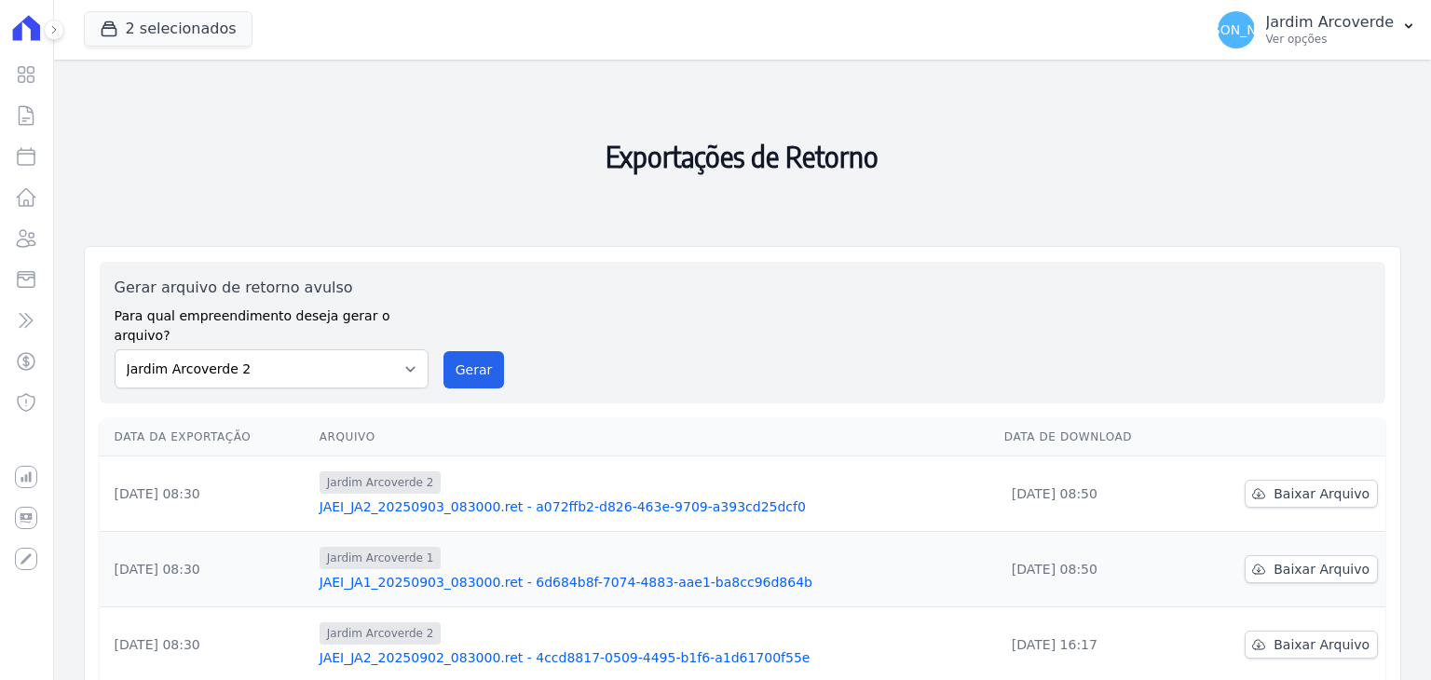
click at [28, 26] on icon at bounding box center [26, 27] width 27 height 25
click at [42, 42] on div at bounding box center [44, 30] width 20 height 60
click at [23, 82] on icon at bounding box center [27, 75] width 16 height 16
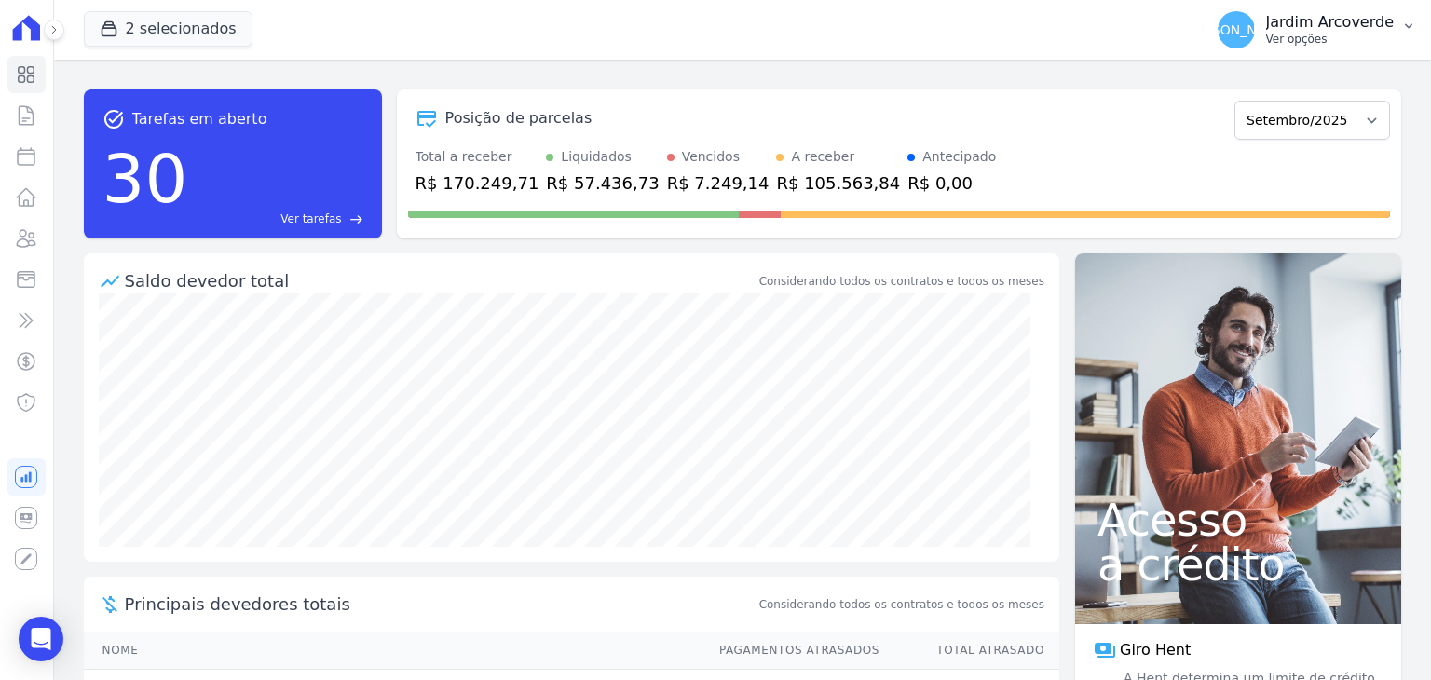
click at [1365, 47] on div "[PERSON_NAME][GEOGRAPHIC_DATA] Ver opções" at bounding box center [1306, 29] width 176 height 37
click at [1301, 29] on p "Jardim Arcoverde" at bounding box center [1330, 22] width 128 height 19
click at [1385, 34] on p "Ver opções" at bounding box center [1330, 39] width 128 height 15
click at [1422, 25] on button "[PERSON_NAME][GEOGRAPHIC_DATA] Ver opções" at bounding box center [1317, 30] width 228 height 52
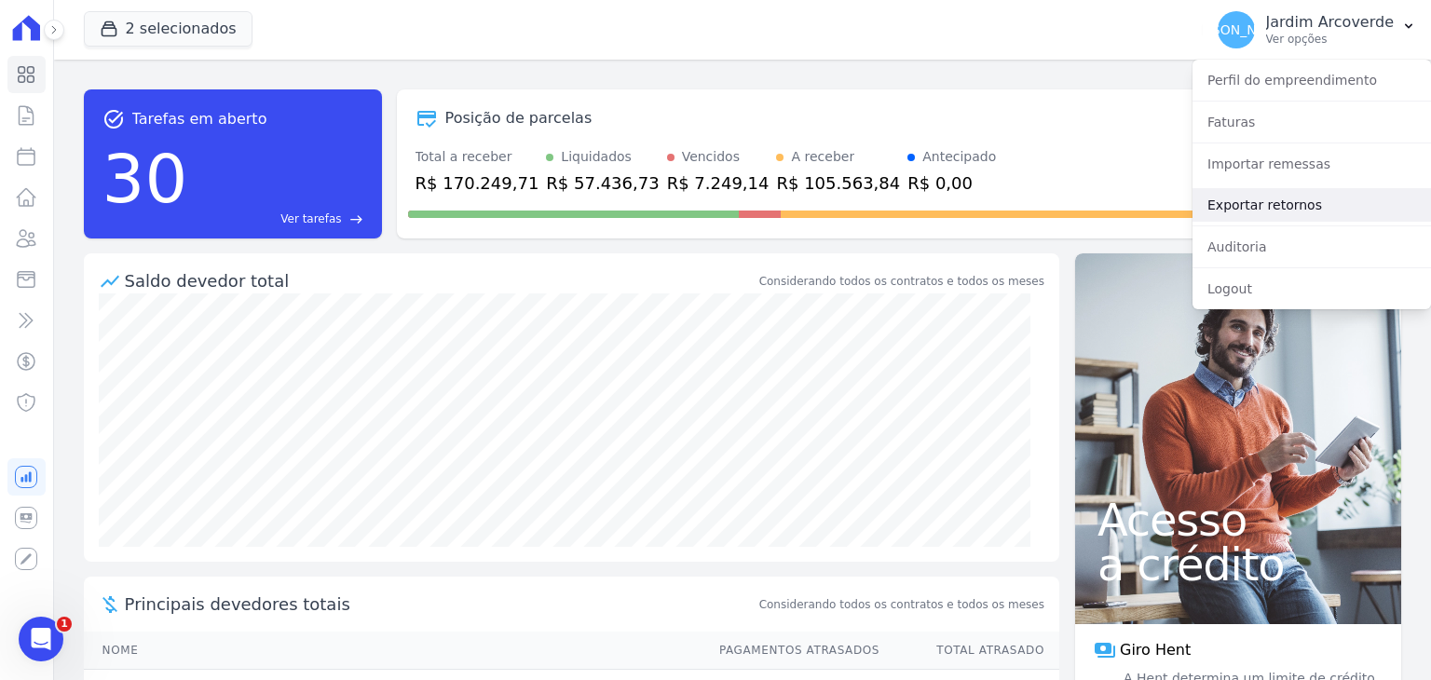
click at [1314, 211] on link "Exportar retornos" at bounding box center [1311, 205] width 238 height 34
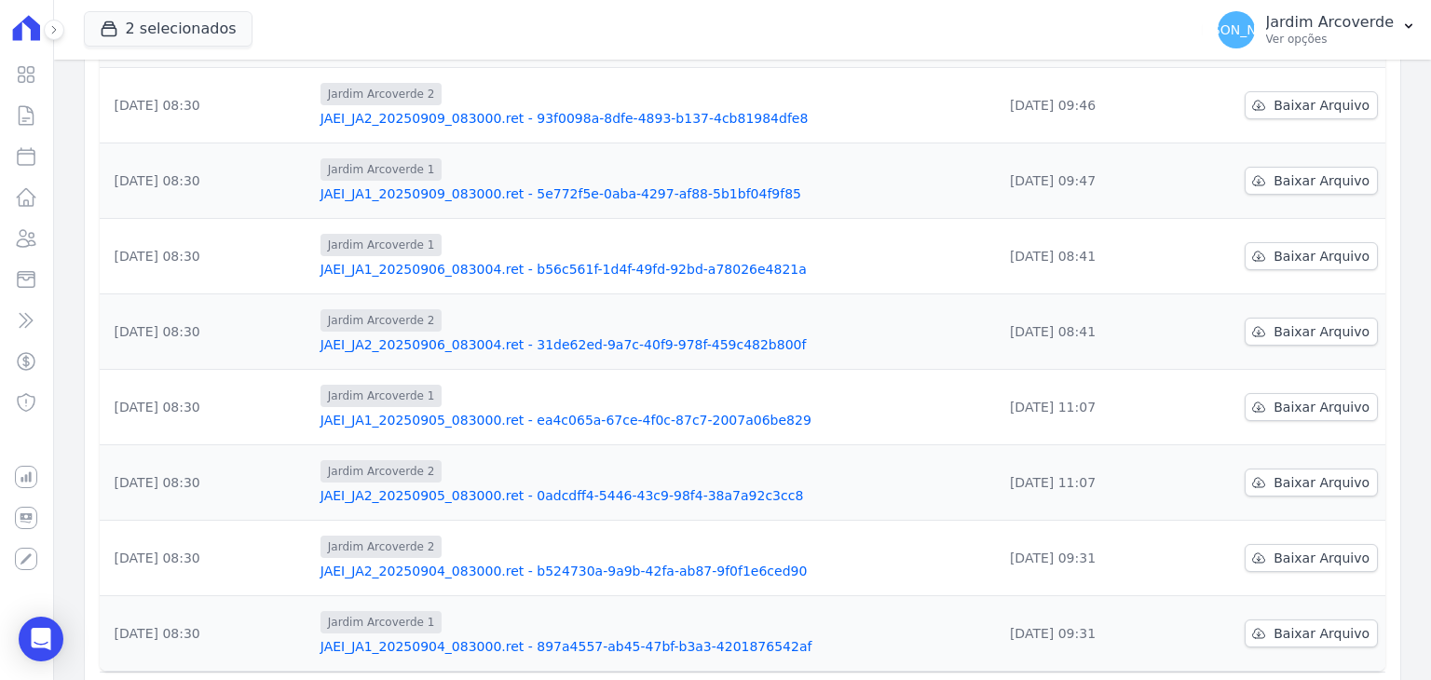
scroll to position [474, 0]
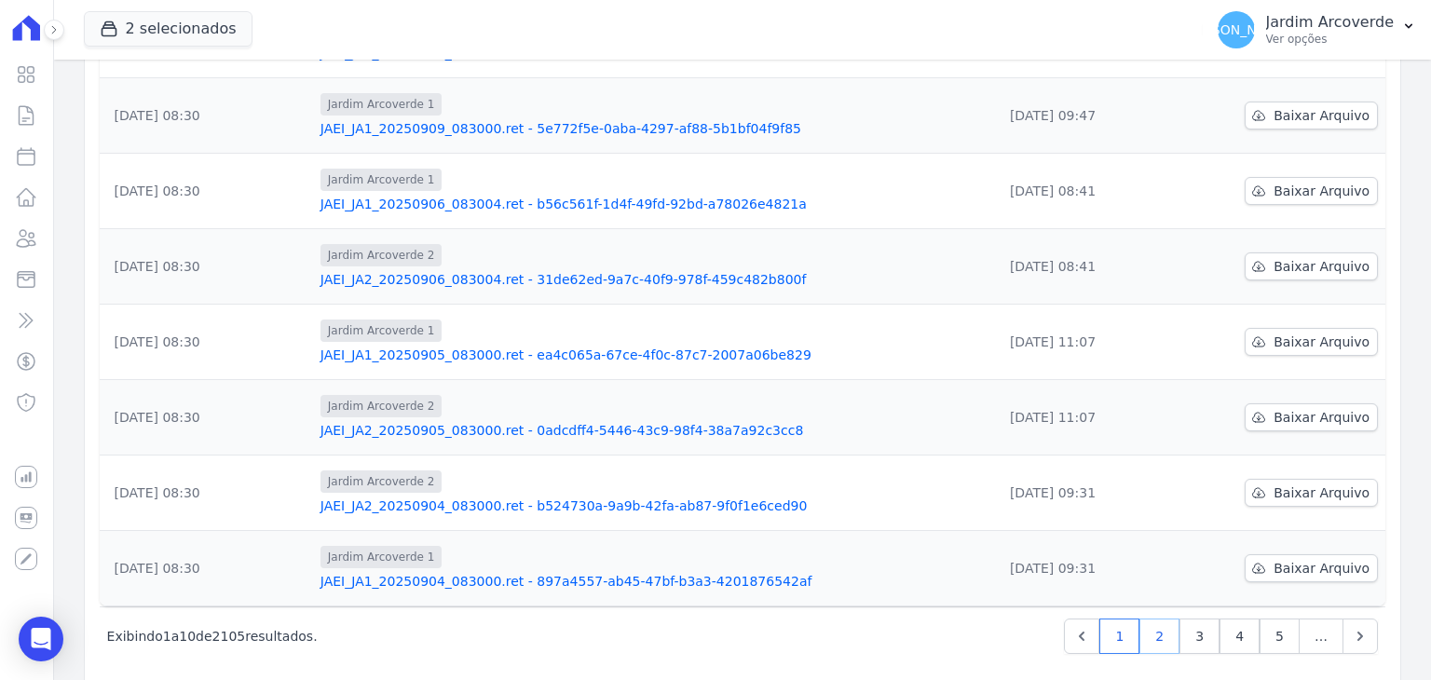
click at [1151, 619] on link "2" at bounding box center [1159, 636] width 40 height 35
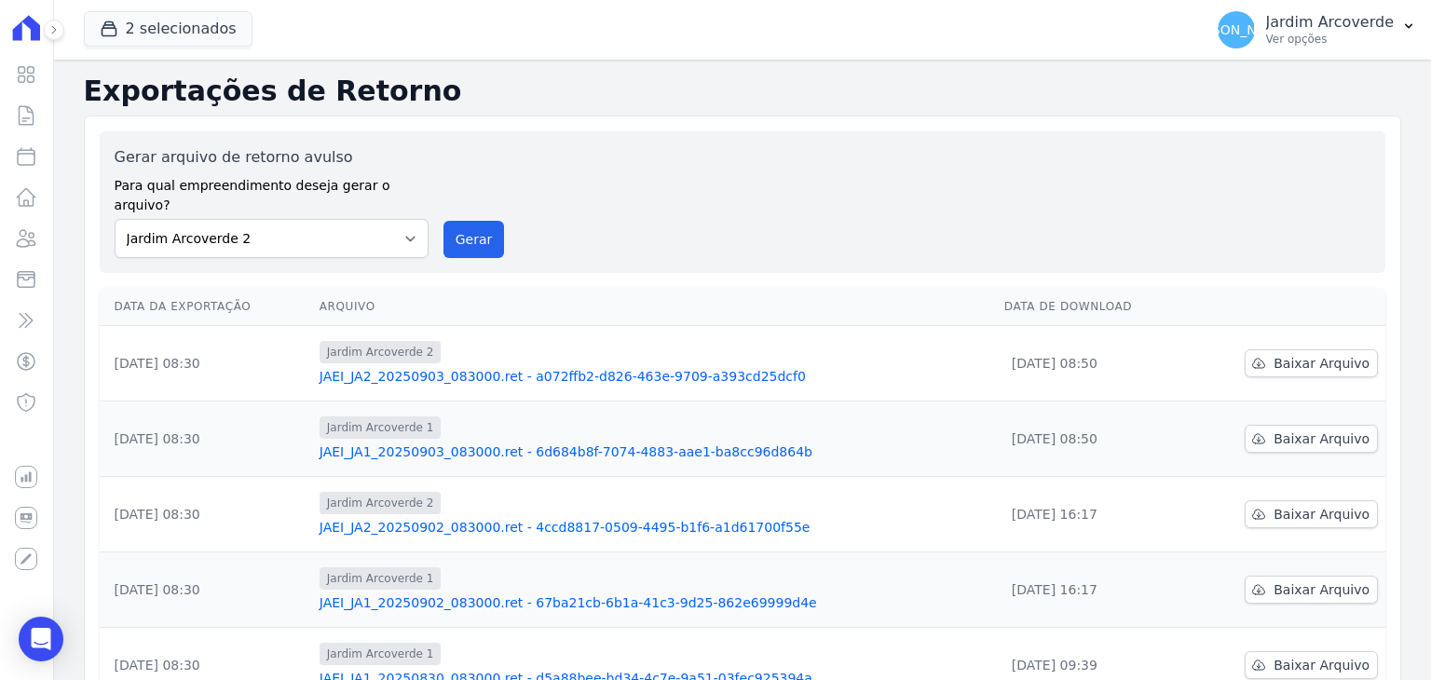
click at [598, 442] on link "JAEI_JA1_20250903_083000.ret - 6d684b8f-7074-4883-aae1-ba8cc96d864b" at bounding box center [655, 451] width 670 height 19
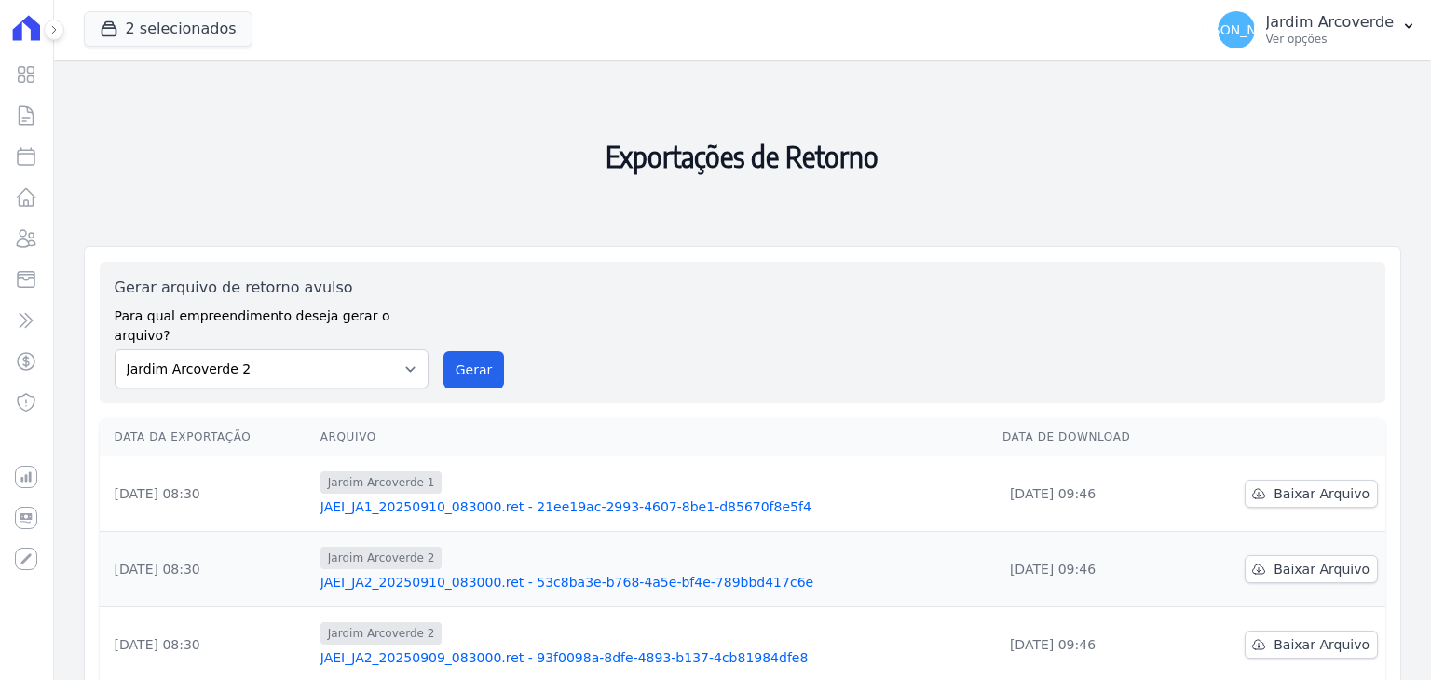
click at [557, 497] on link "JAEI_JA1_20250910_083000.ret - 21ee19ac-2993-4607-8be1-d85670f8e5f4" at bounding box center [653, 506] width 667 height 19
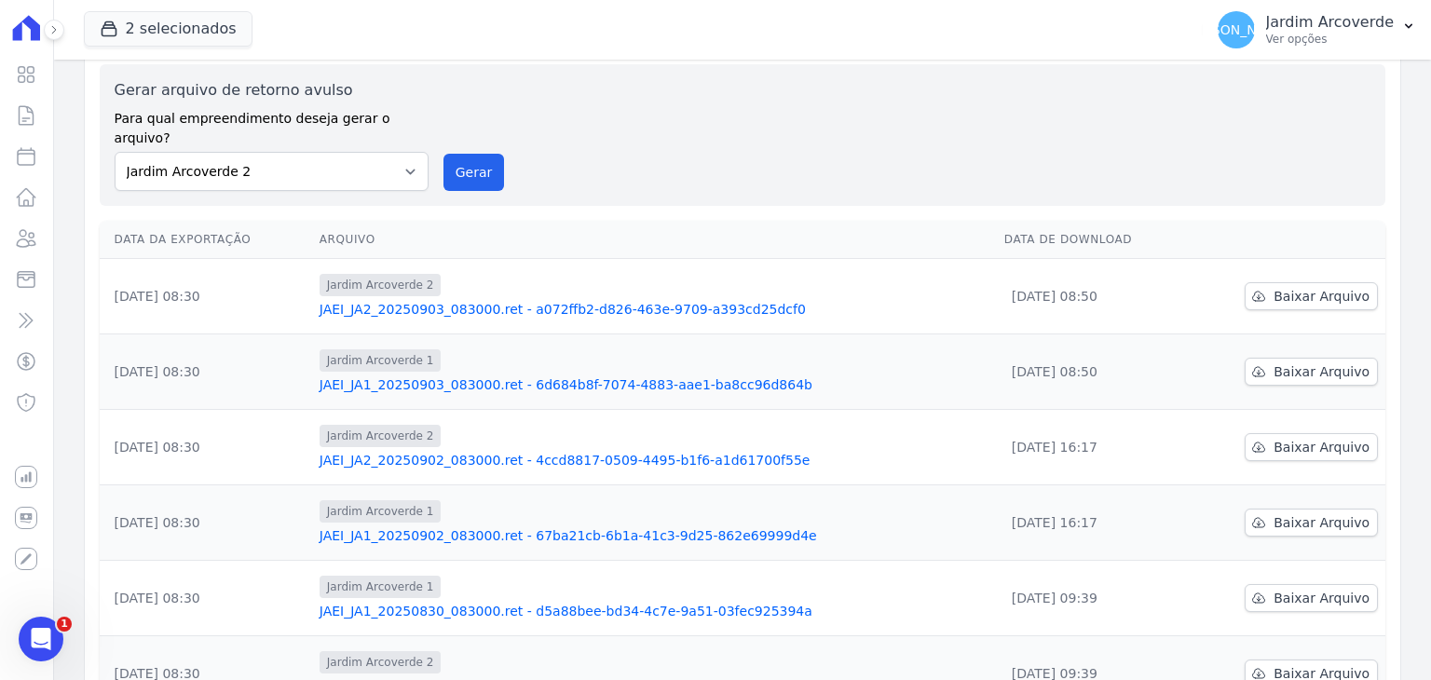
scroll to position [93, 0]
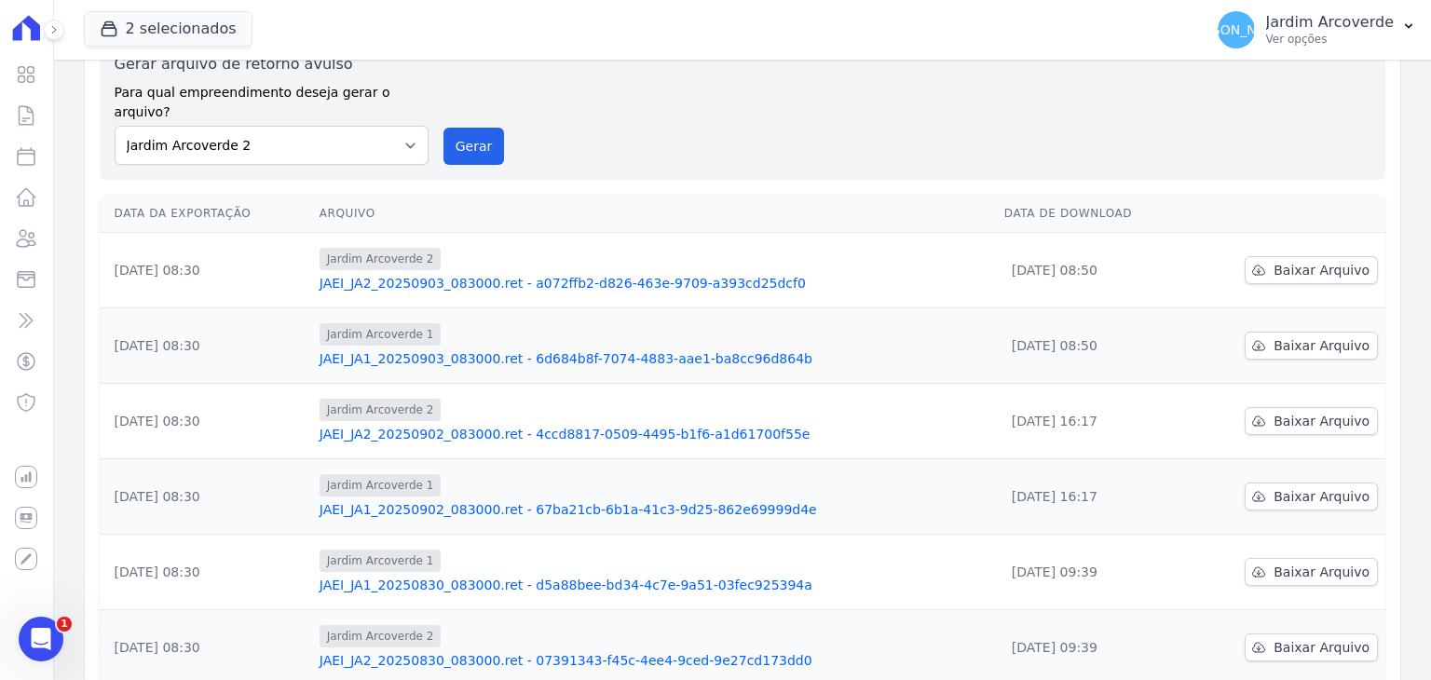
click at [589, 349] on link "JAEI_JA1_20250903_083000.ret - 6d684b8f-7074-4883-aae1-ba8cc96d864b" at bounding box center [655, 358] width 670 height 19
